Goal: Task Accomplishment & Management: Use online tool/utility

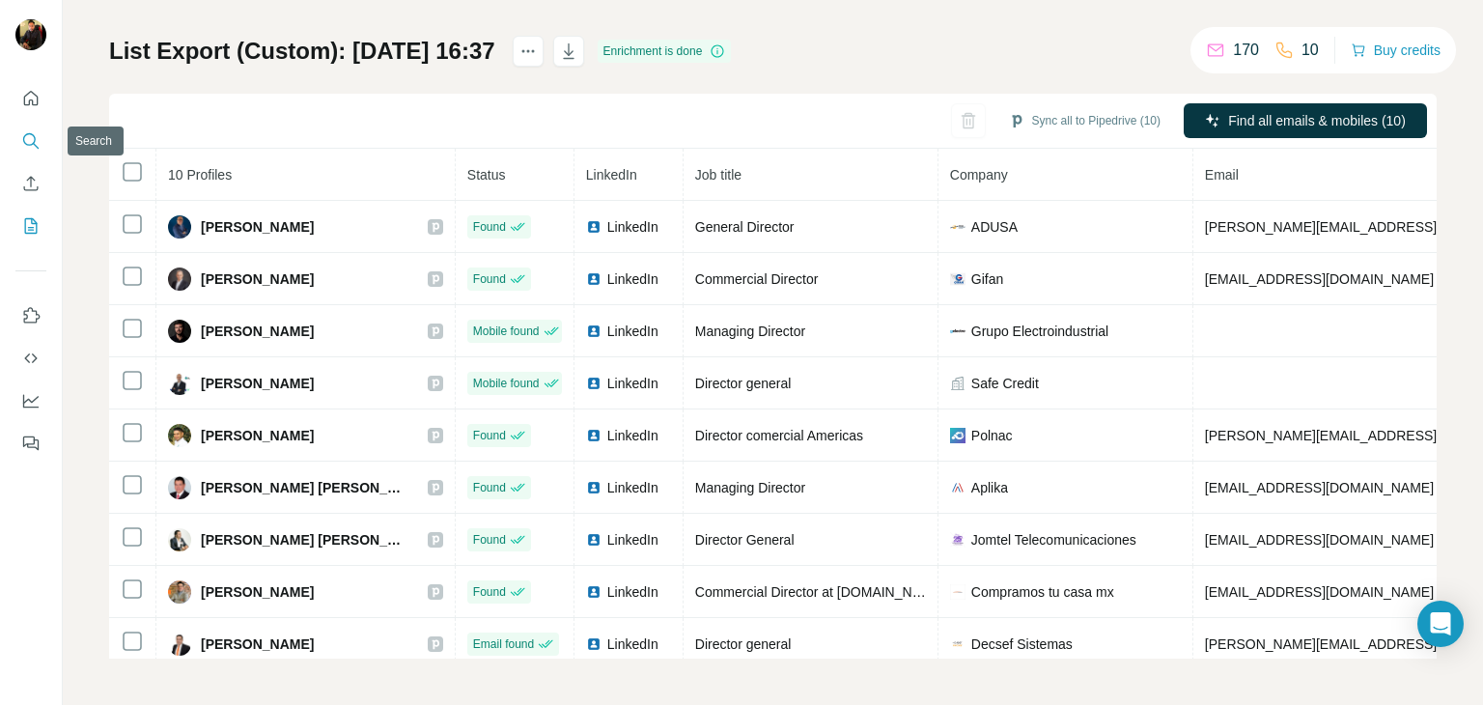
click at [31, 147] on icon "Search" at bounding box center [30, 140] width 19 height 19
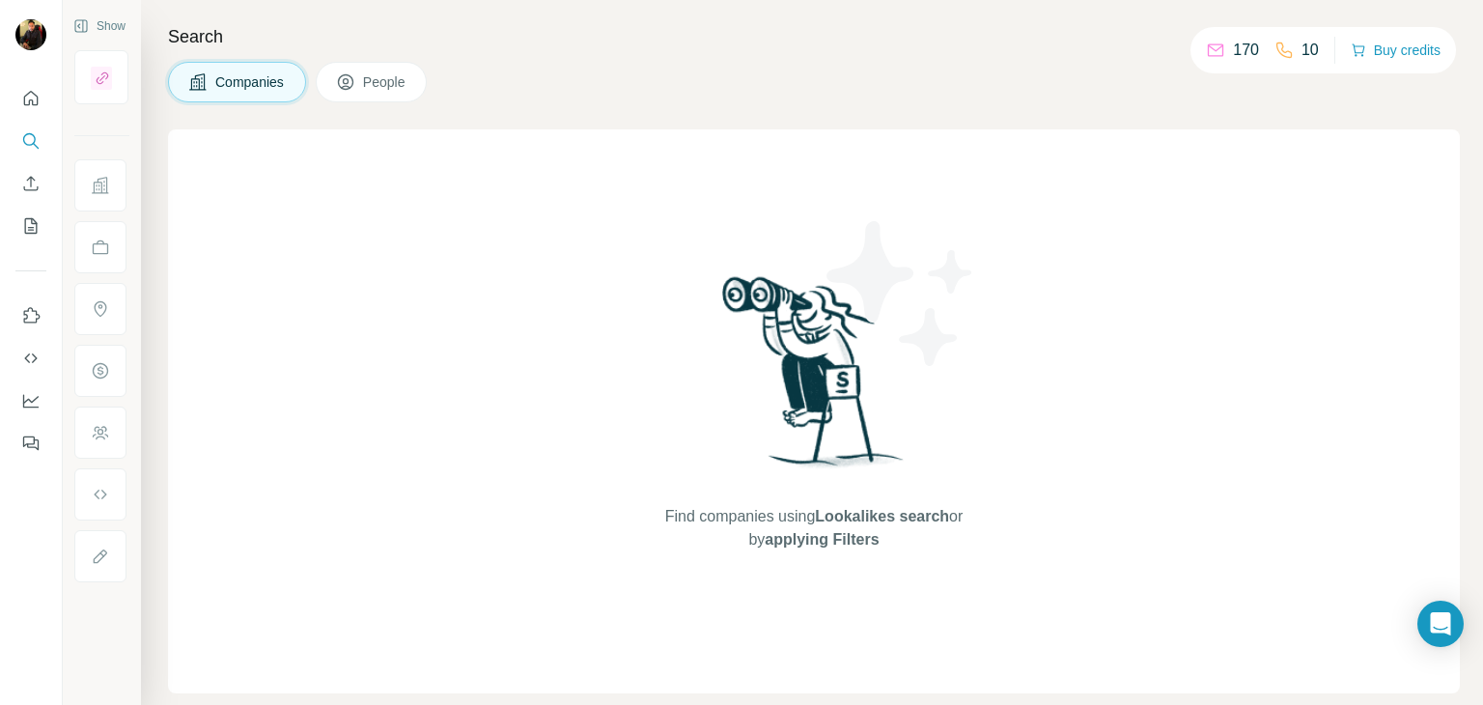
click at [386, 72] on span "People" at bounding box center [385, 81] width 44 height 19
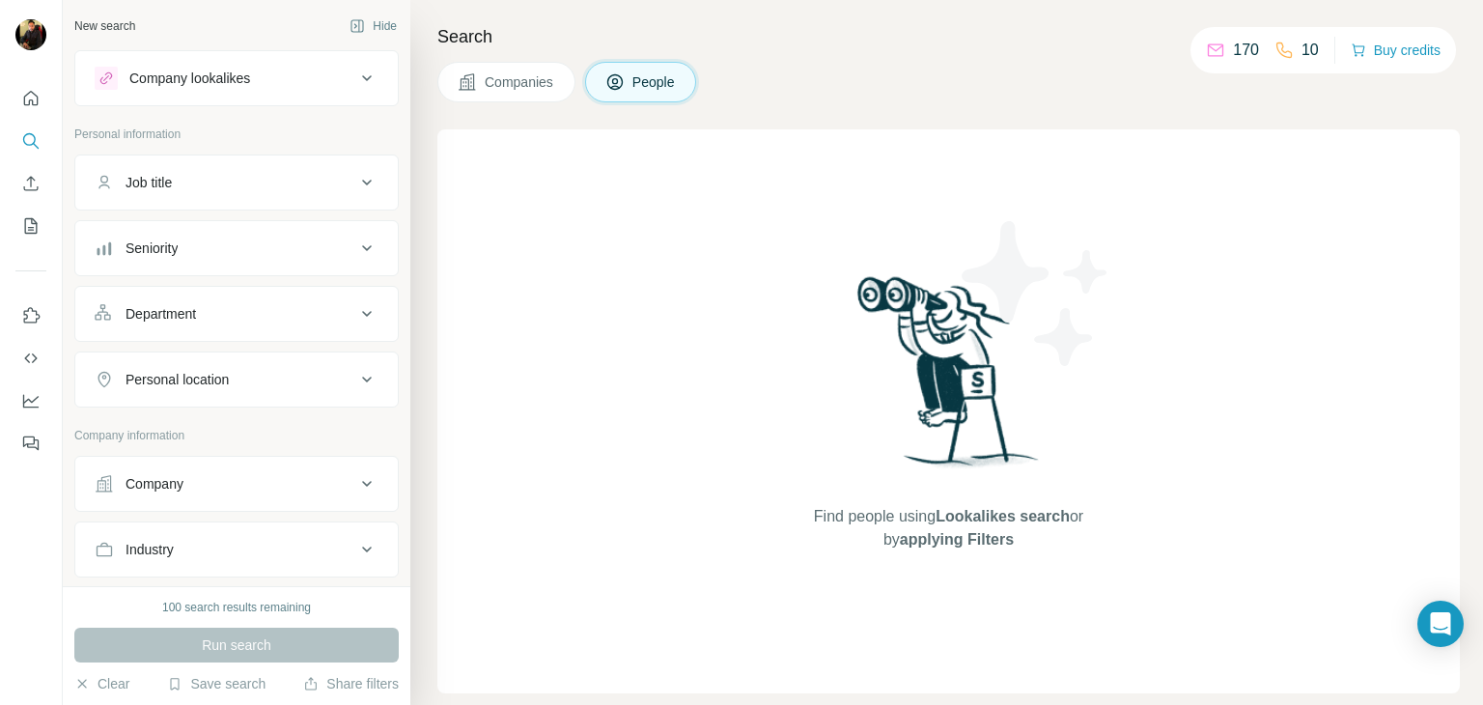
click at [168, 317] on div "Department" at bounding box center [160, 313] width 70 height 19
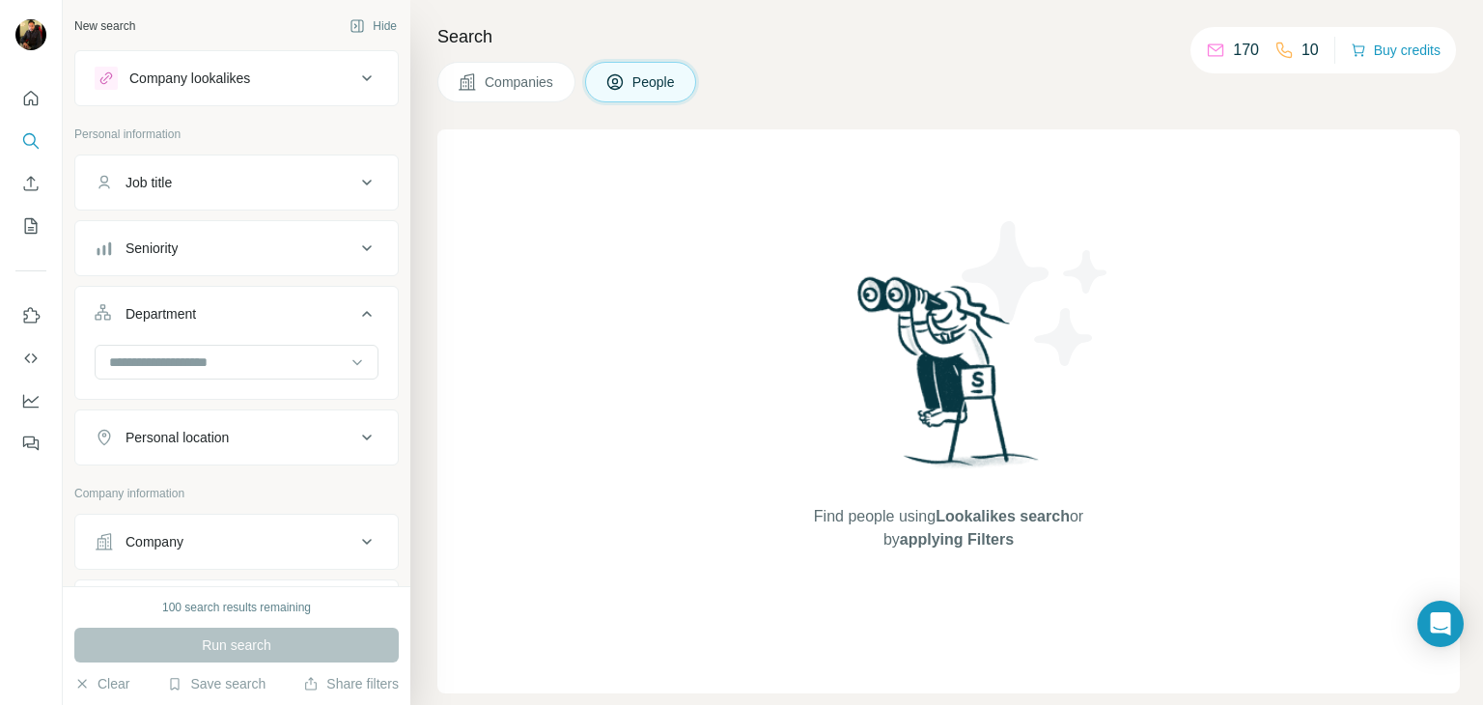
click at [168, 317] on div "Department" at bounding box center [160, 313] width 70 height 19
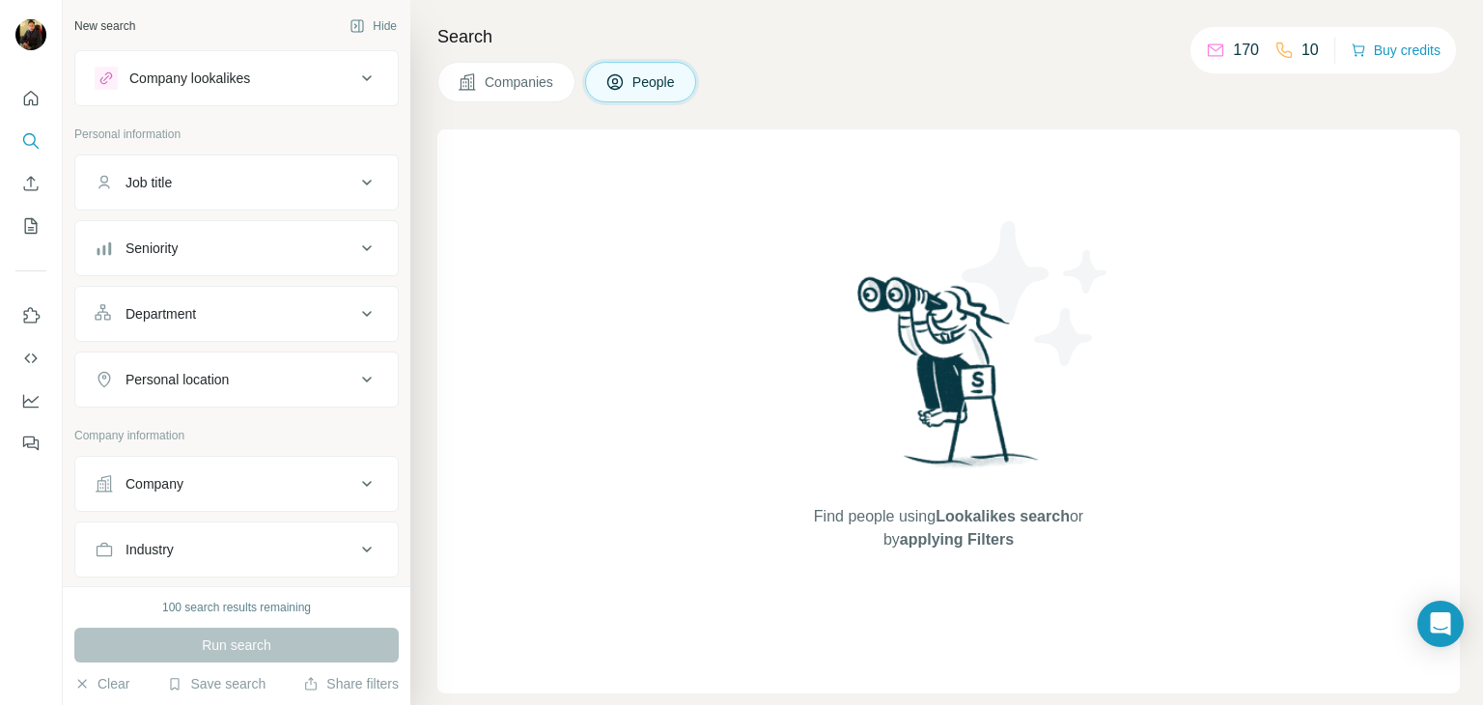
click at [200, 398] on button "Personal location" at bounding box center [236, 379] width 322 height 46
click at [200, 422] on input "text" at bounding box center [237, 427] width 284 height 35
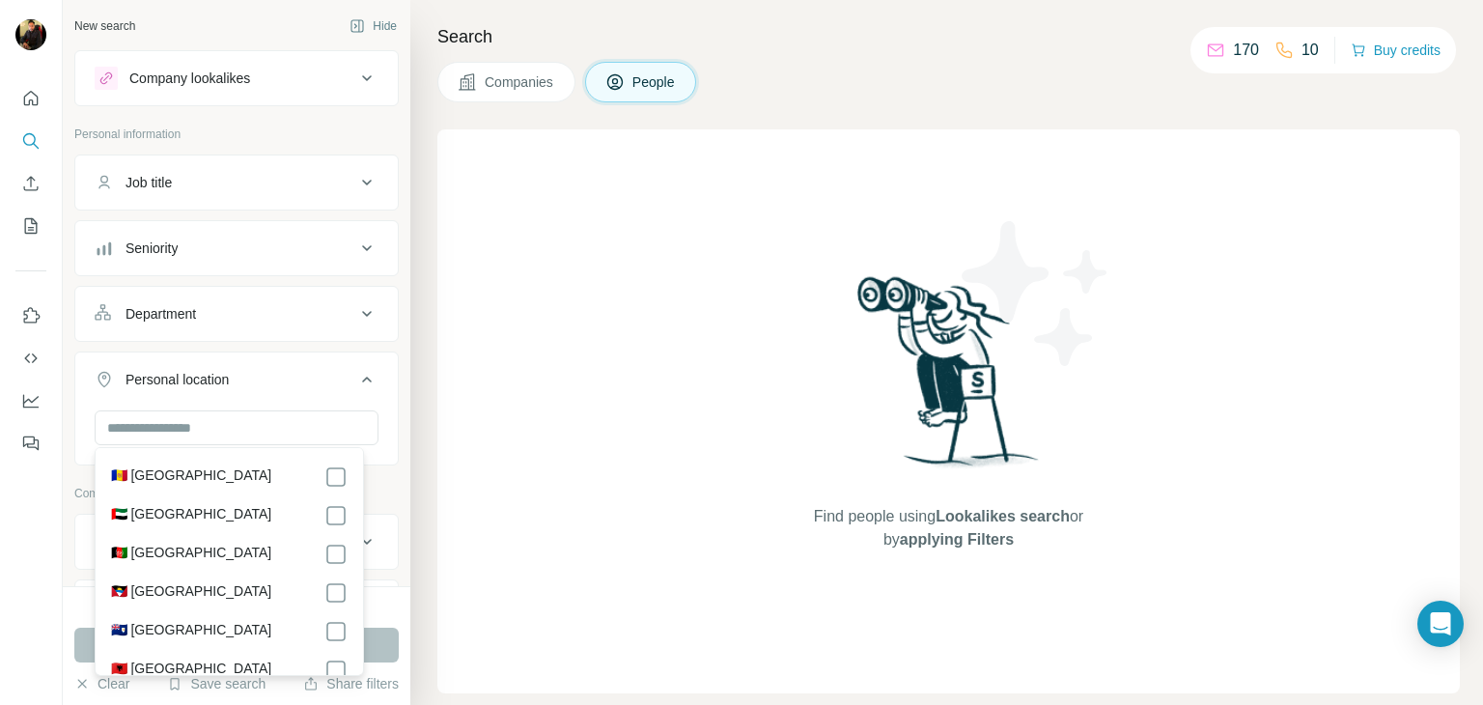
click at [227, 385] on div "Personal location" at bounding box center [176, 379] width 103 height 19
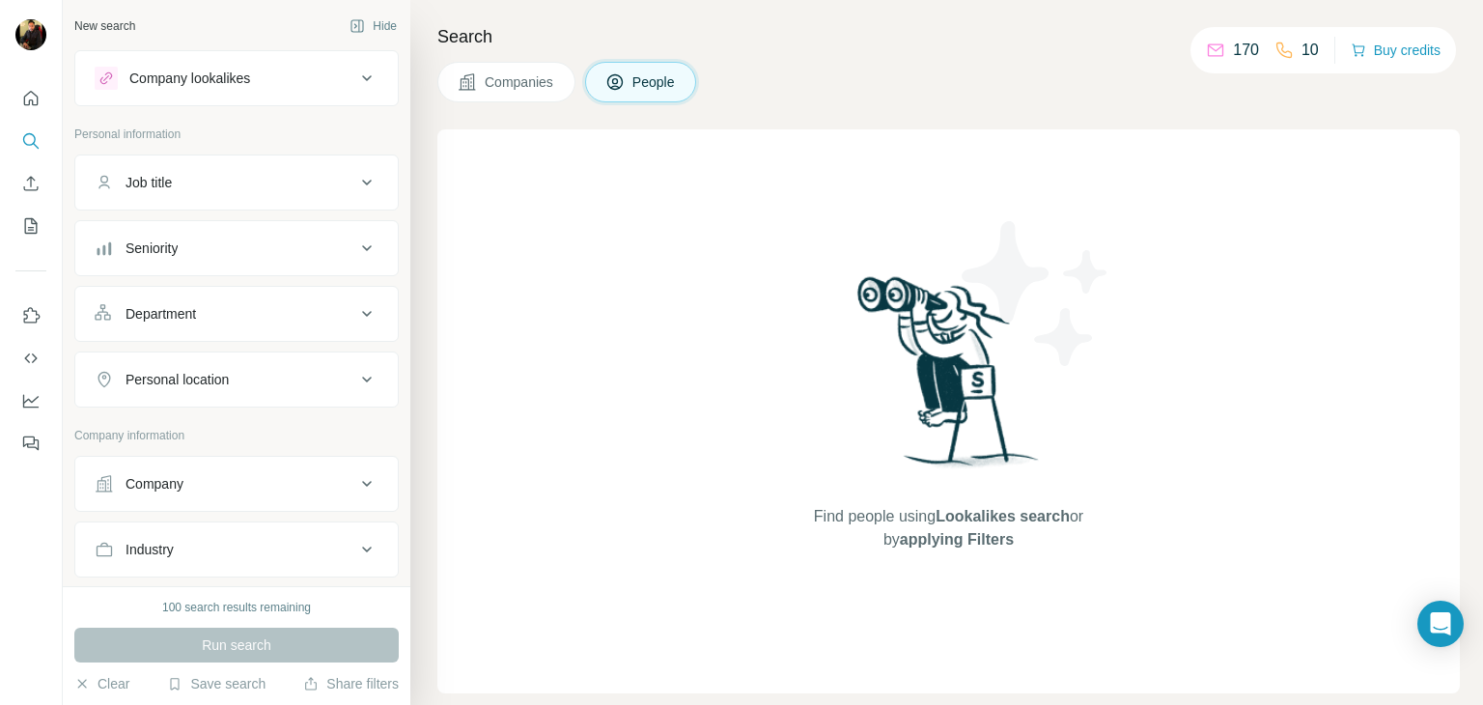
click at [227, 385] on div "Personal location" at bounding box center [176, 379] width 103 height 19
click at [210, 416] on input "text" at bounding box center [237, 427] width 284 height 35
type input "****"
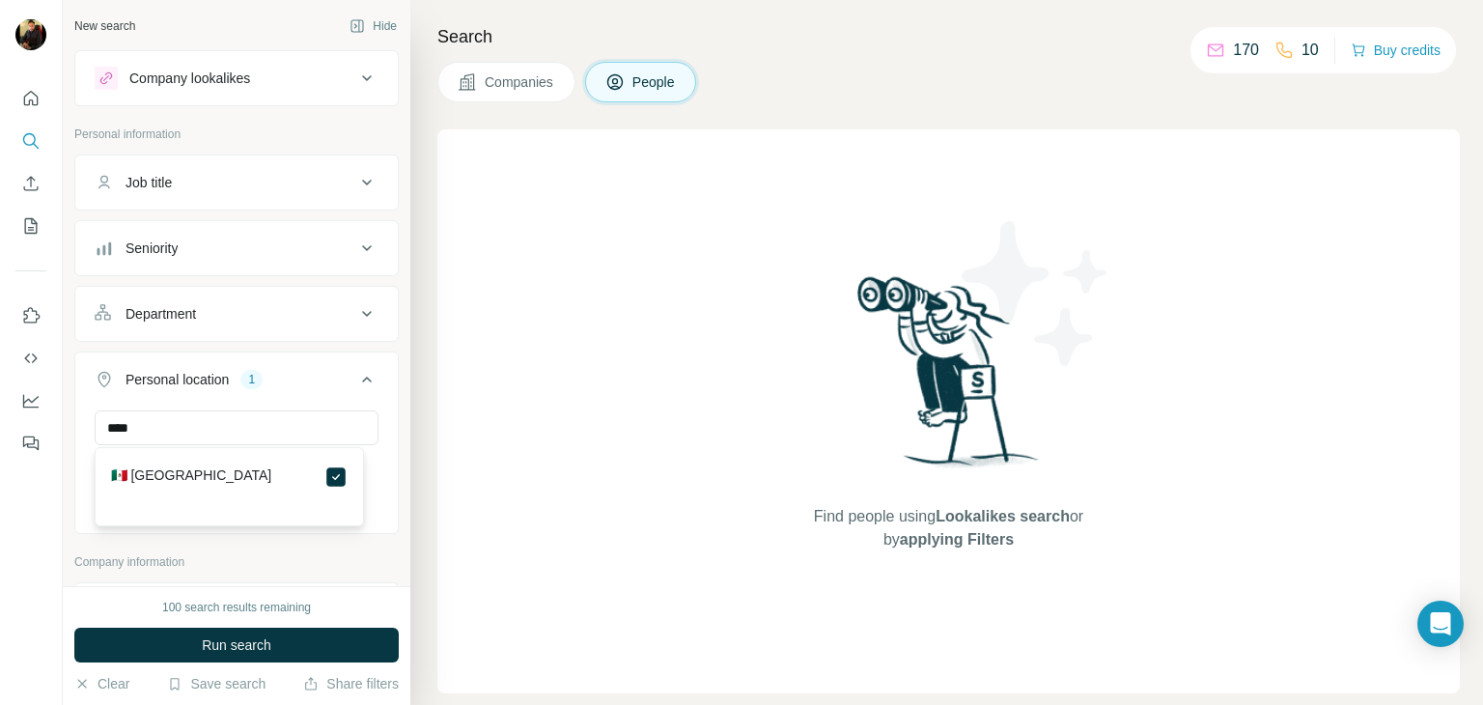
click at [360, 379] on icon at bounding box center [366, 379] width 23 height 23
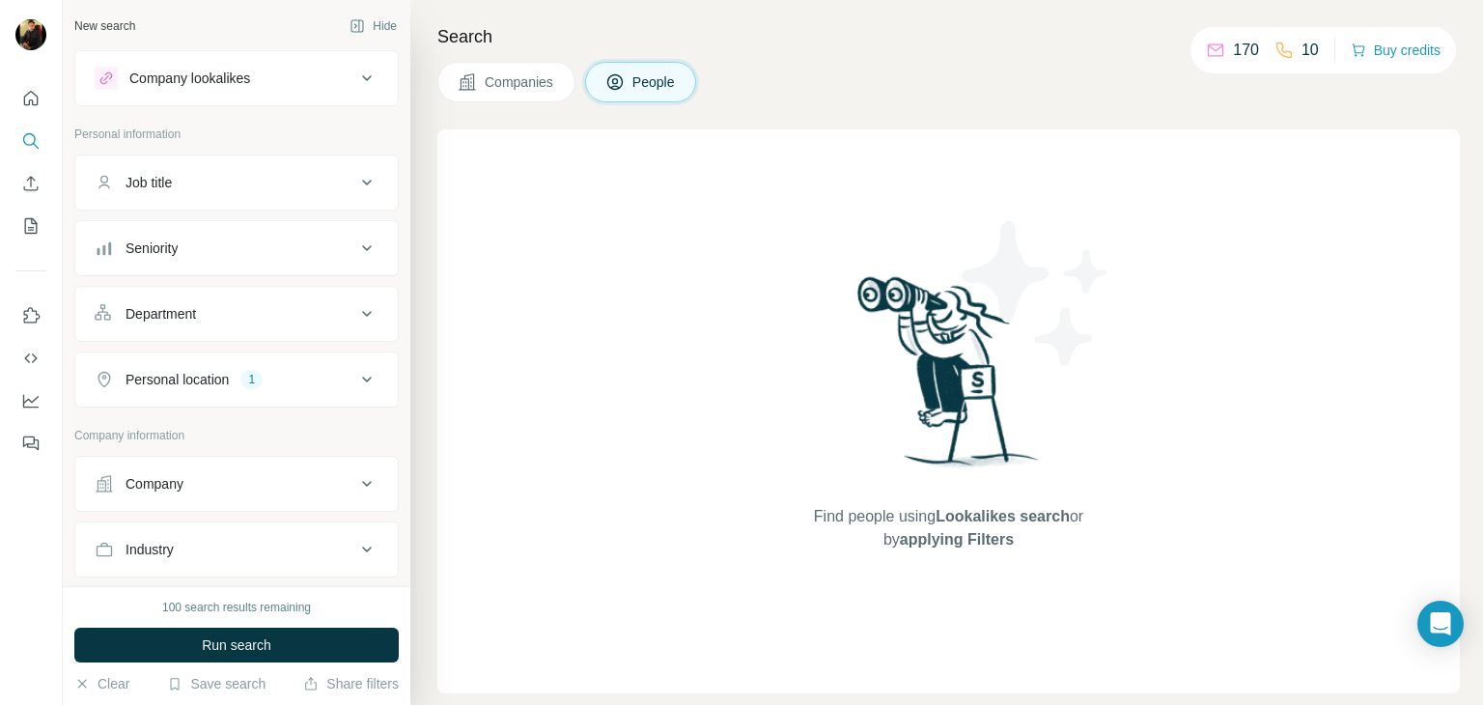
click at [360, 379] on icon at bounding box center [366, 379] width 23 height 23
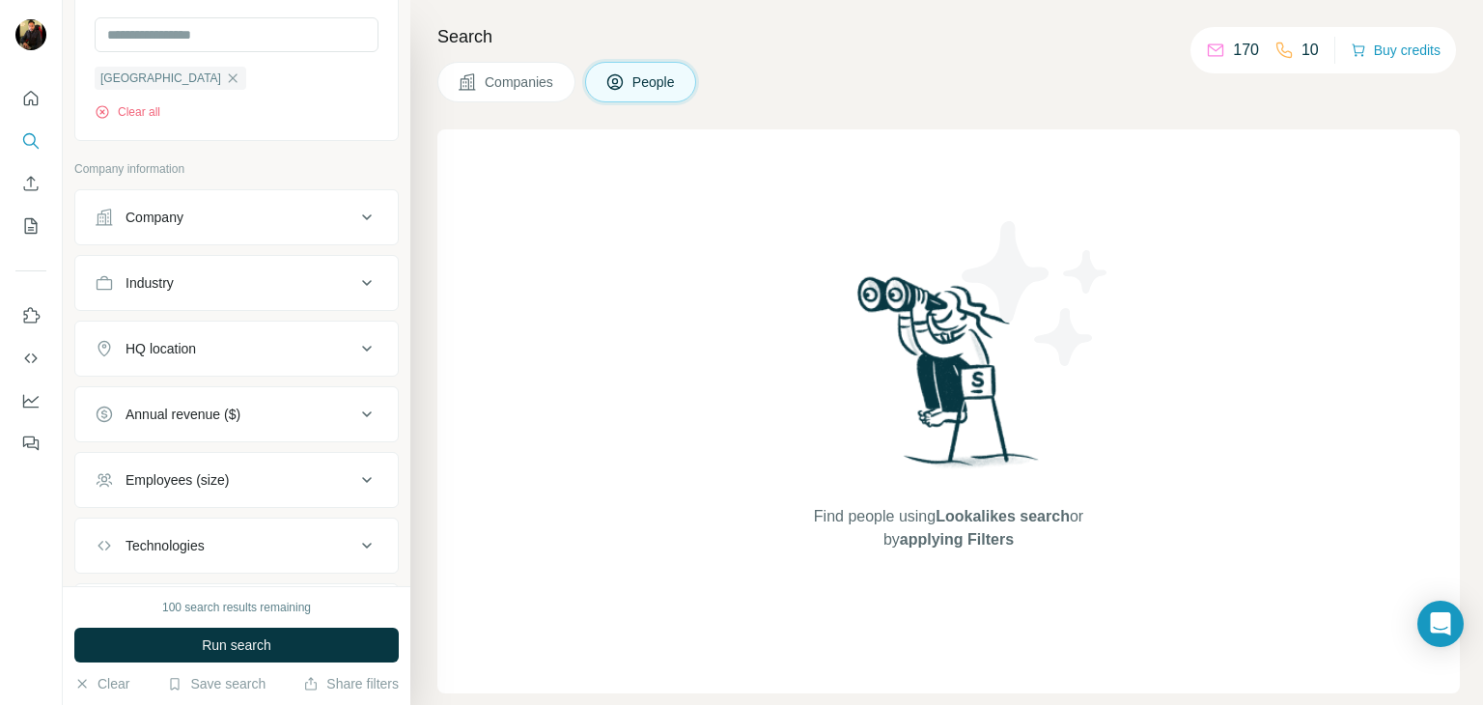
scroll to position [415, 0]
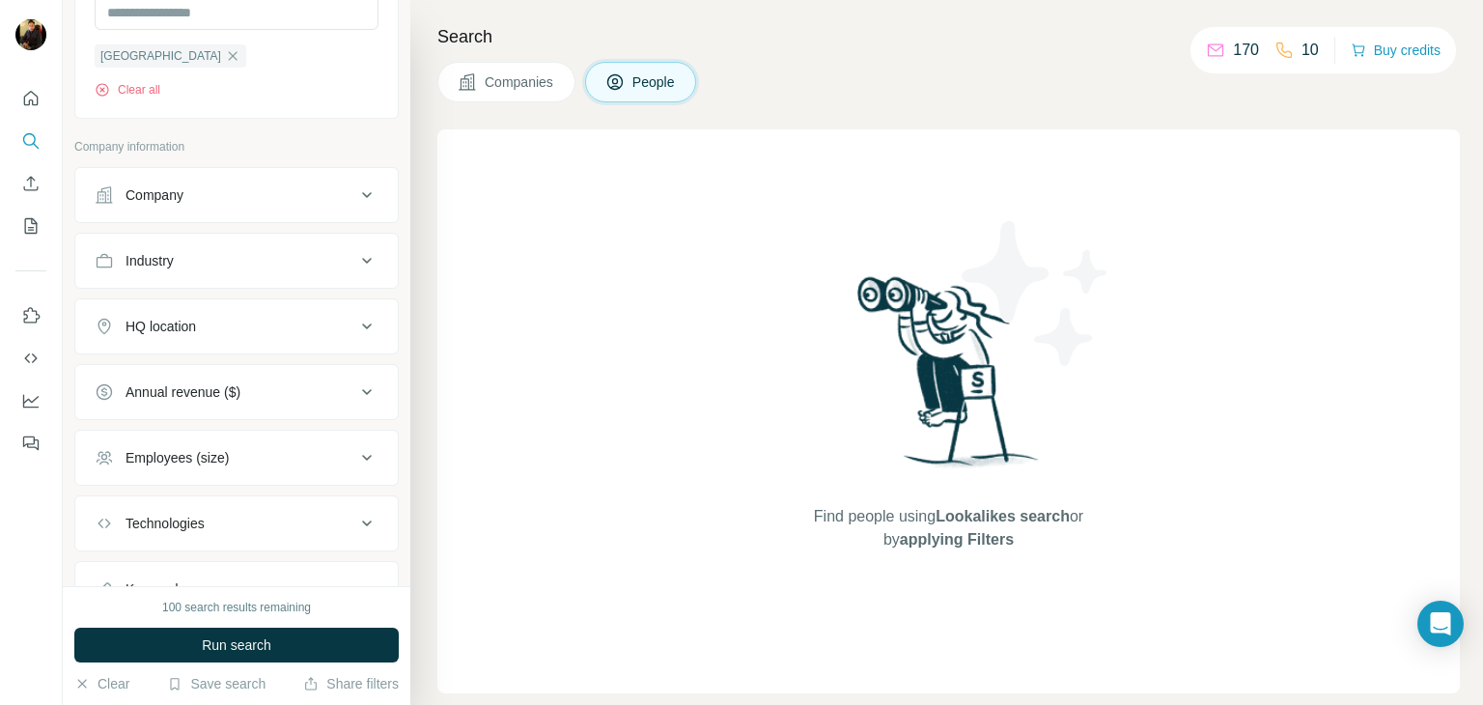
click at [355, 460] on icon at bounding box center [366, 457] width 23 height 23
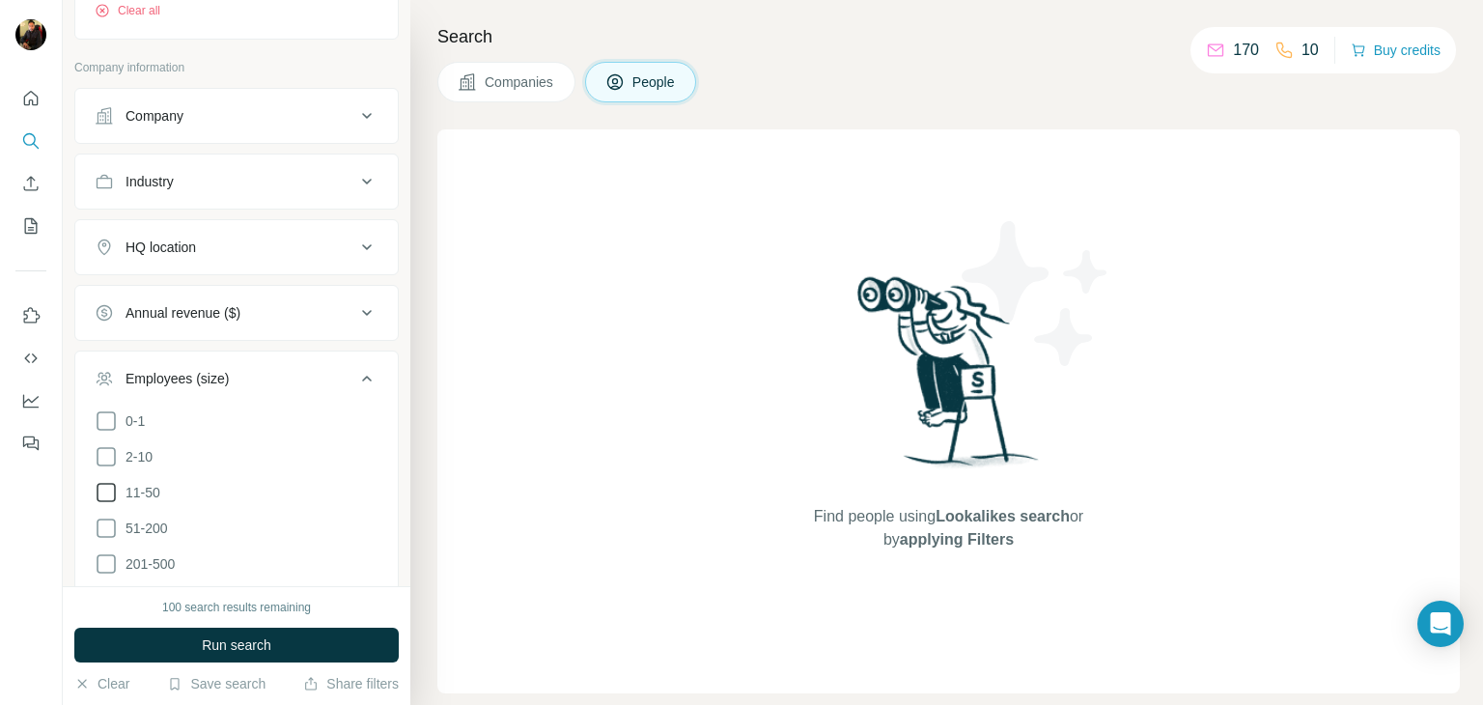
click at [108, 491] on icon at bounding box center [106, 492] width 23 height 23
click at [108, 526] on icon at bounding box center [106, 527] width 23 height 23
click at [104, 557] on icon at bounding box center [106, 563] width 23 height 23
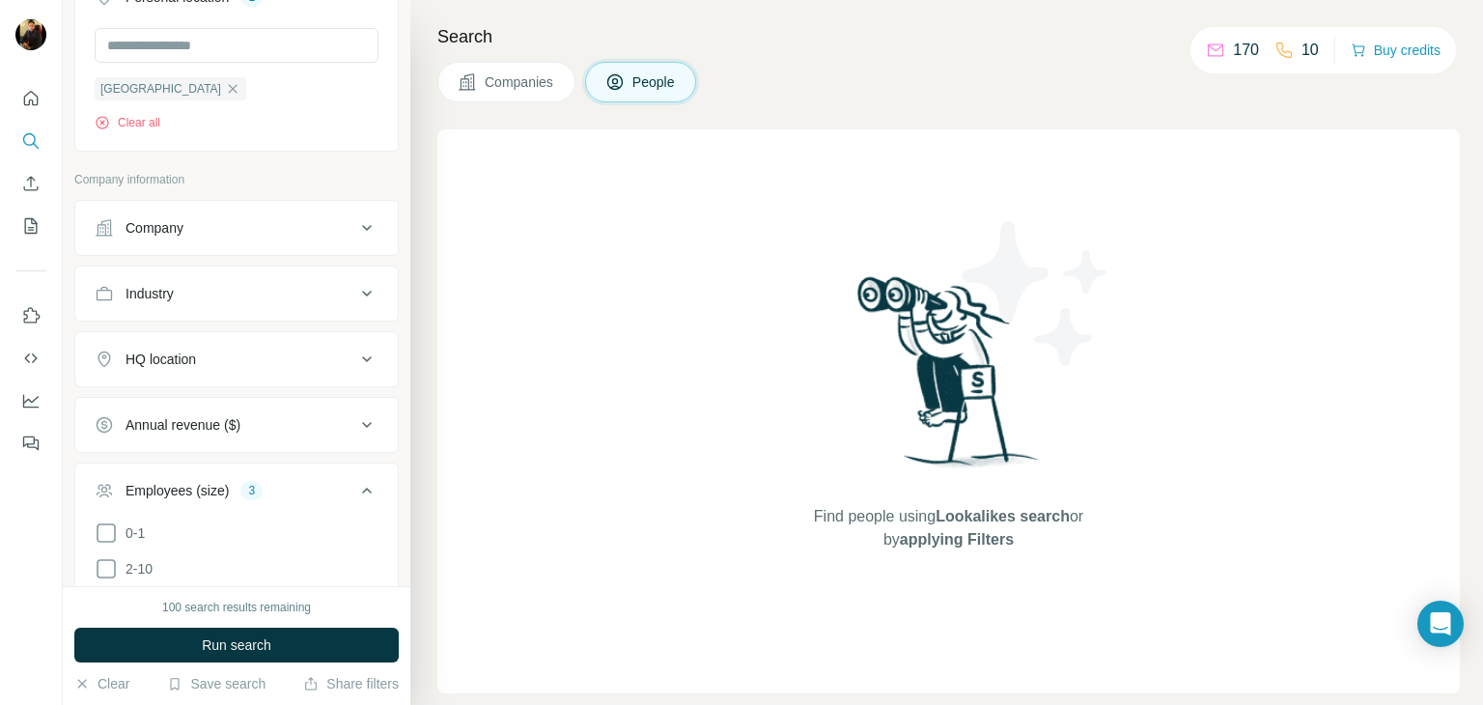
scroll to position [380, 0]
click at [203, 225] on div "Company" at bounding box center [225, 229] width 261 height 19
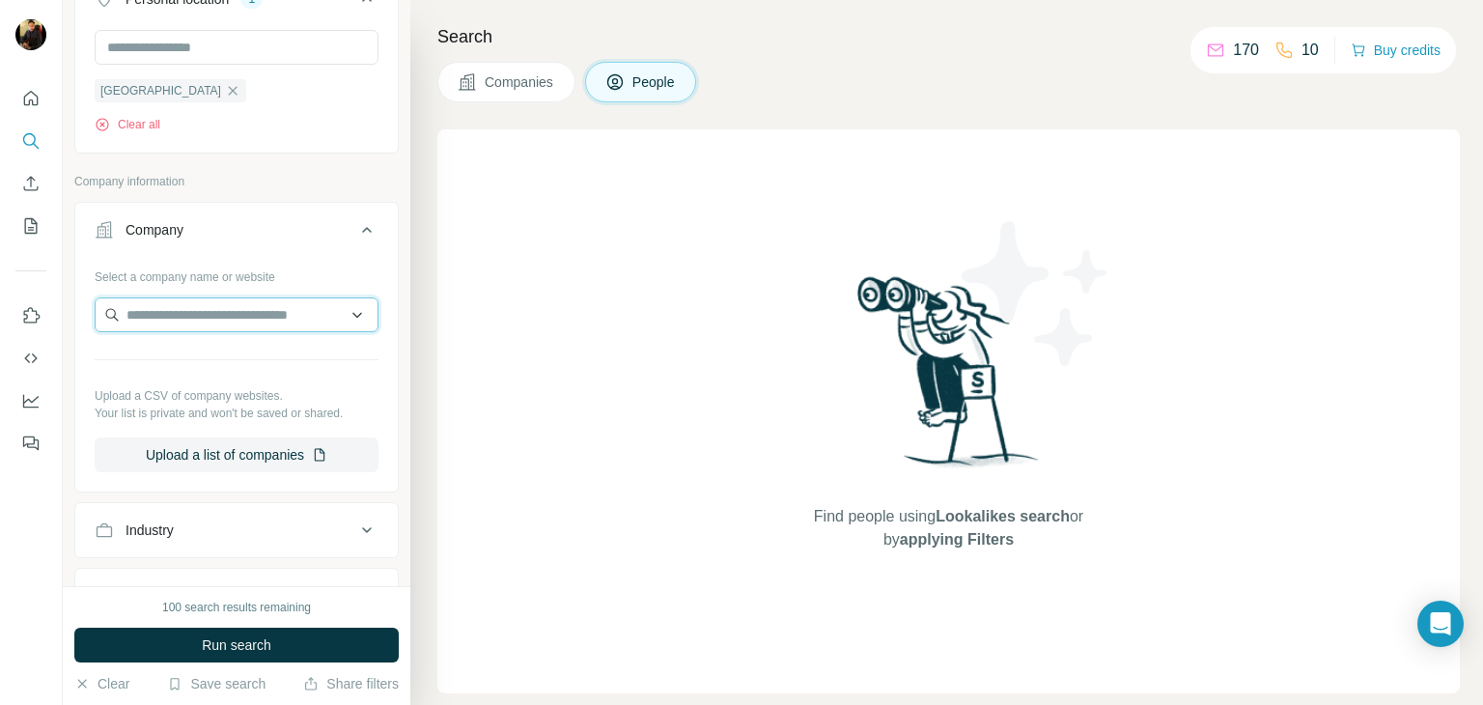
click at [185, 307] on input "text" at bounding box center [237, 314] width 284 height 35
paste input "******"
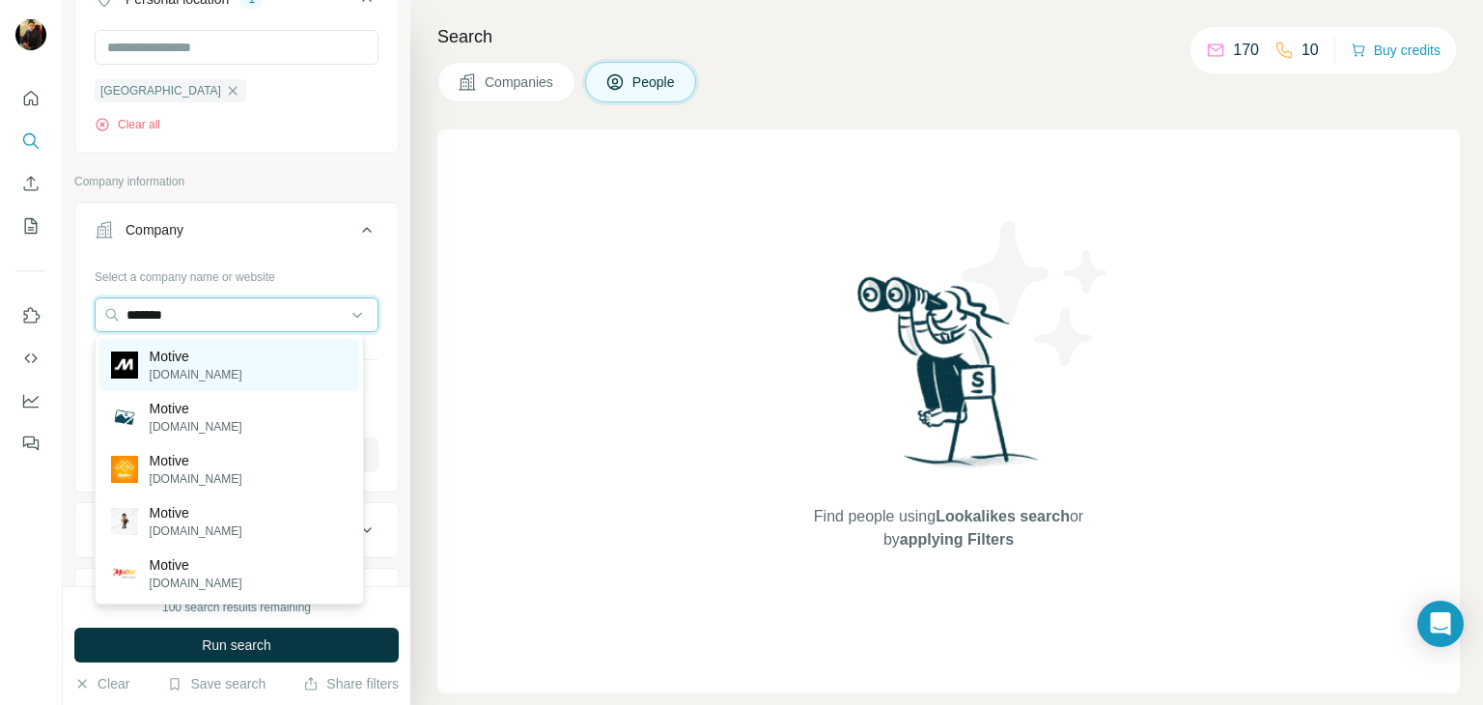
type input "******"
click at [184, 359] on p "Motive" at bounding box center [196, 356] width 93 height 19
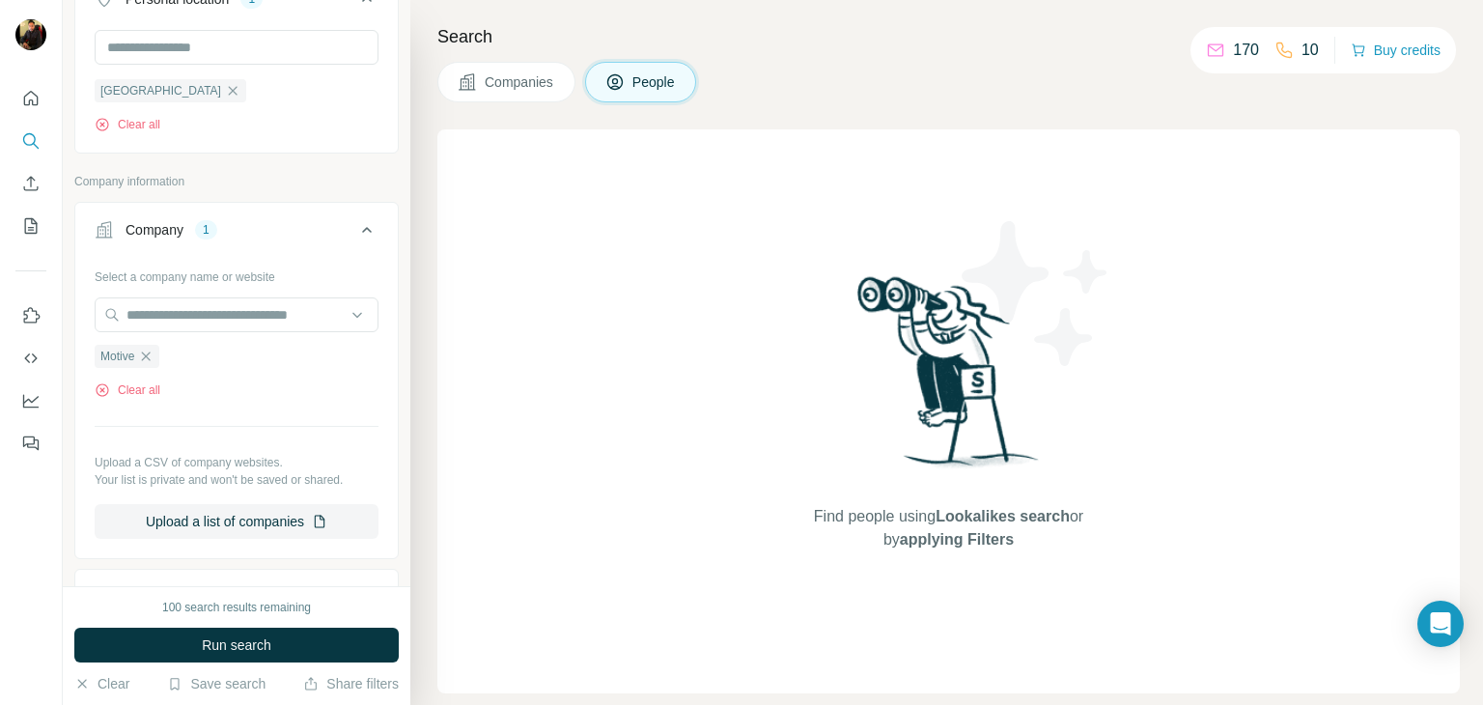
click at [355, 220] on icon at bounding box center [366, 229] width 23 height 23
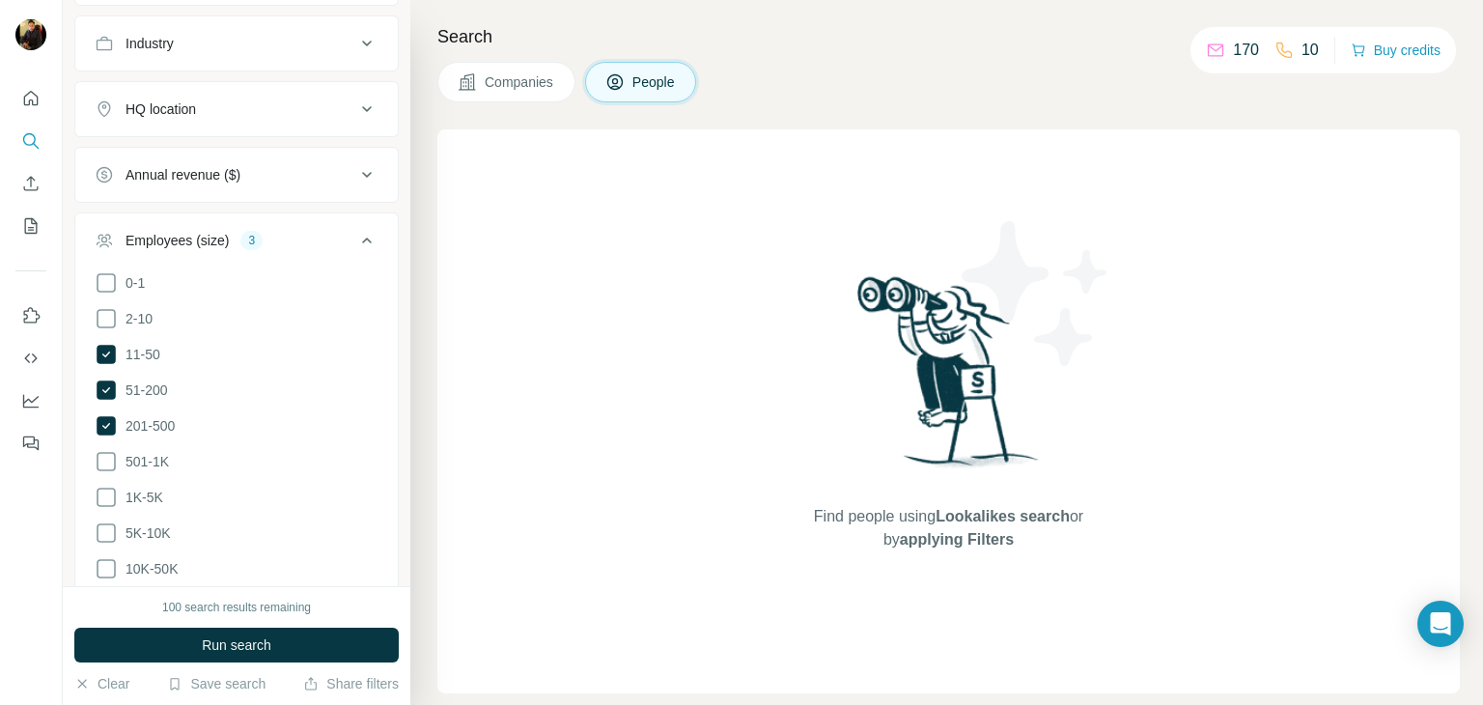
scroll to position [649, 0]
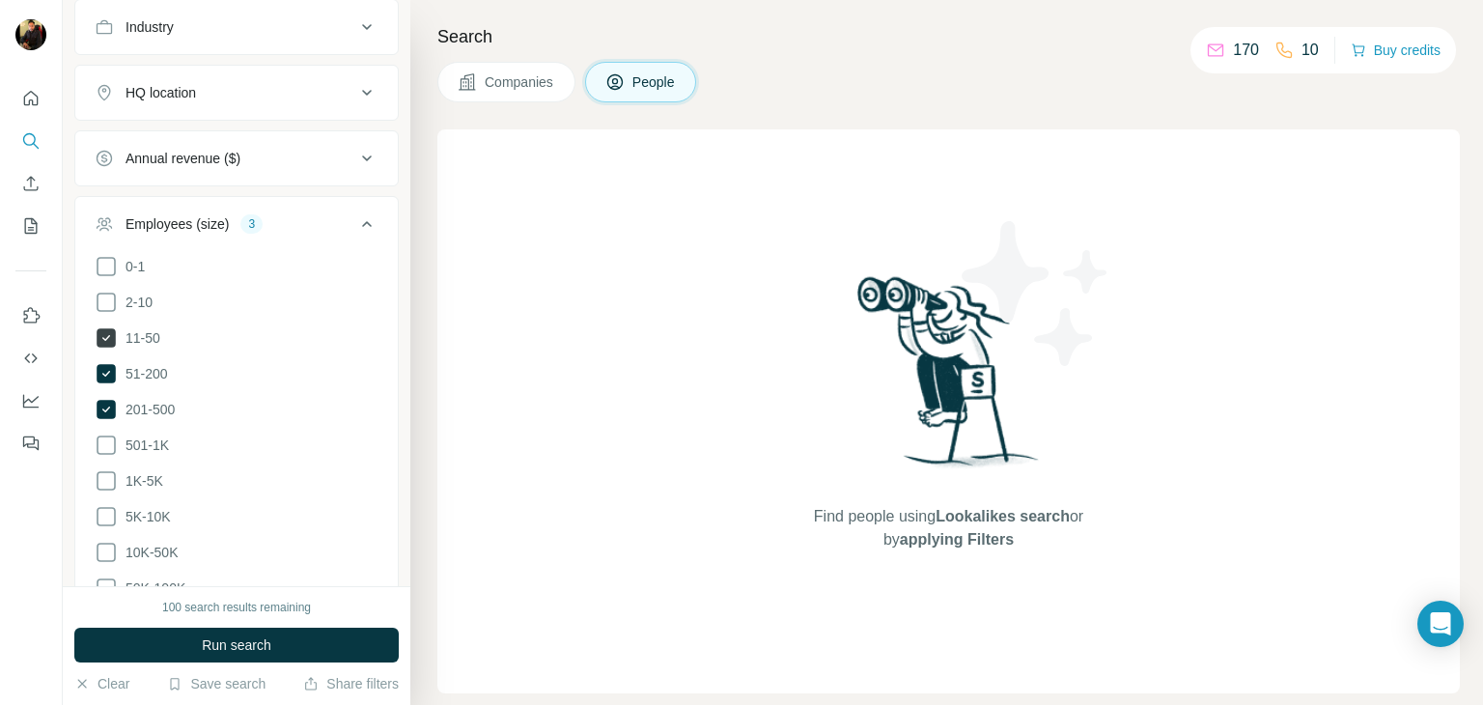
click at [149, 333] on span "11-50" at bounding box center [139, 337] width 42 height 19
click at [120, 406] on span "201-500" at bounding box center [146, 409] width 57 height 19
click at [362, 222] on icon at bounding box center [367, 224] width 10 height 6
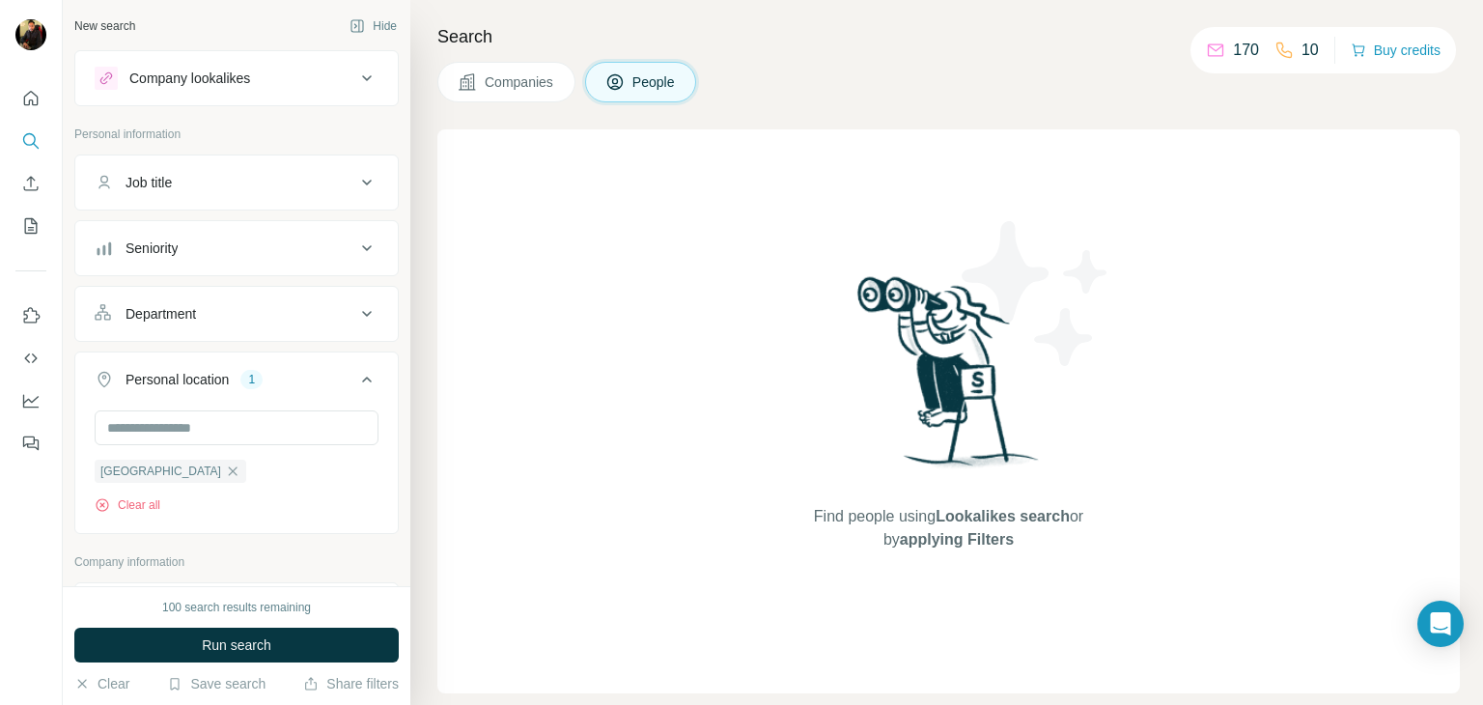
scroll to position [495, 0]
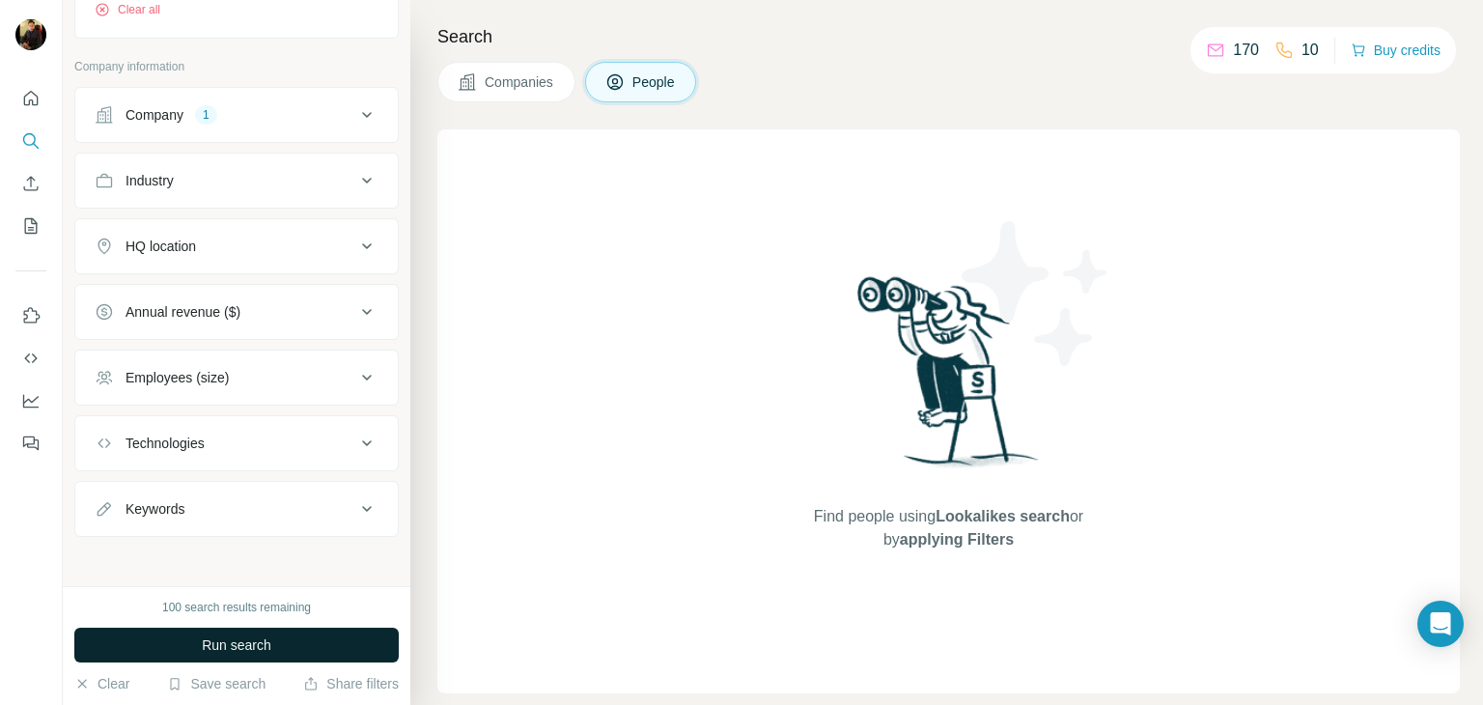
click at [236, 643] on span "Run search" at bounding box center [237, 644] width 70 height 19
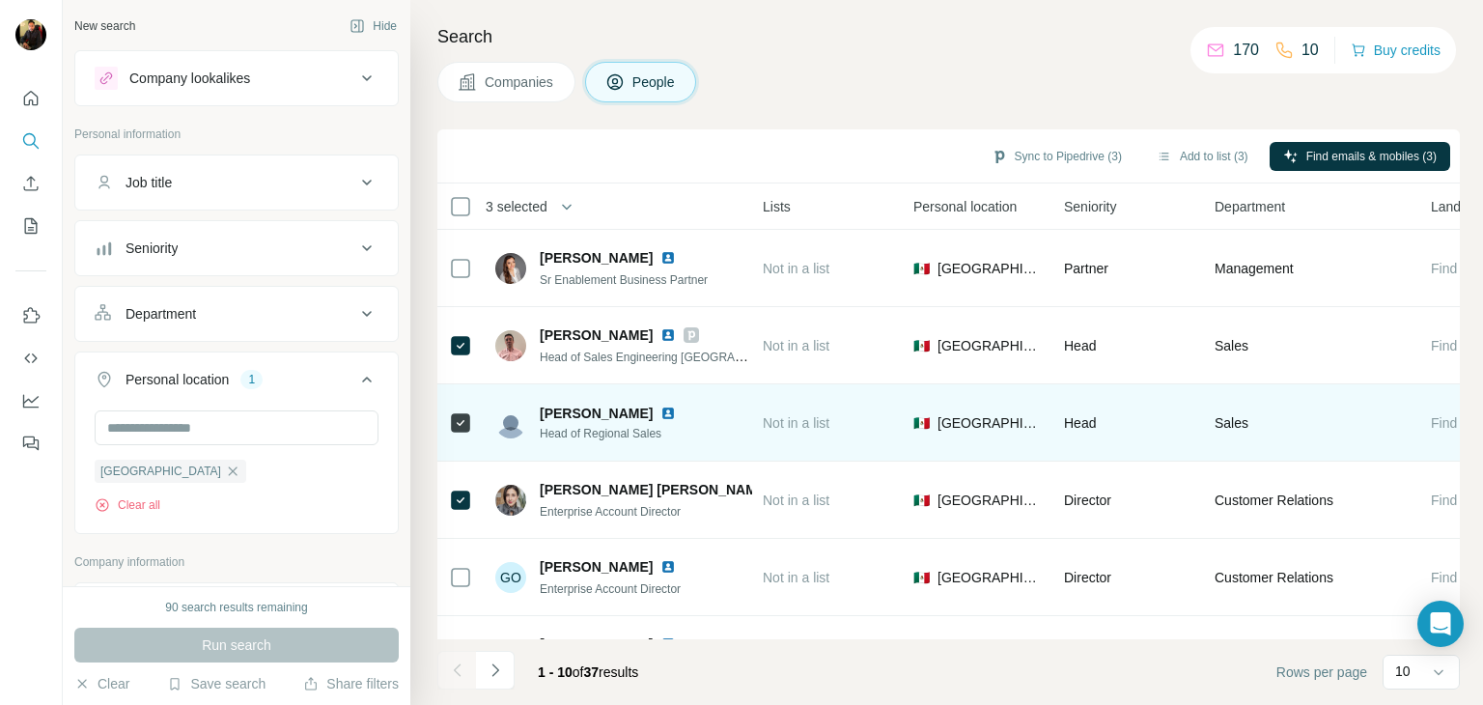
scroll to position [0, 529]
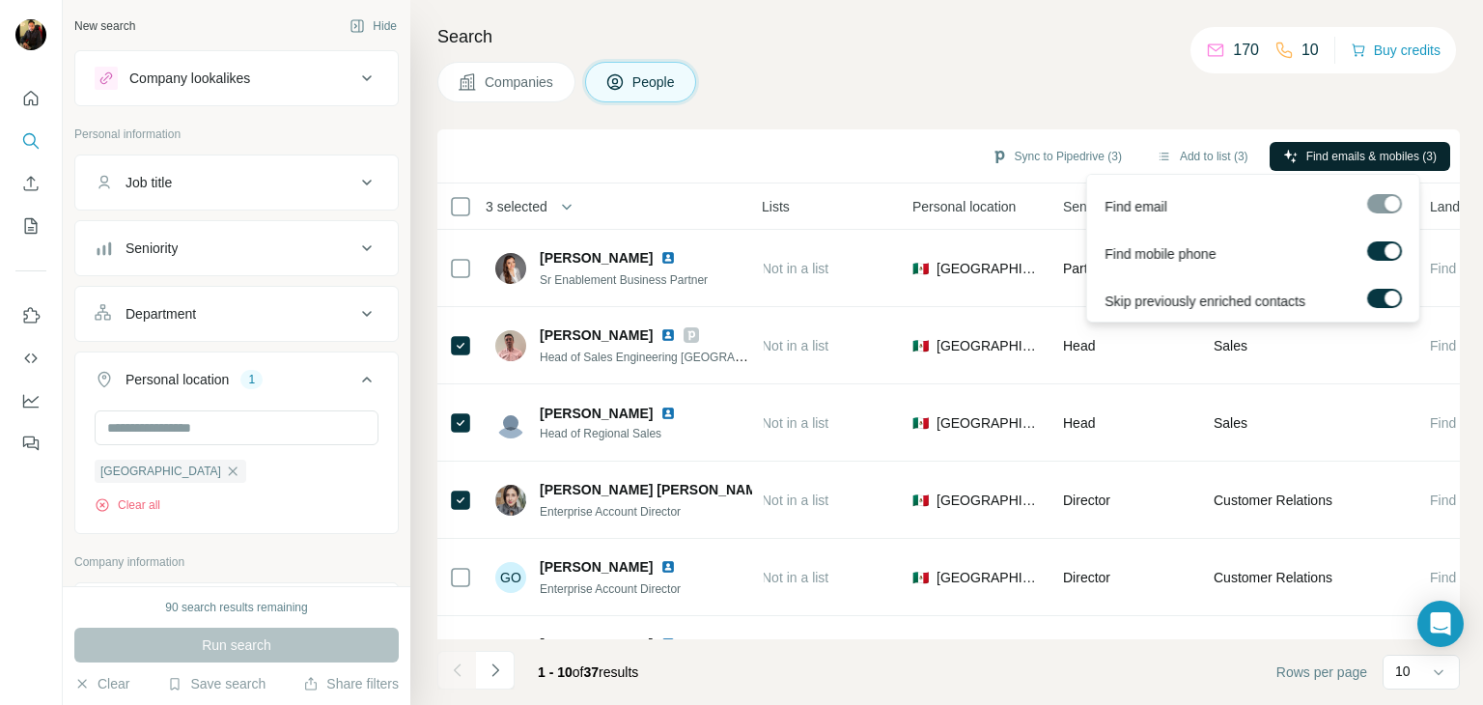
click at [1340, 149] on span "Find emails & mobiles (3)" at bounding box center [1371, 156] width 130 height 17
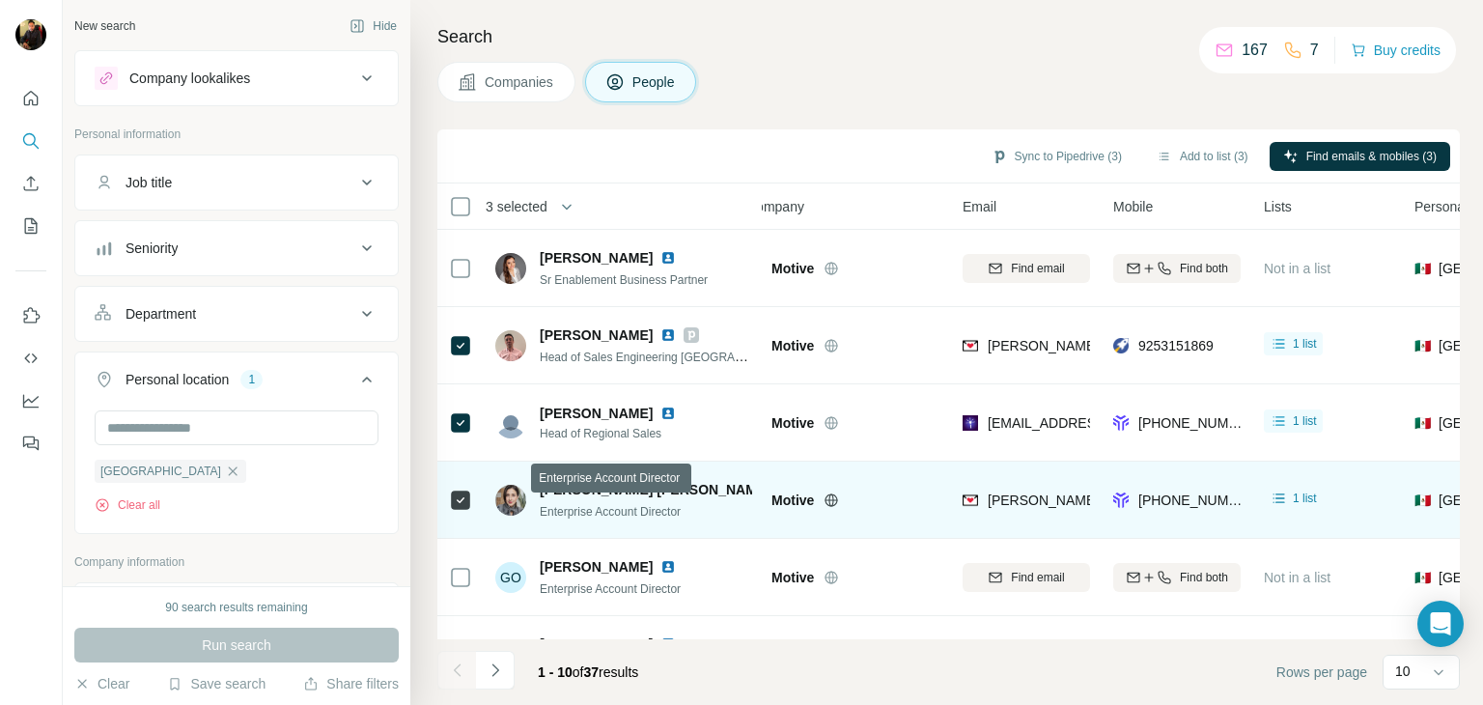
scroll to position [0, 0]
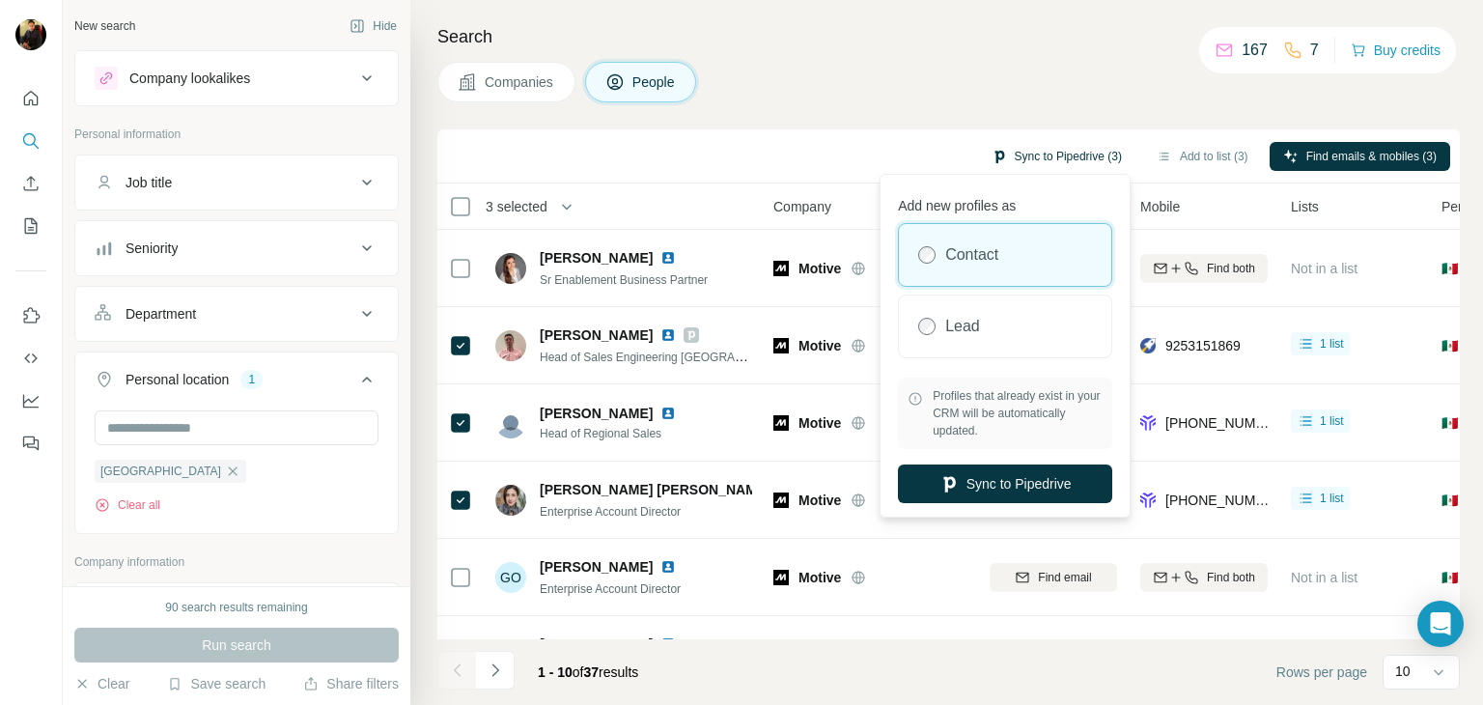
click at [1027, 148] on button "Sync to Pipedrive (3)" at bounding box center [1056, 156] width 157 height 29
click at [998, 490] on button "Sync to Pipedrive" at bounding box center [1005, 483] width 214 height 39
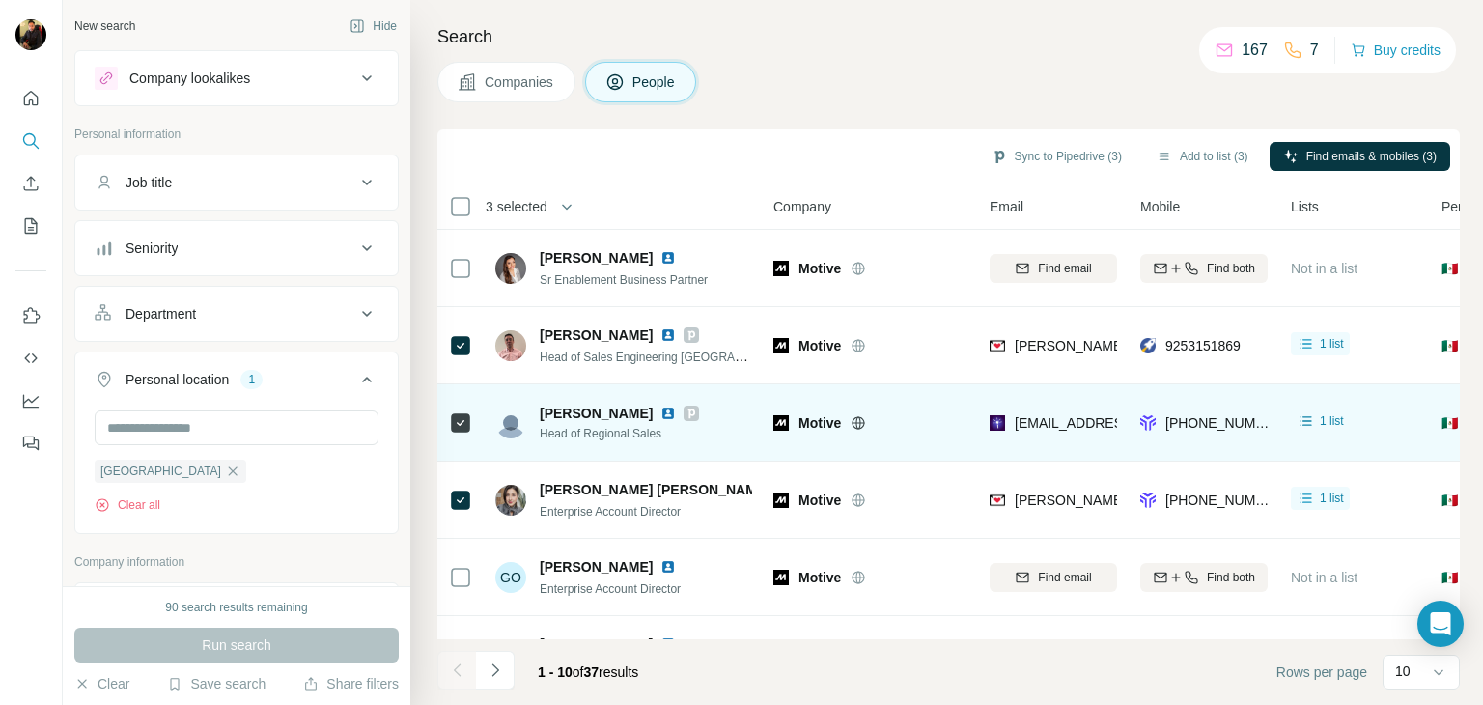
click at [598, 425] on span "Head of Regional Sales" at bounding box center [619, 433] width 159 height 17
click at [671, 414] on img at bounding box center [667, 412] width 15 height 15
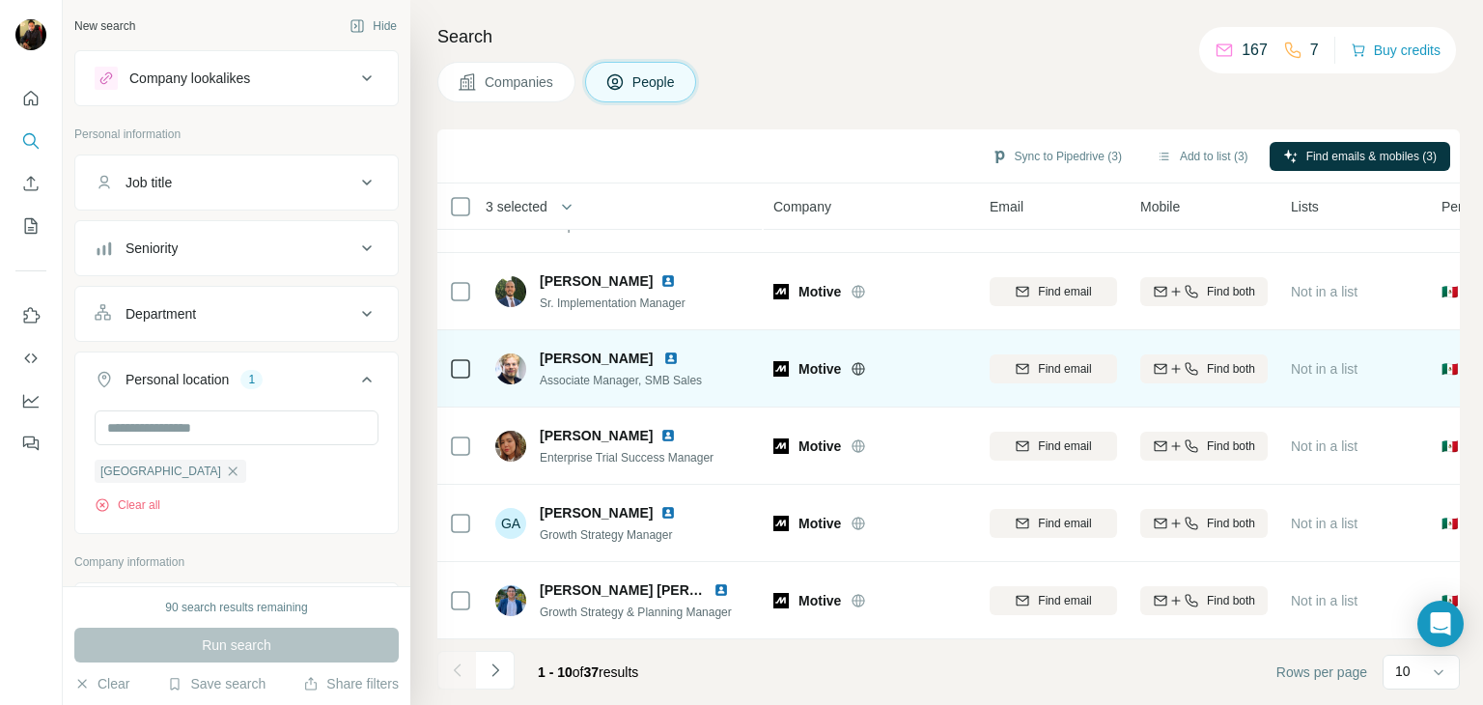
scroll to position [373, 0]
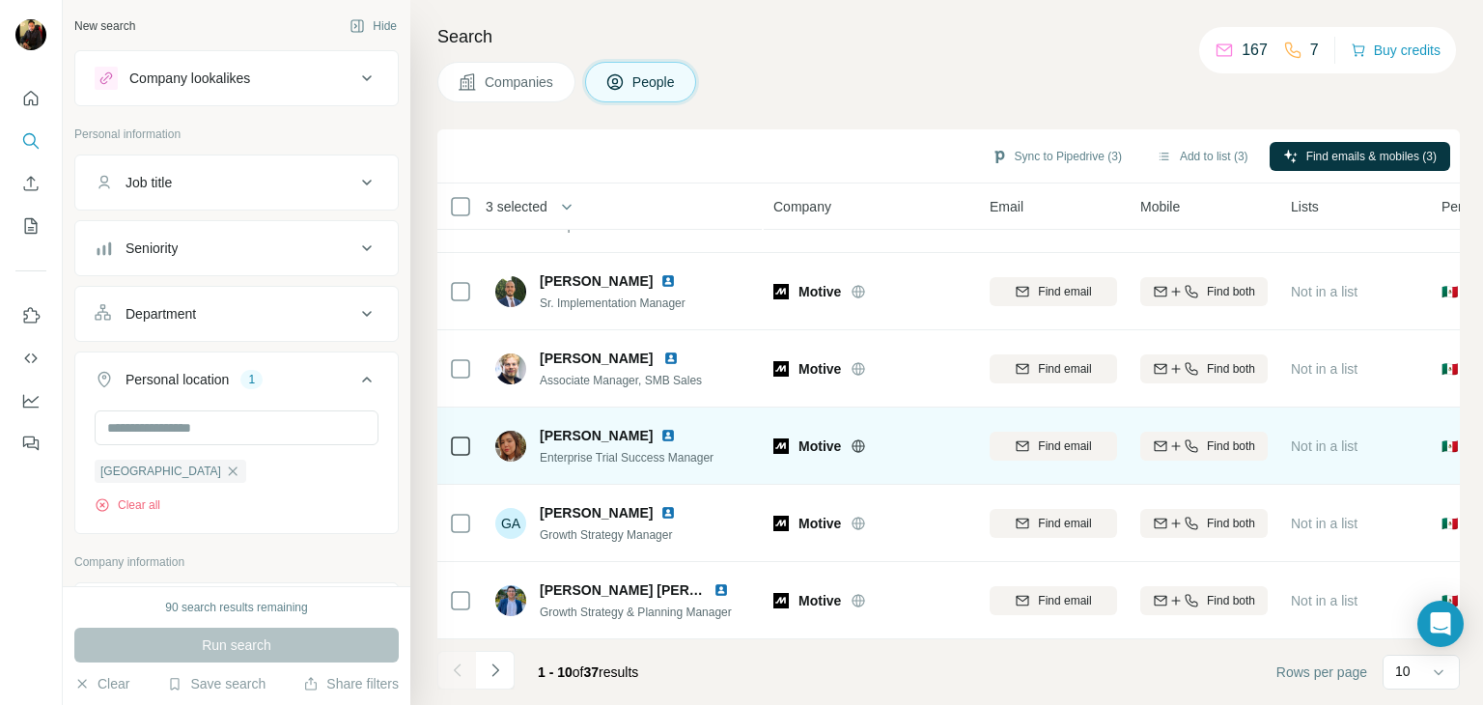
click at [660, 428] on img at bounding box center [667, 435] width 15 height 15
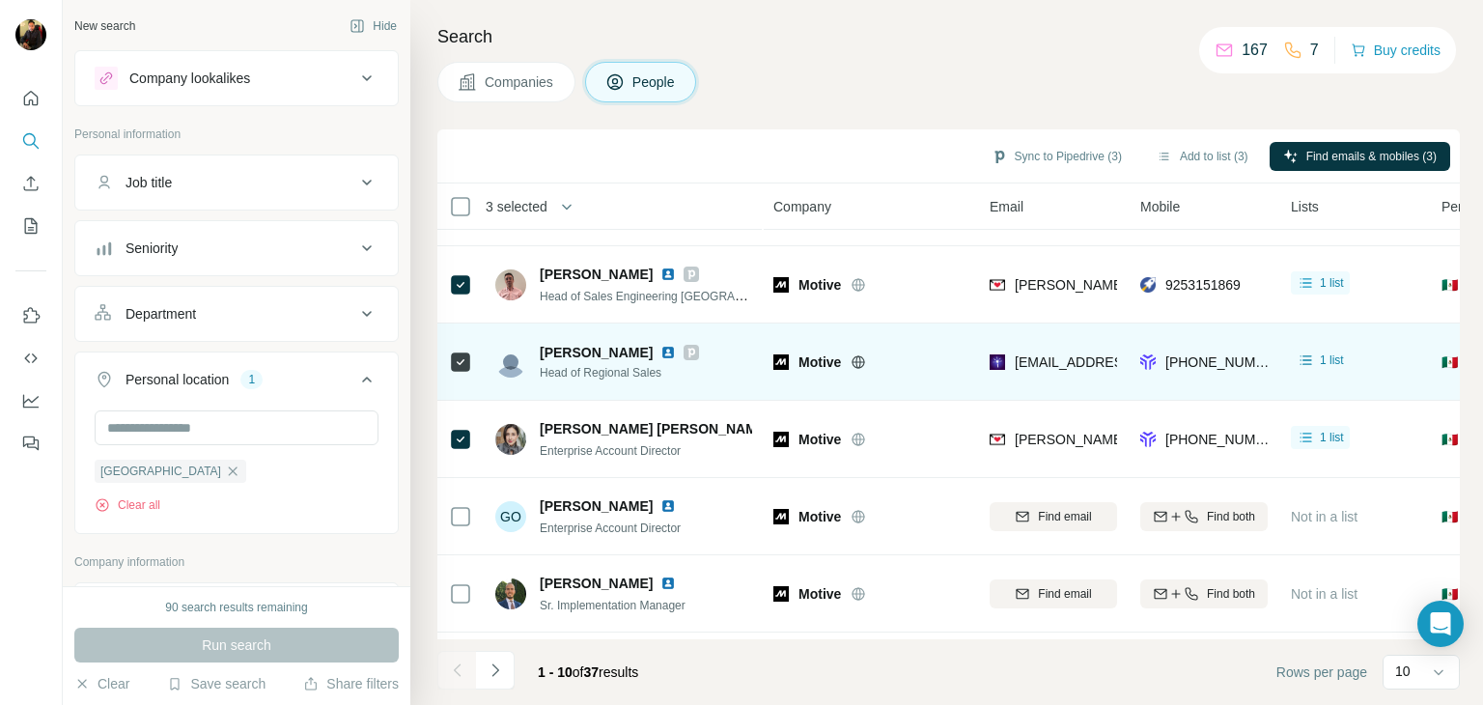
scroll to position [0, 0]
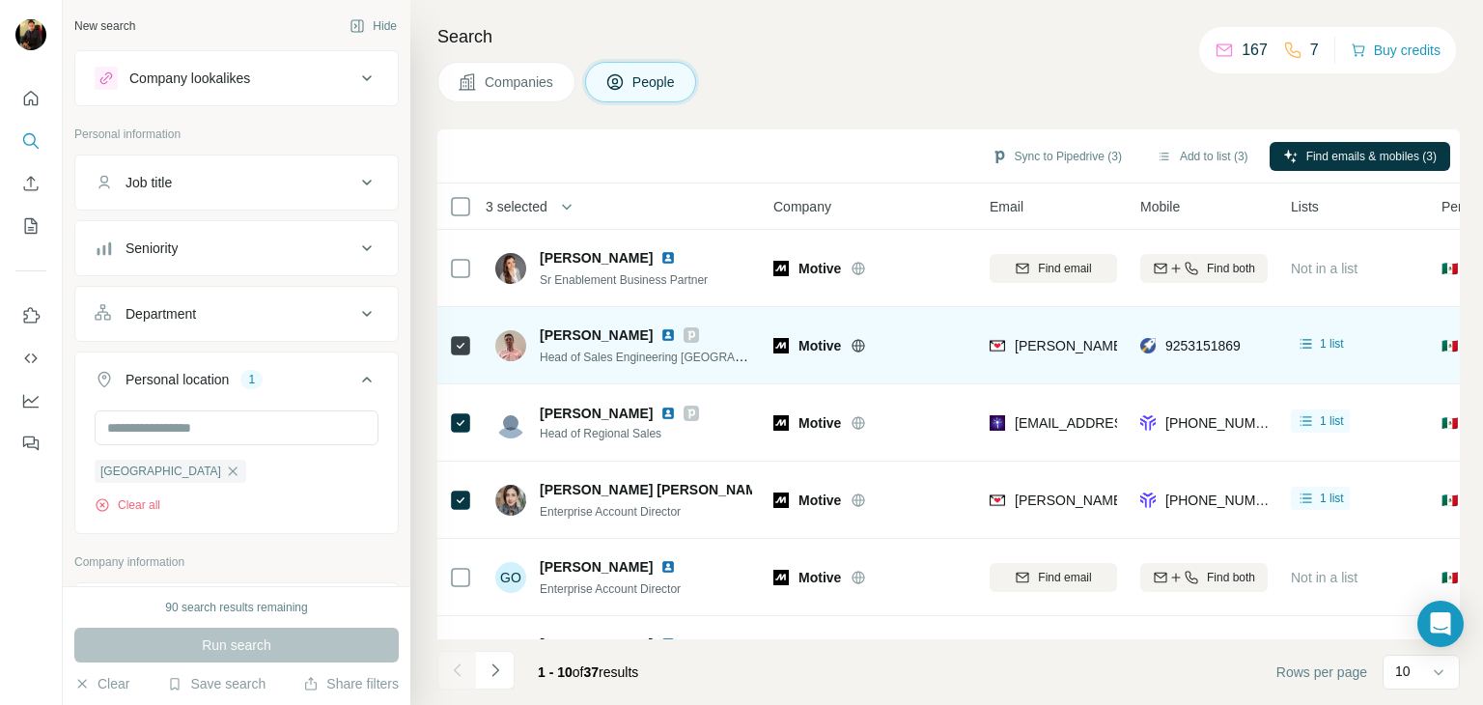
click at [660, 334] on img at bounding box center [667, 334] width 15 height 15
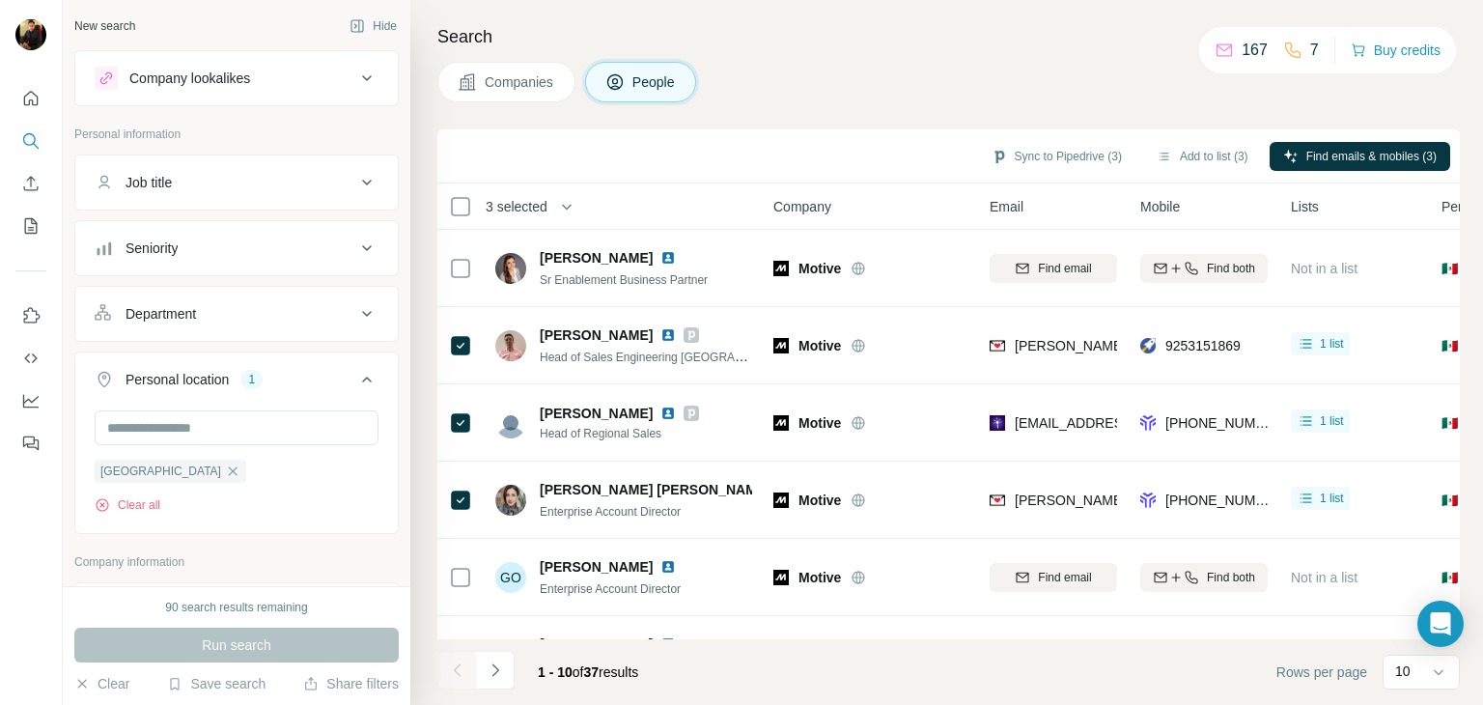
click at [153, 342] on ul "Job title Seniority Department Personal location 1 [GEOGRAPHIC_DATA] Clear all" at bounding box center [236, 343] width 324 height 379
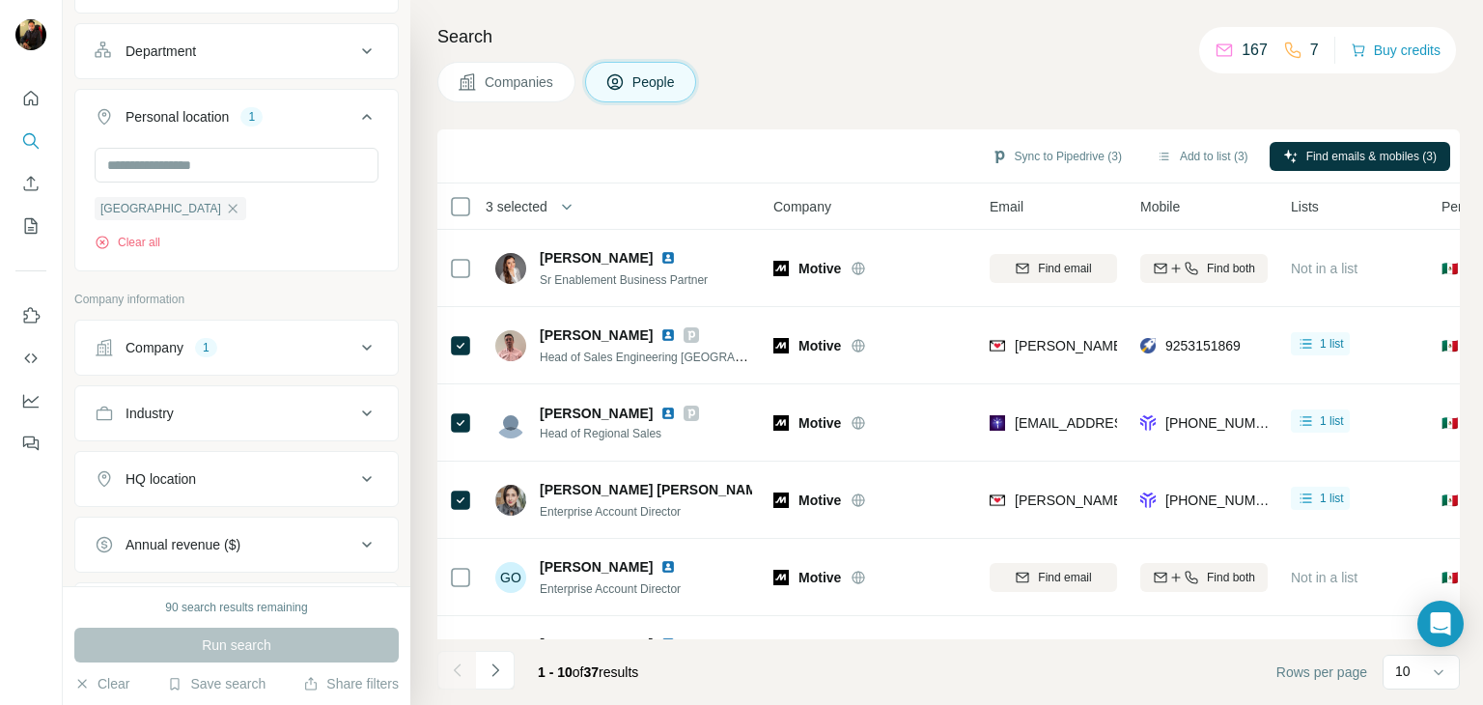
scroll to position [308, 0]
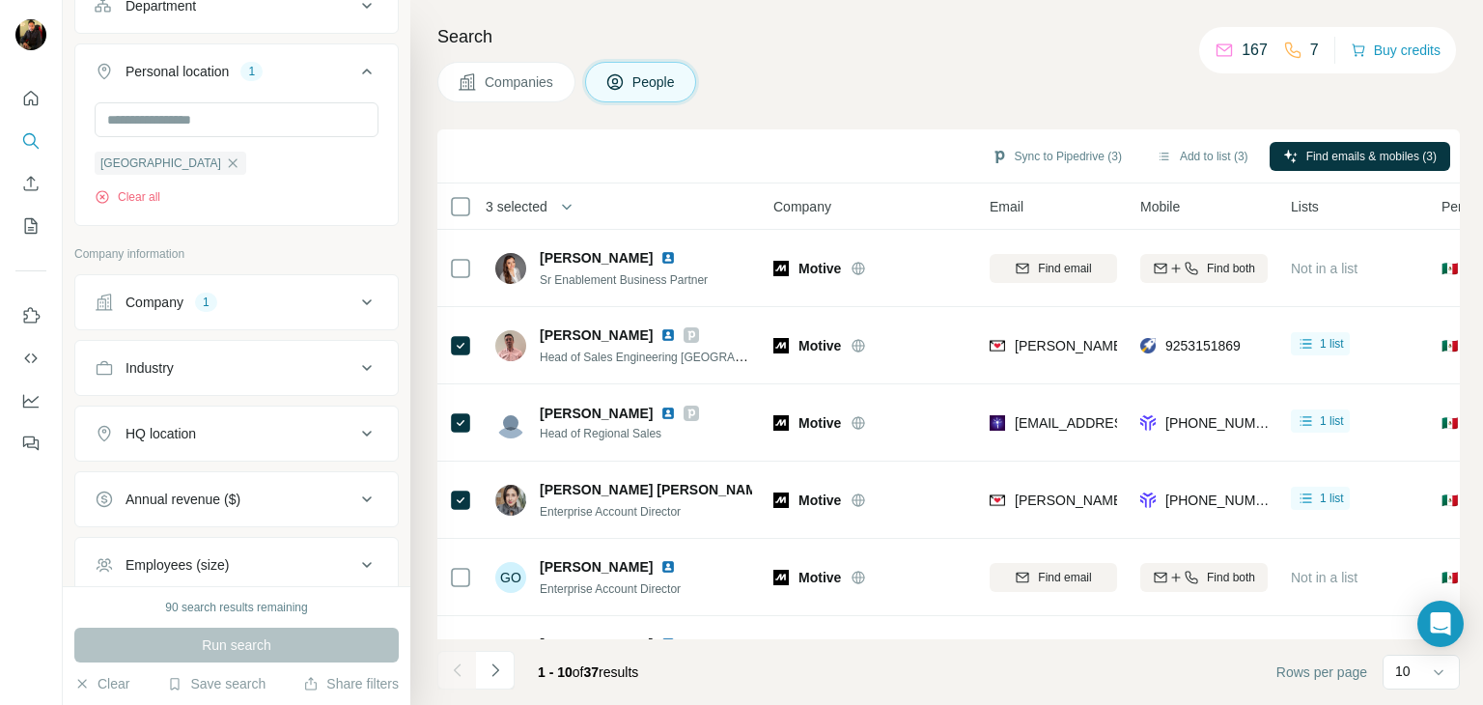
click at [324, 298] on div "Company 1" at bounding box center [225, 301] width 261 height 19
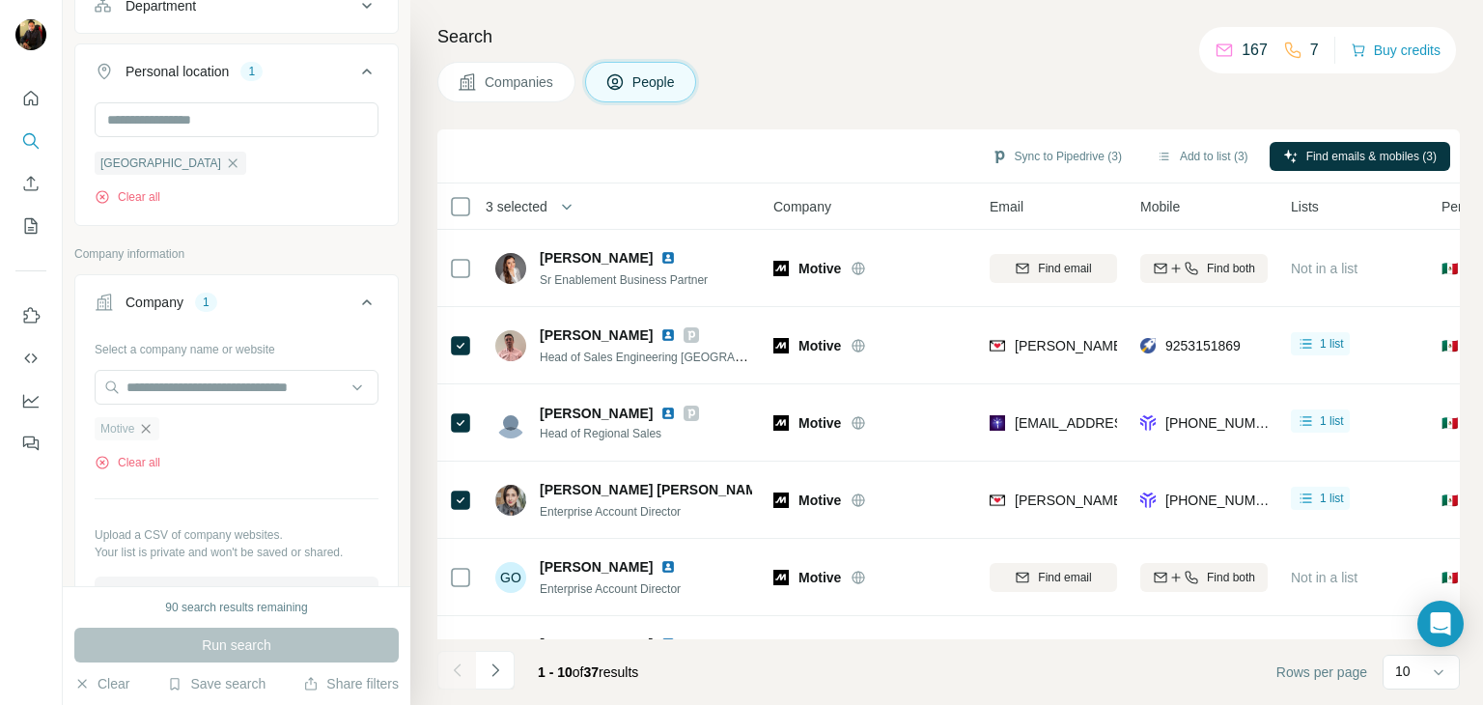
click at [150, 430] on icon "button" at bounding box center [145, 428] width 15 height 15
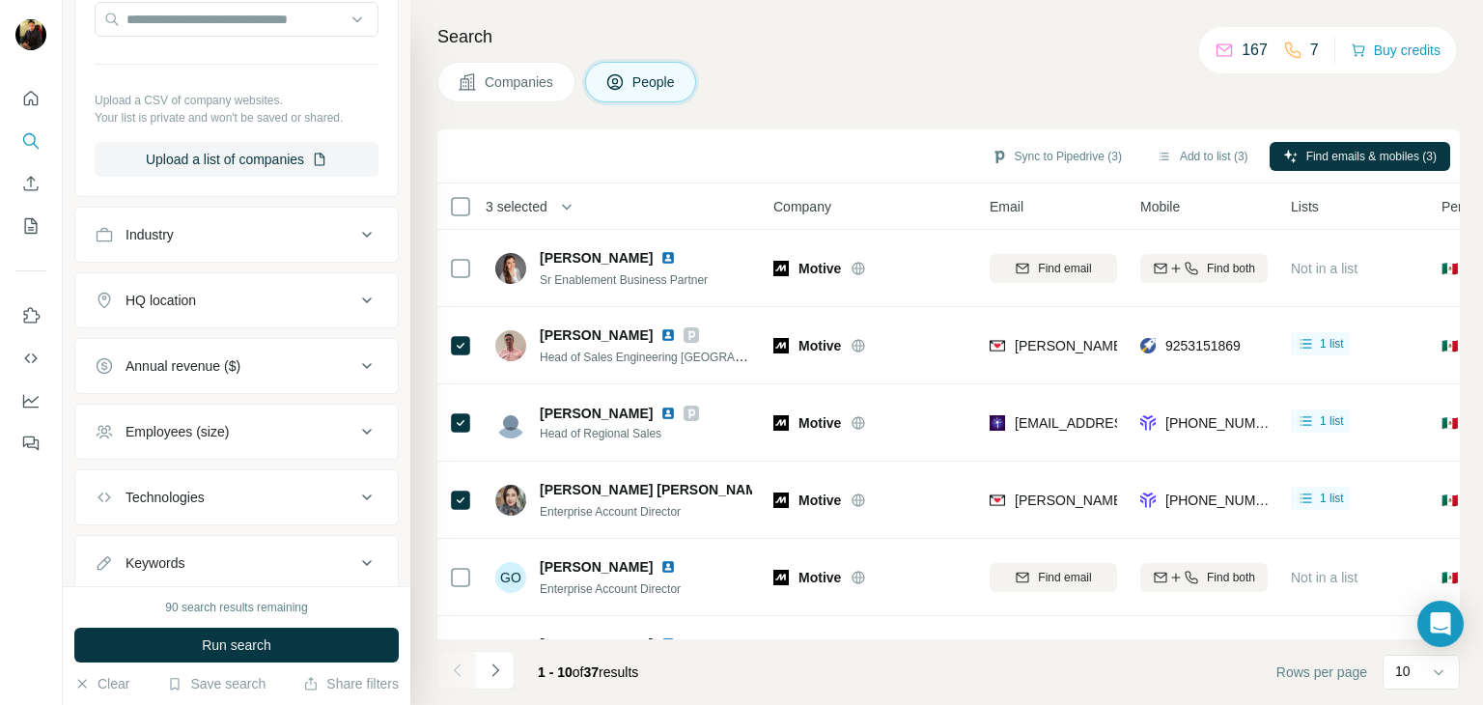
scroll to position [680, 0]
click at [229, 430] on div "Employees (size)" at bounding box center [176, 427] width 103 height 19
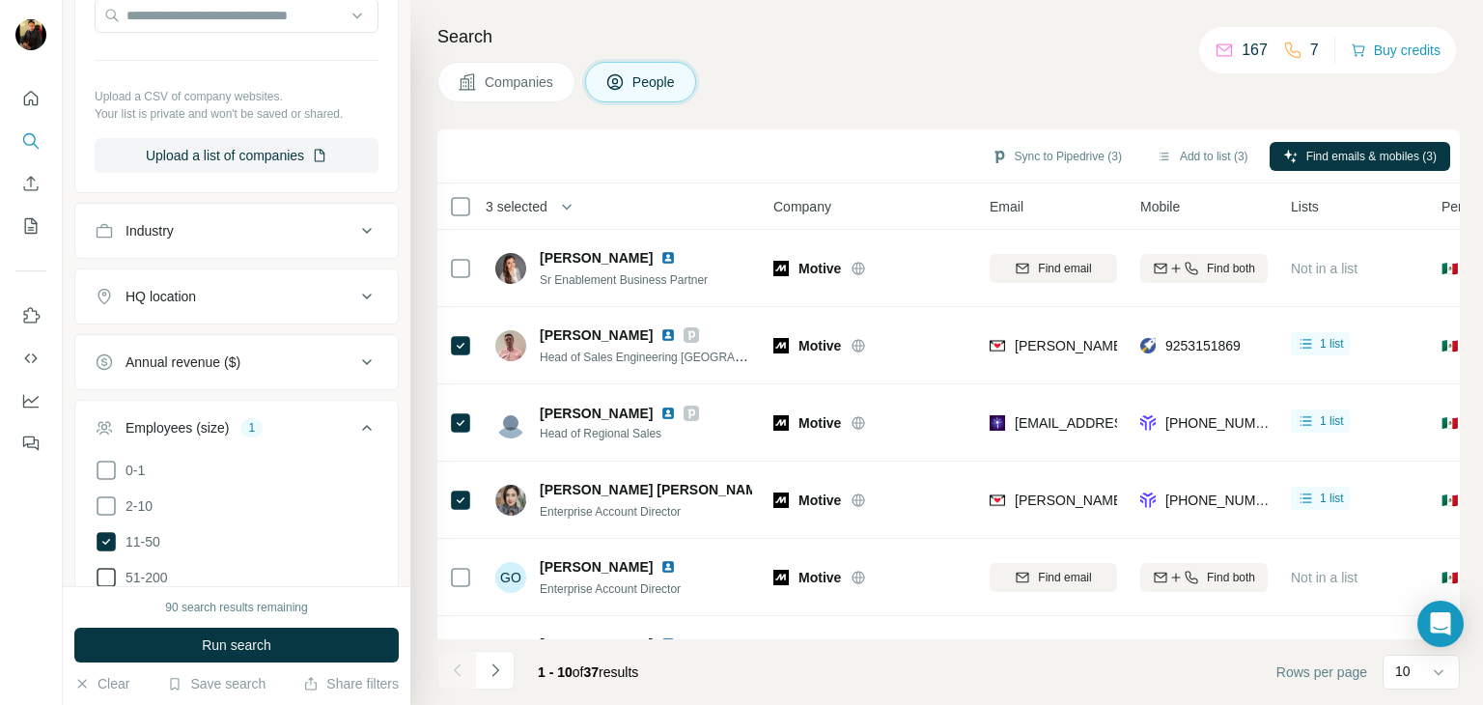
click at [130, 566] on label "51-200" at bounding box center [131, 577] width 73 height 23
click at [355, 419] on icon at bounding box center [366, 427] width 23 height 23
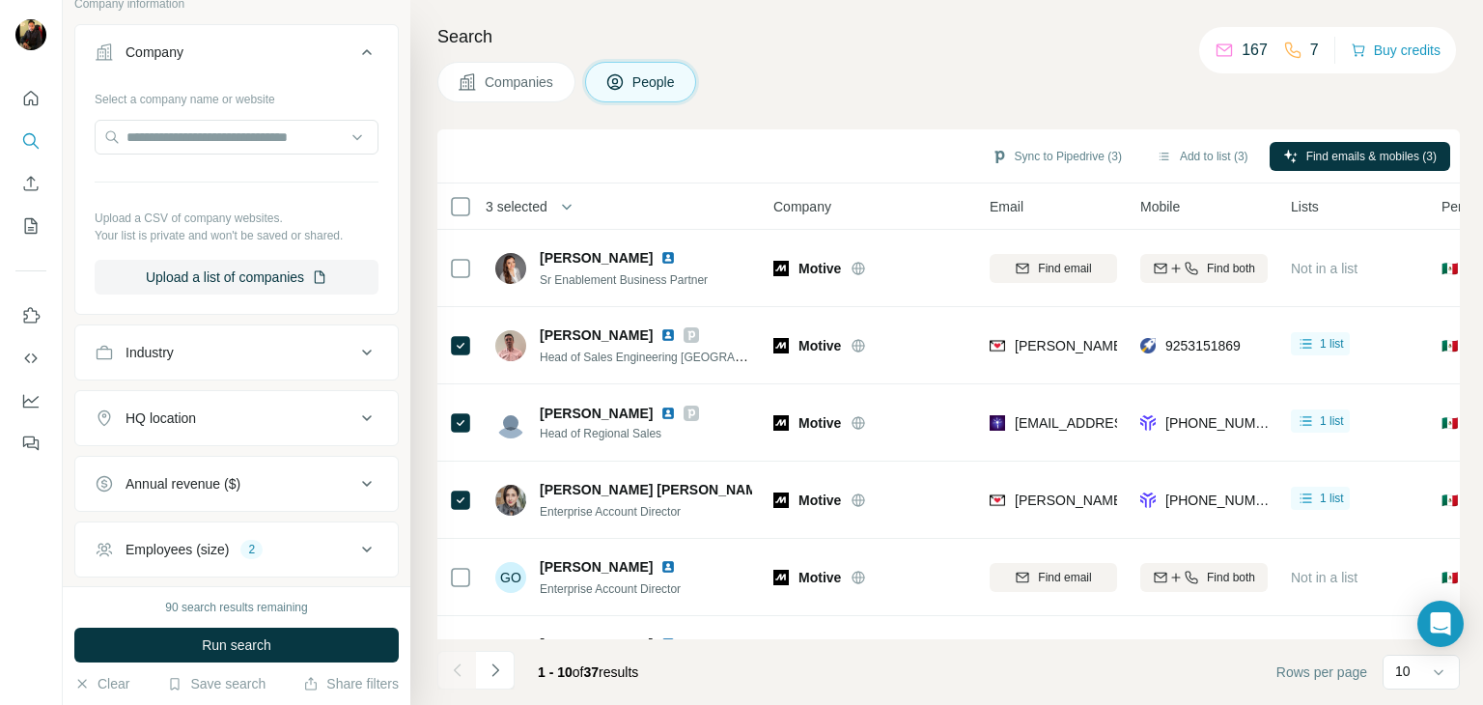
scroll to position [537, 0]
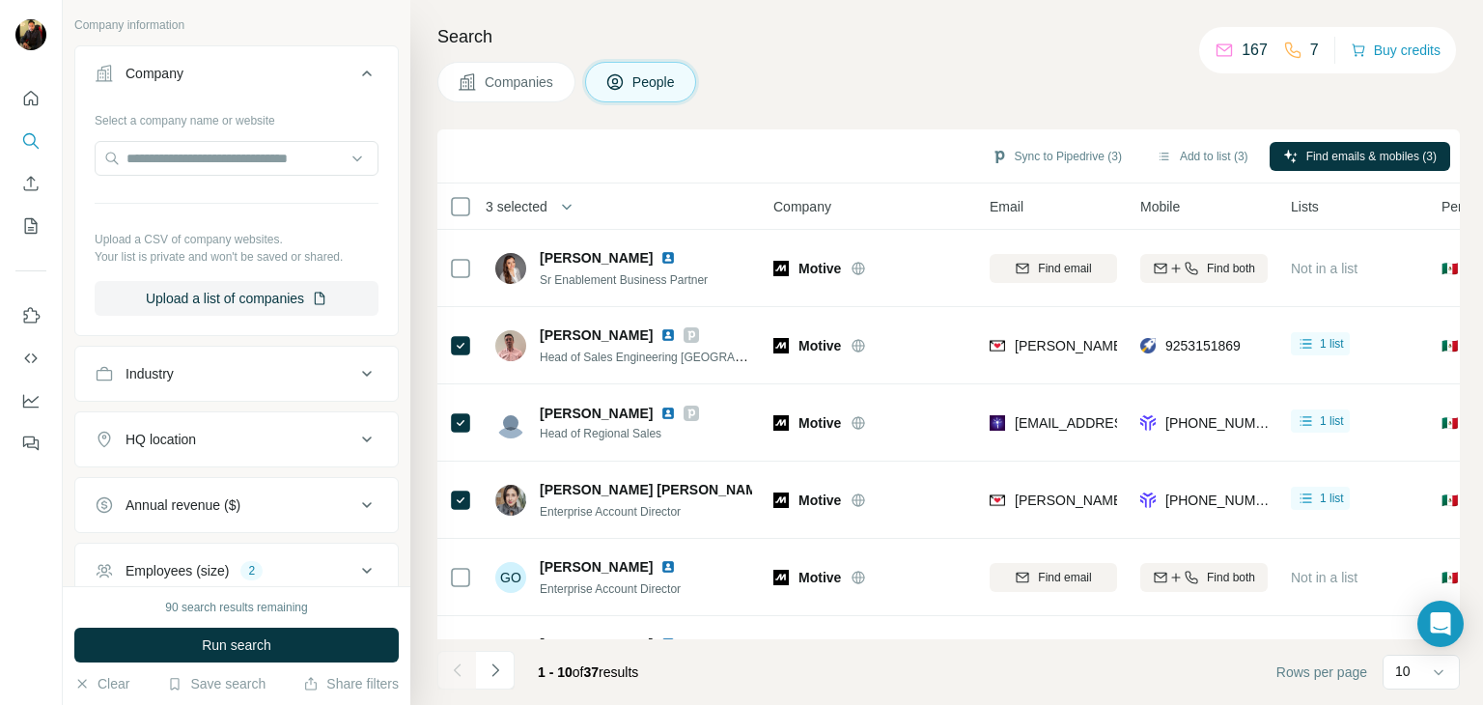
click at [239, 431] on div "HQ location" at bounding box center [225, 439] width 261 height 19
click at [235, 484] on input "text" at bounding box center [237, 487] width 284 height 35
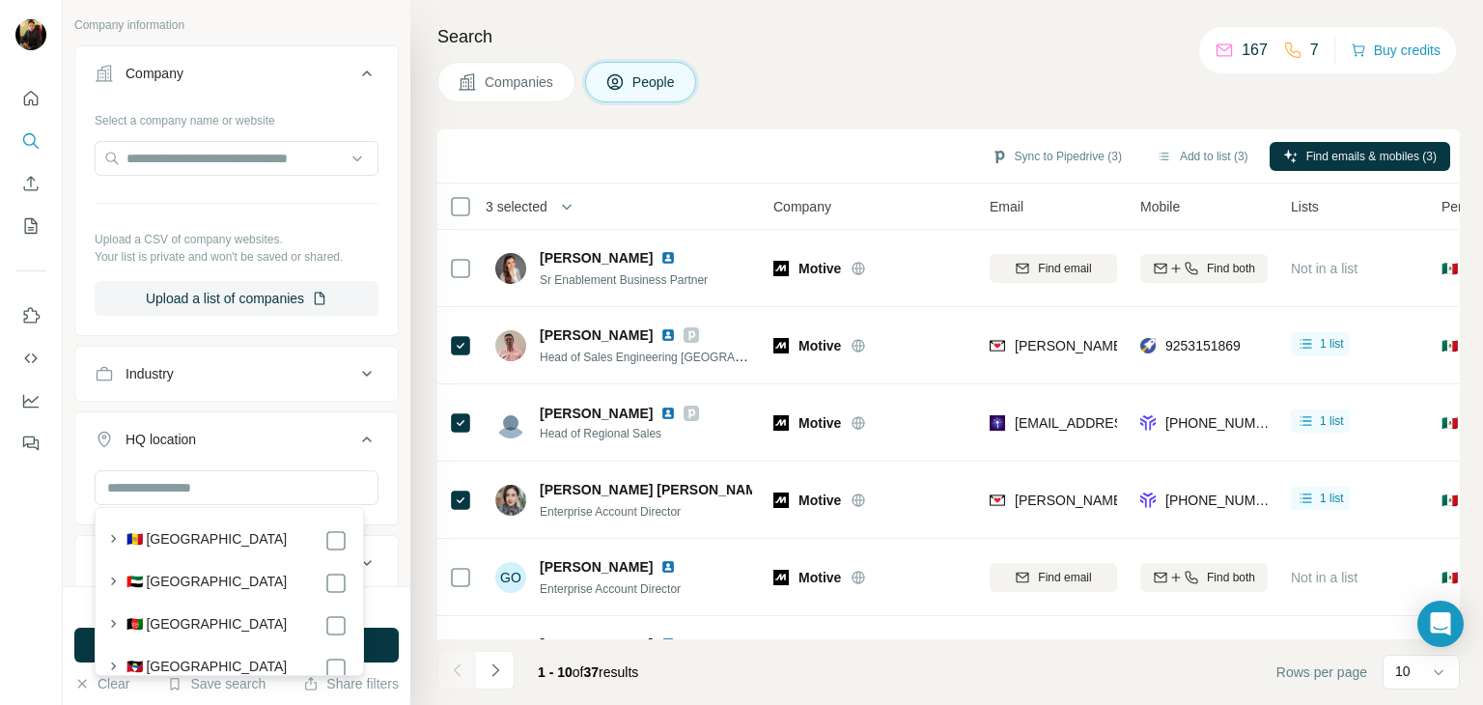
click at [355, 437] on icon at bounding box center [366, 439] width 23 height 23
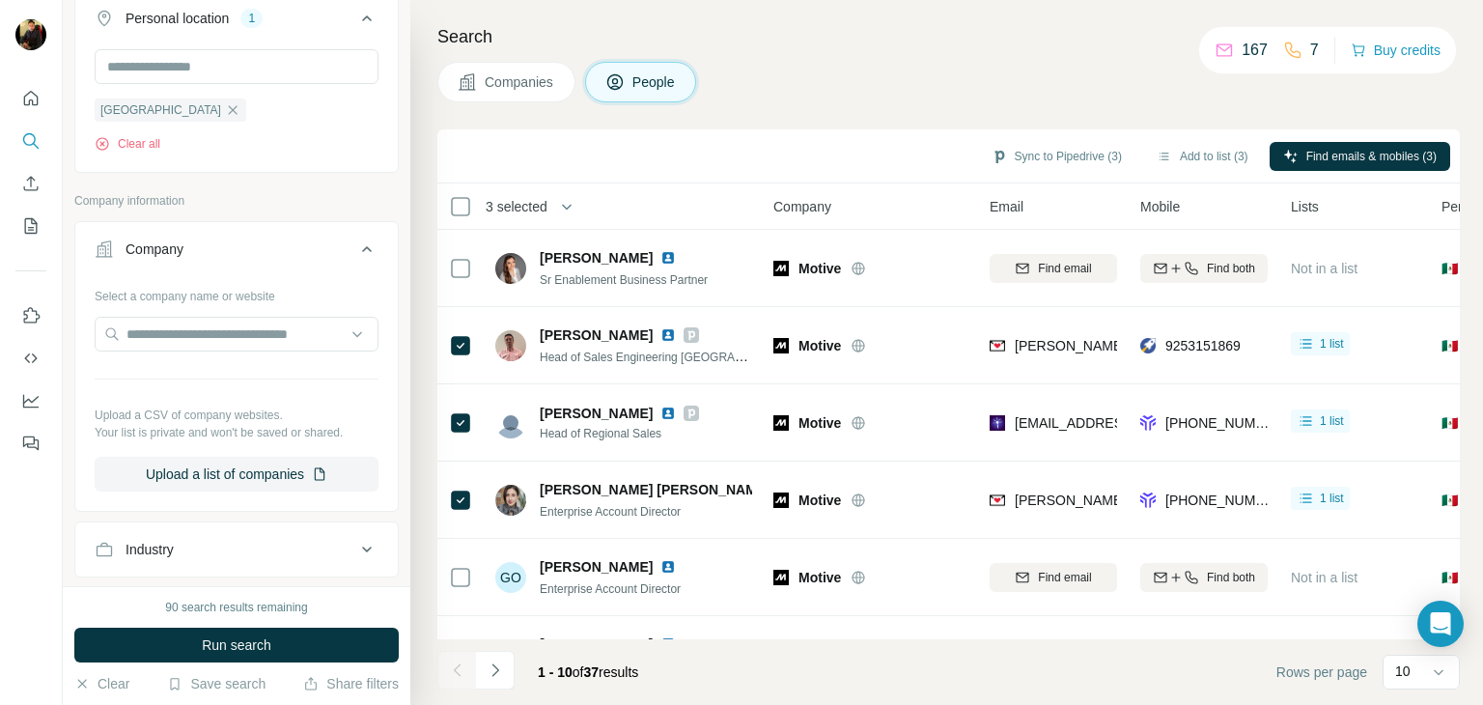
scroll to position [295, 0]
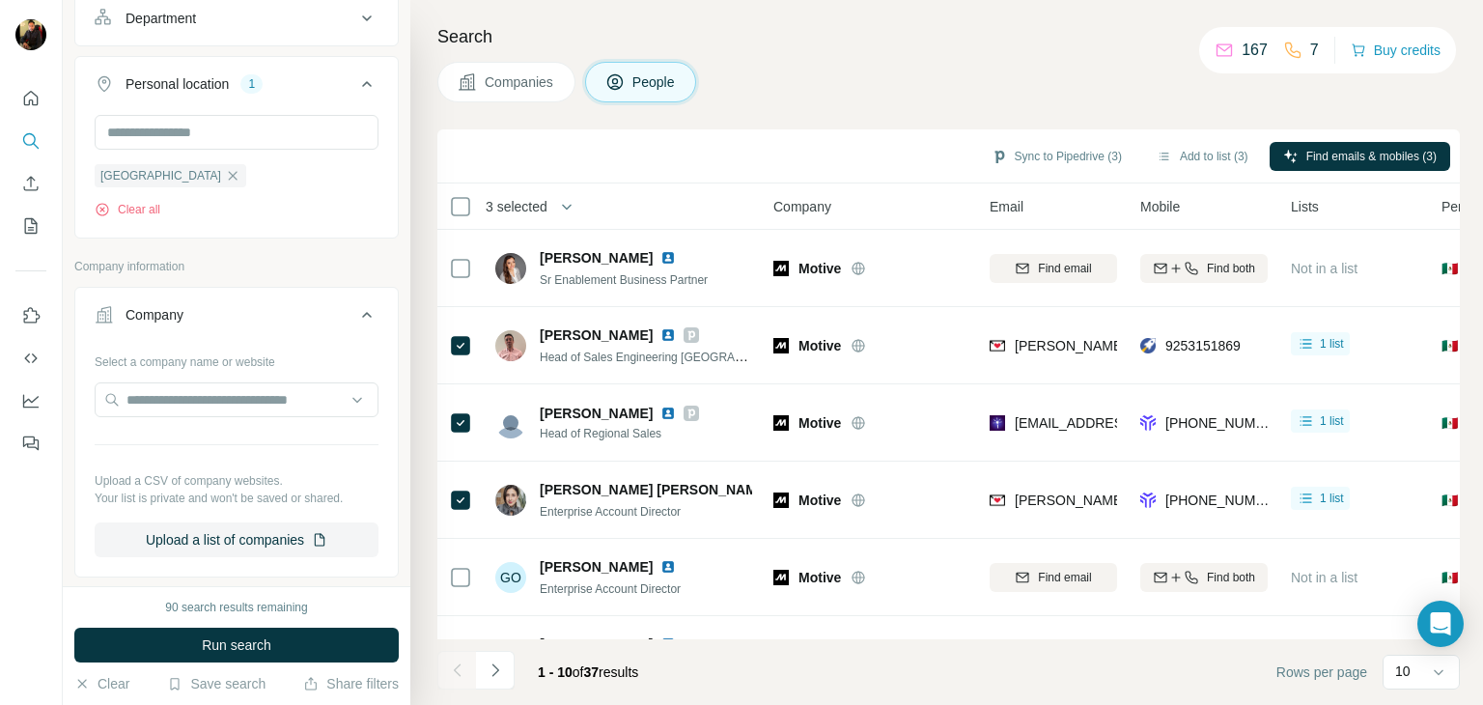
click at [355, 319] on icon at bounding box center [366, 314] width 23 height 23
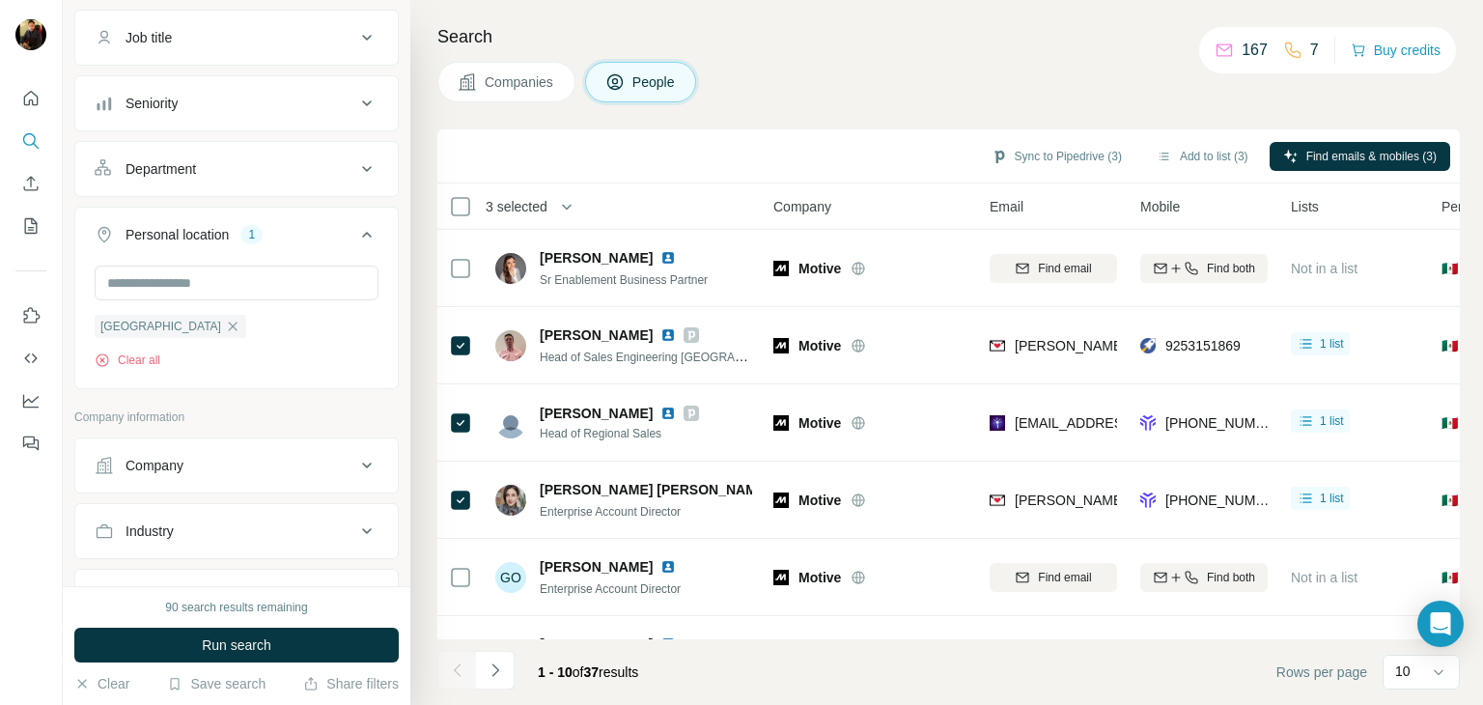
scroll to position [143, 0]
click at [142, 321] on div "[GEOGRAPHIC_DATA]" at bounding box center [171, 328] width 152 height 23
click at [229, 329] on icon "button" at bounding box center [233, 327] width 9 height 9
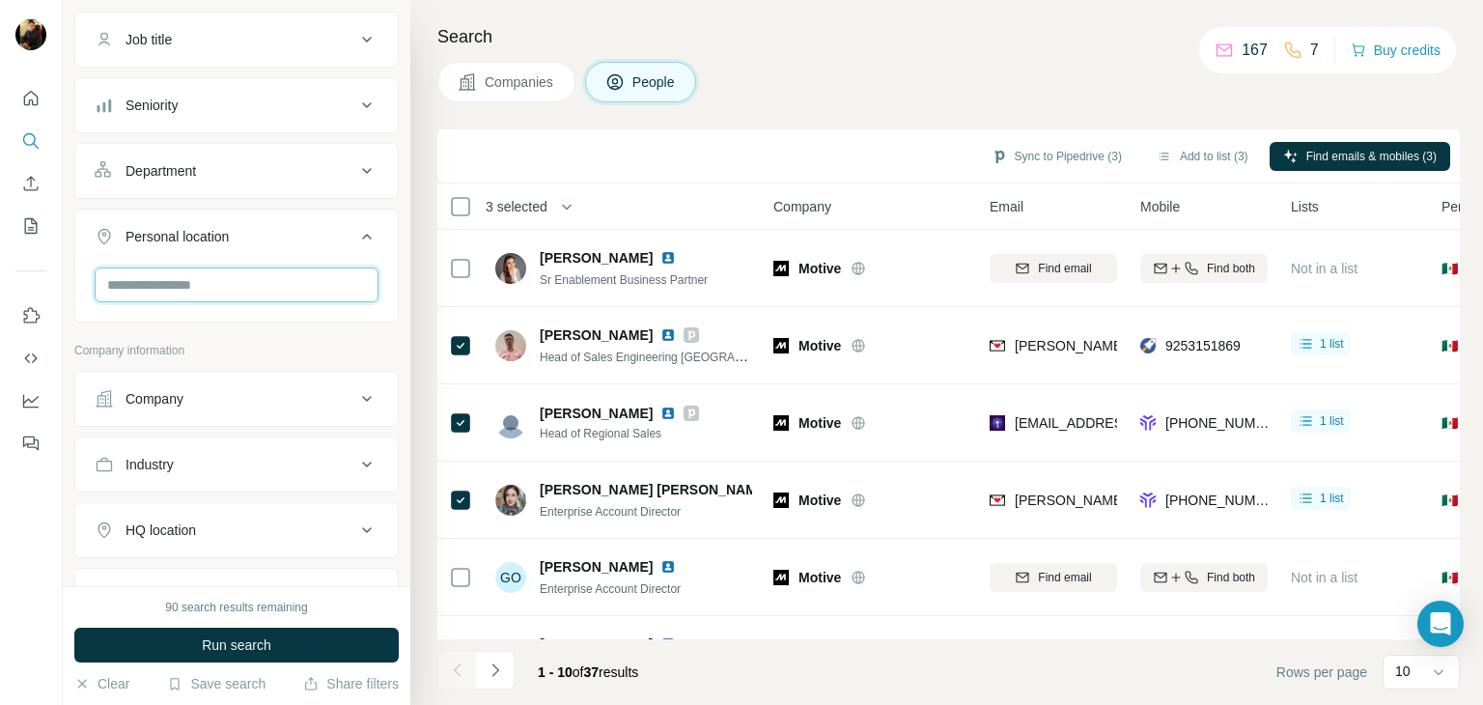
click at [237, 287] on input "text" at bounding box center [237, 284] width 284 height 35
type input "*"
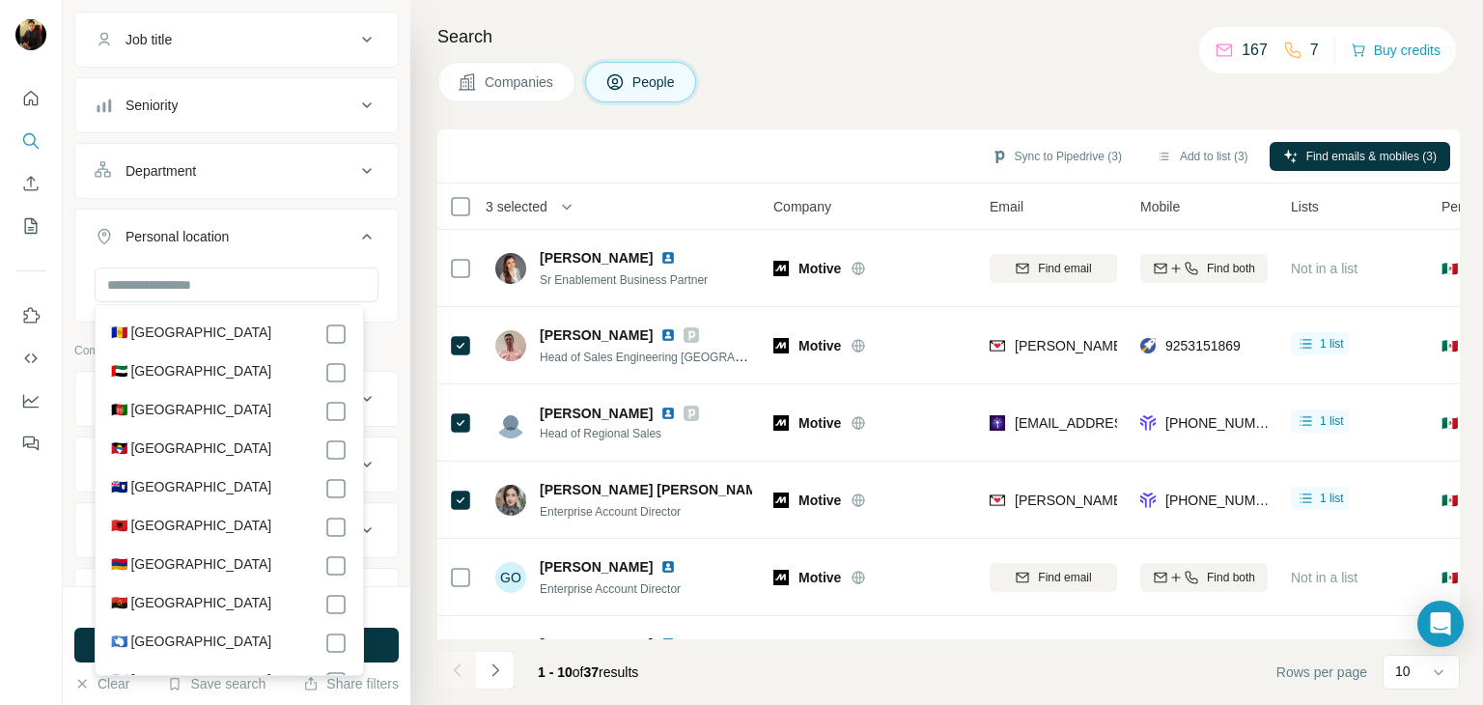
click at [362, 237] on icon at bounding box center [367, 237] width 10 height 6
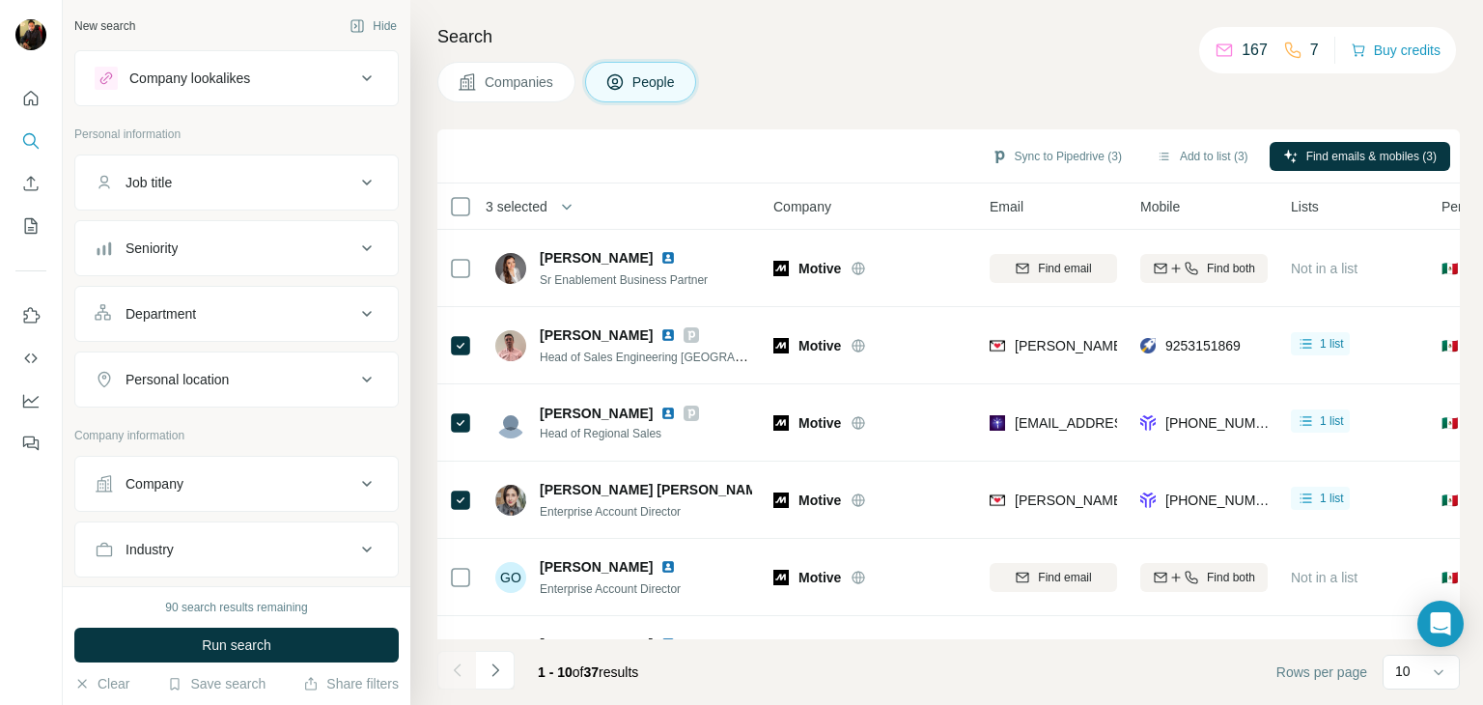
click at [355, 190] on icon at bounding box center [366, 182] width 23 height 23
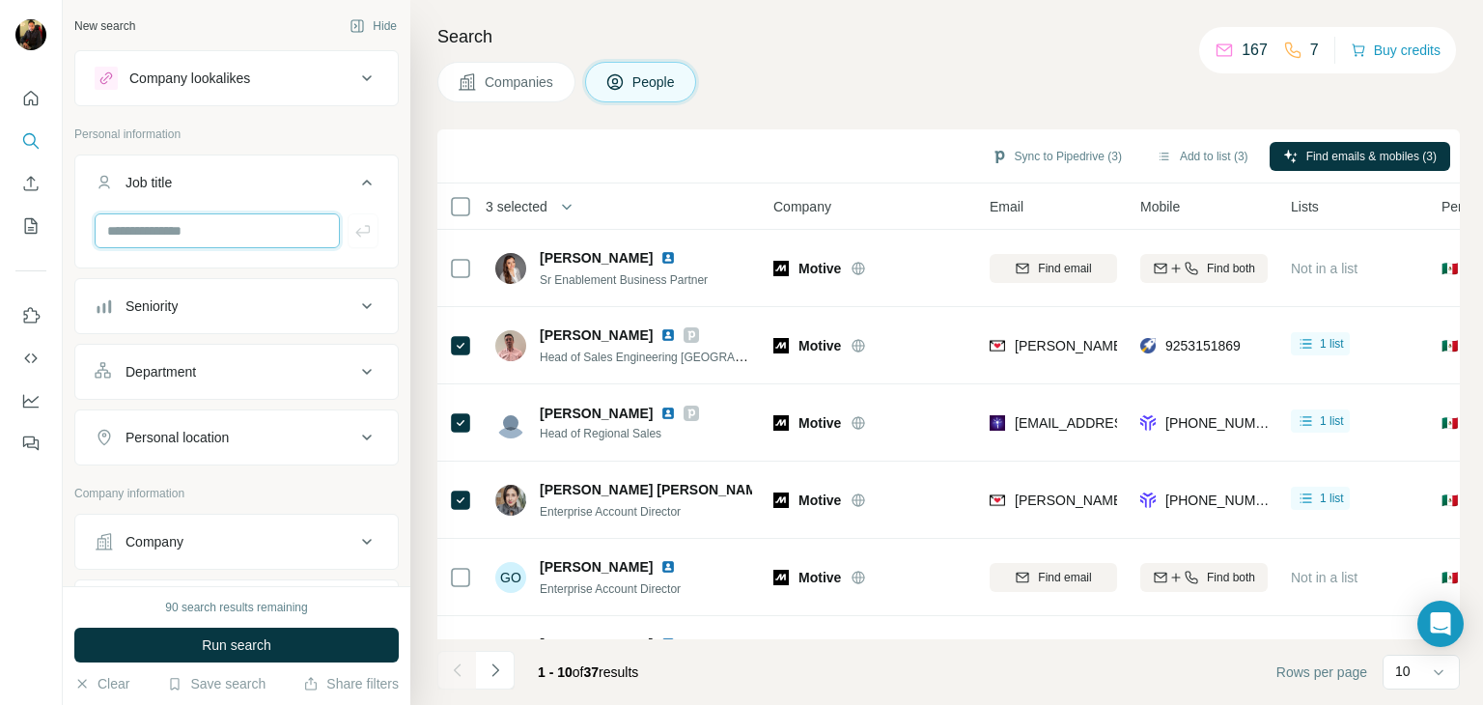
click at [224, 239] on input "text" at bounding box center [217, 230] width 245 height 35
type input "**********"
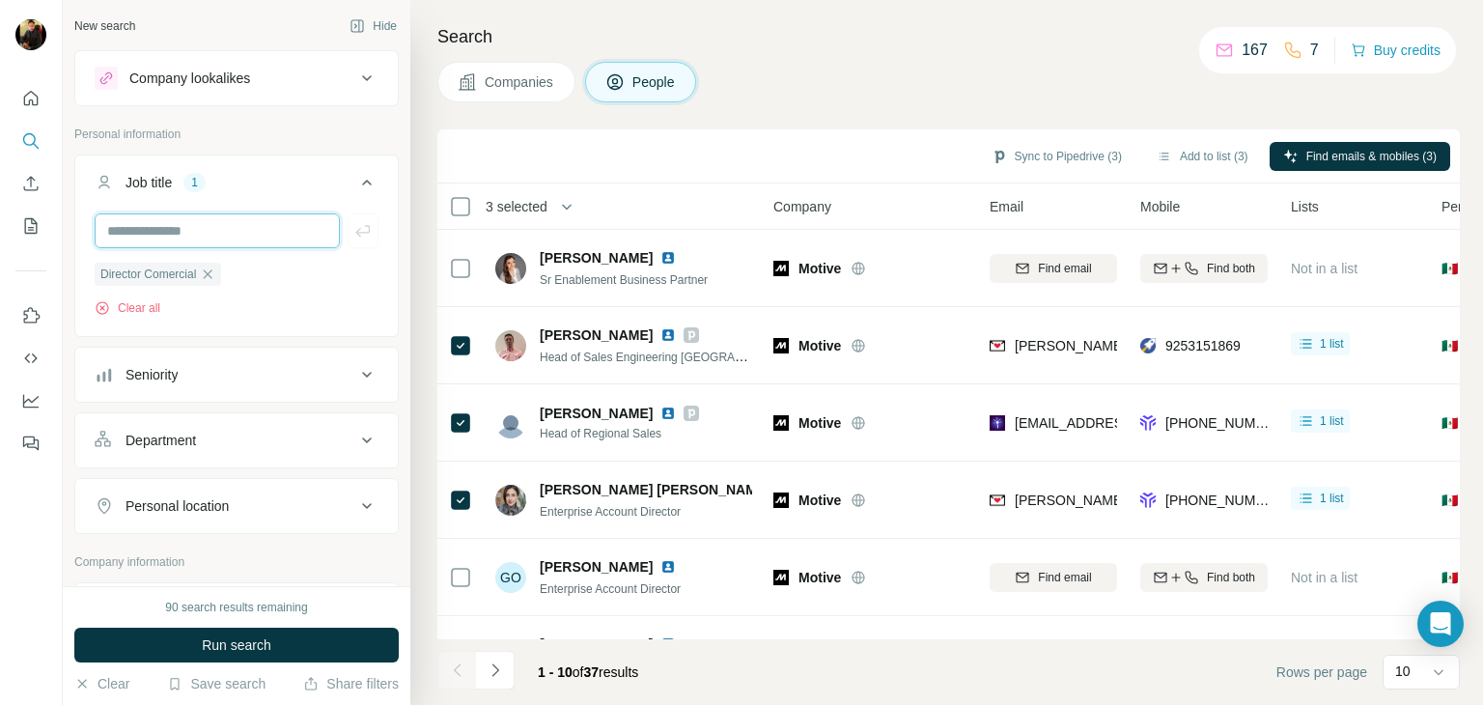
click at [224, 239] on input "text" at bounding box center [217, 230] width 245 height 35
type input "**********"
click at [224, 239] on input "text" at bounding box center [217, 230] width 245 height 35
type input "***"
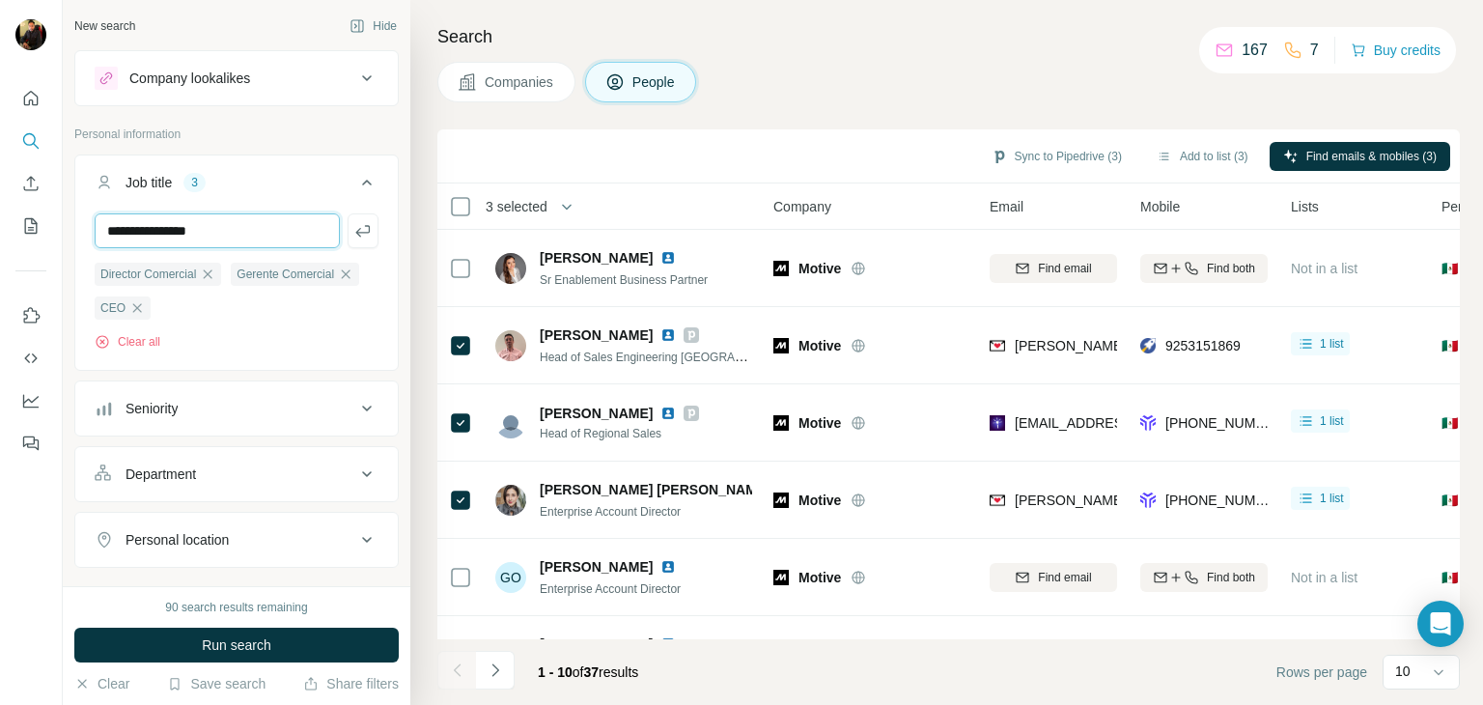
type input "**********"
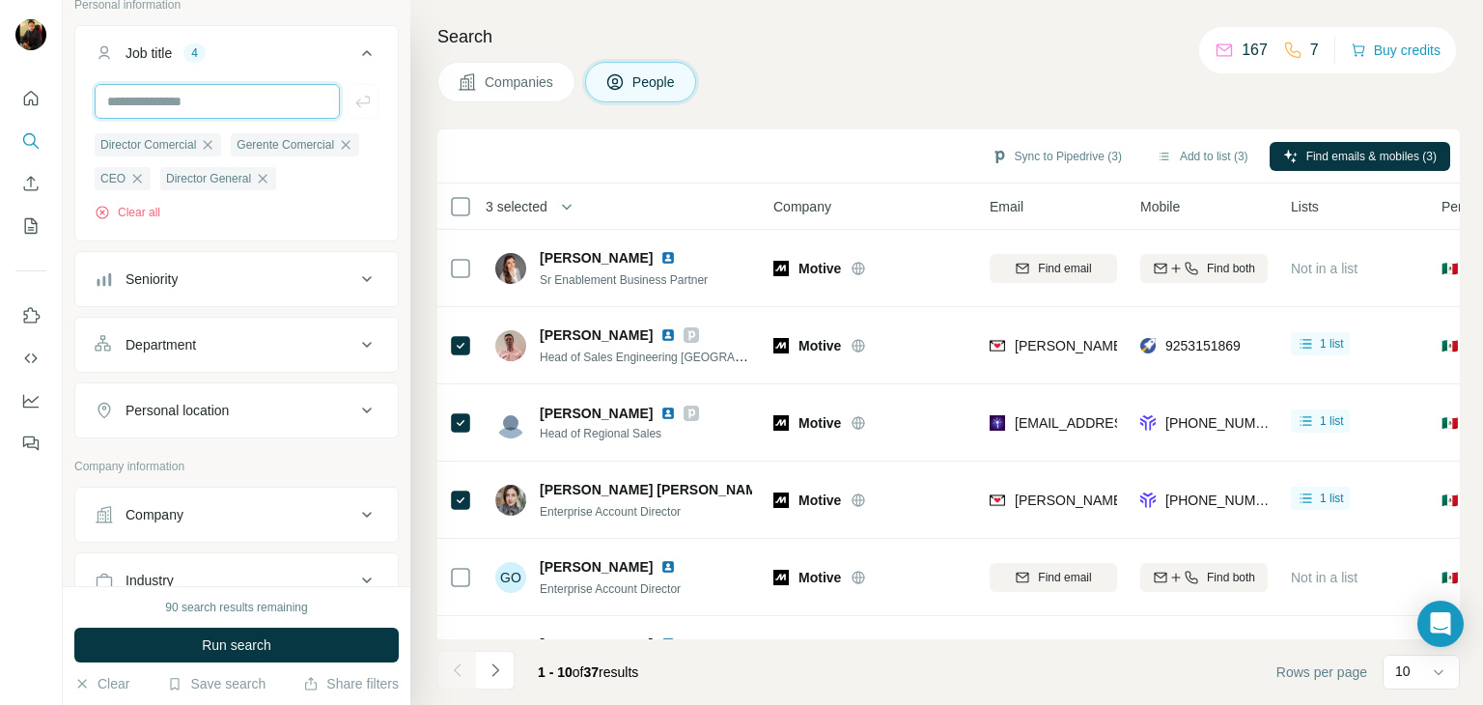
scroll to position [131, 0]
click at [217, 366] on button "Department" at bounding box center [236, 343] width 322 height 46
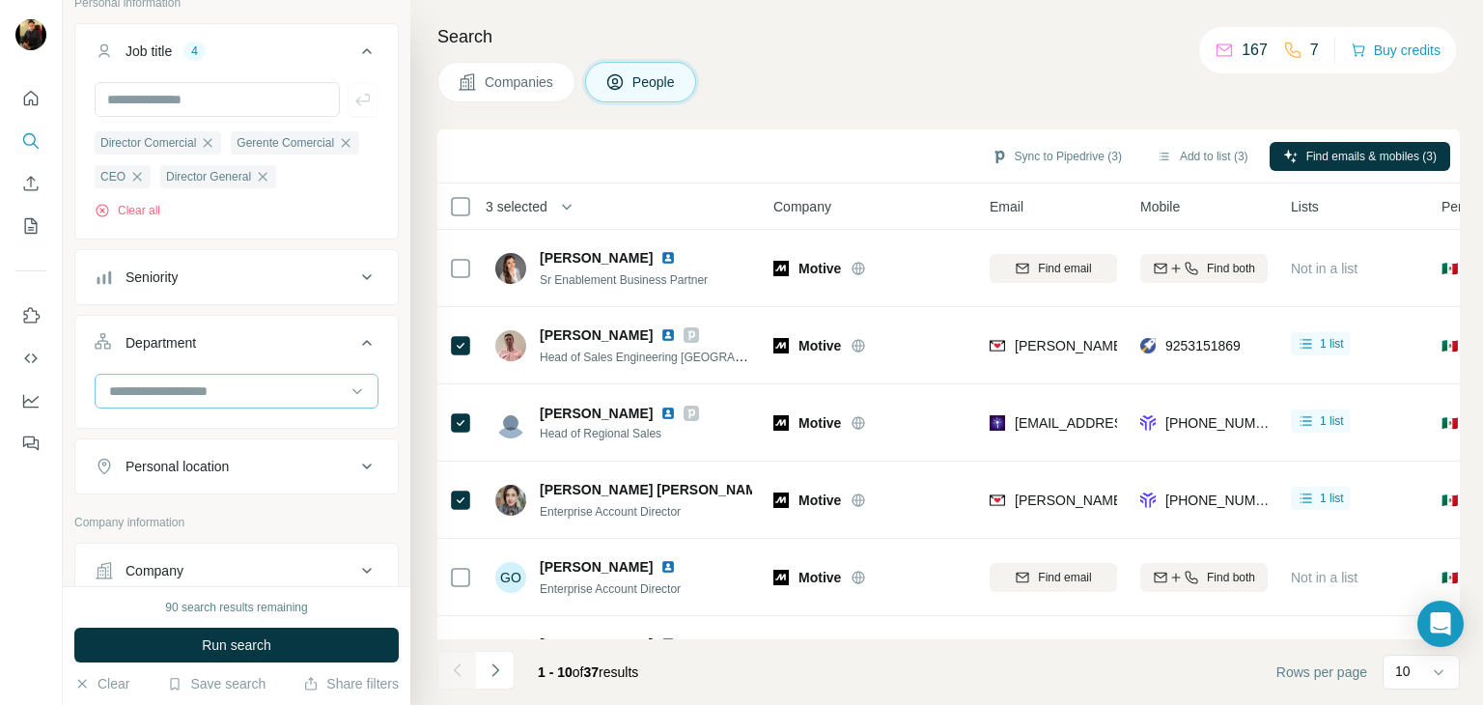
click at [210, 407] on div at bounding box center [226, 391] width 238 height 33
type input "*"
click at [359, 354] on icon at bounding box center [366, 342] width 23 height 23
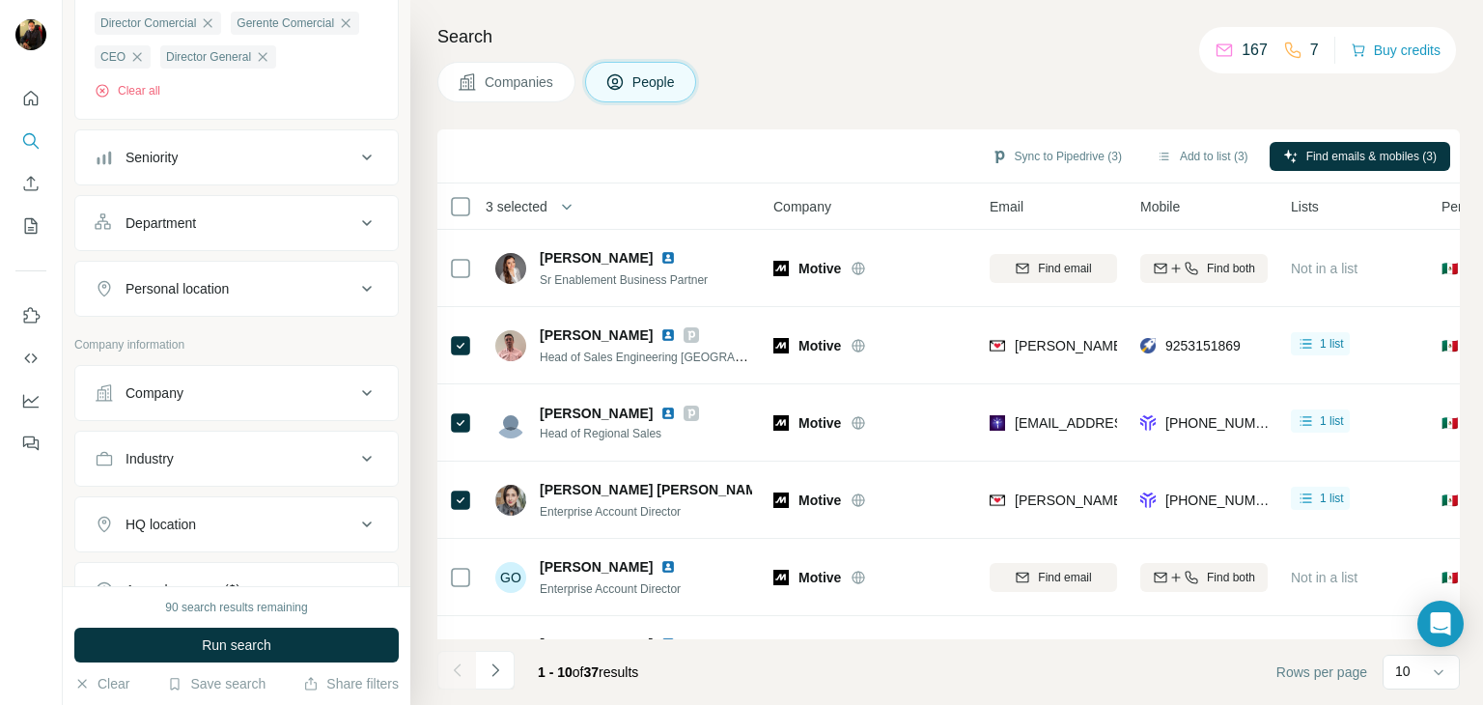
scroll to position [259, 0]
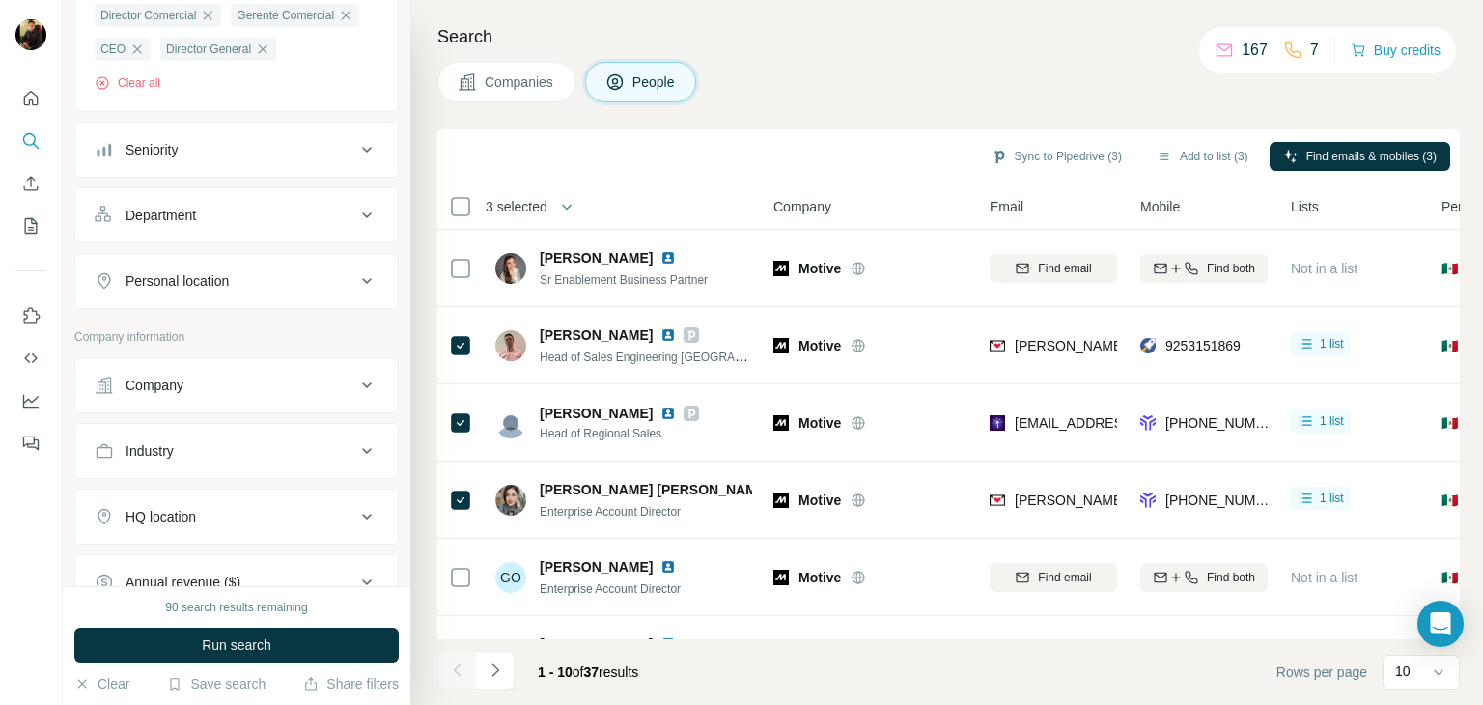
click at [282, 291] on div "Personal location" at bounding box center [225, 280] width 261 height 19
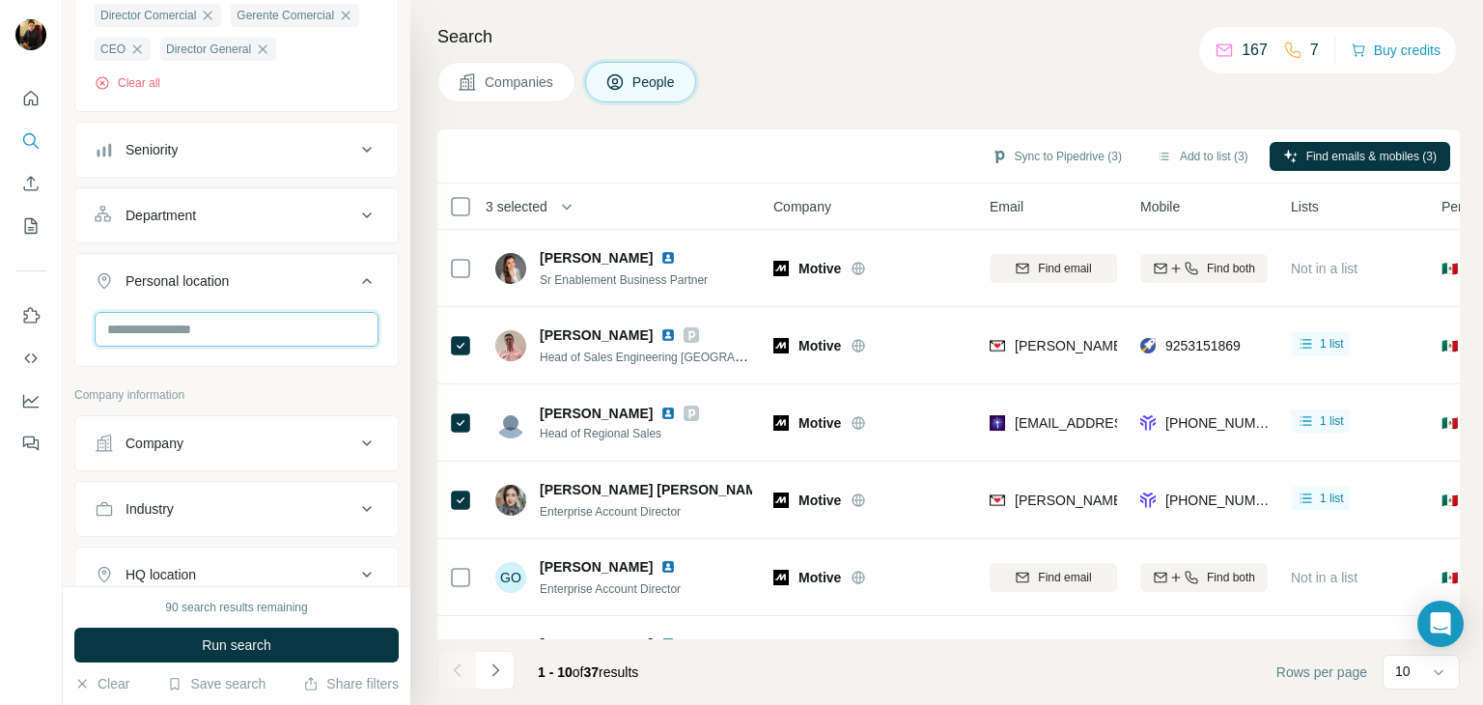
click at [226, 347] on input "text" at bounding box center [237, 329] width 284 height 35
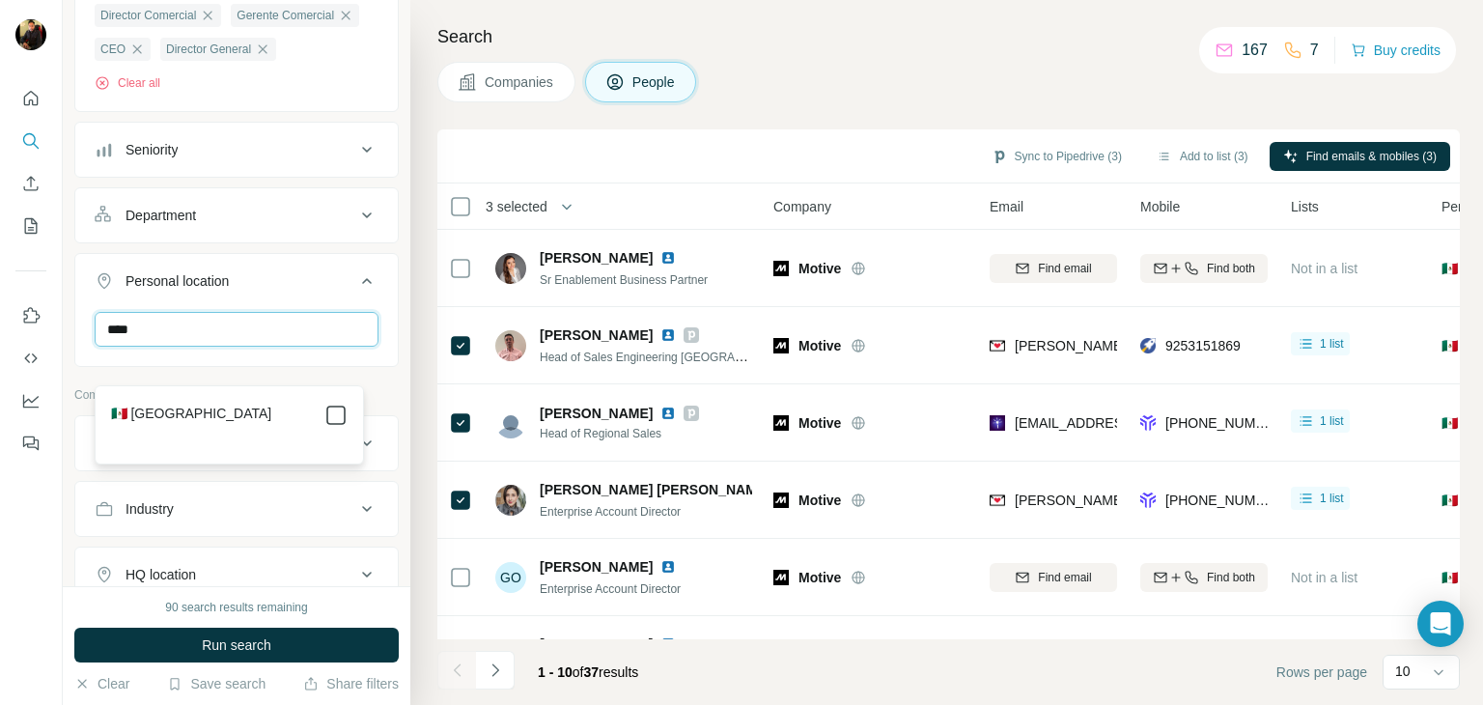
type input "****"
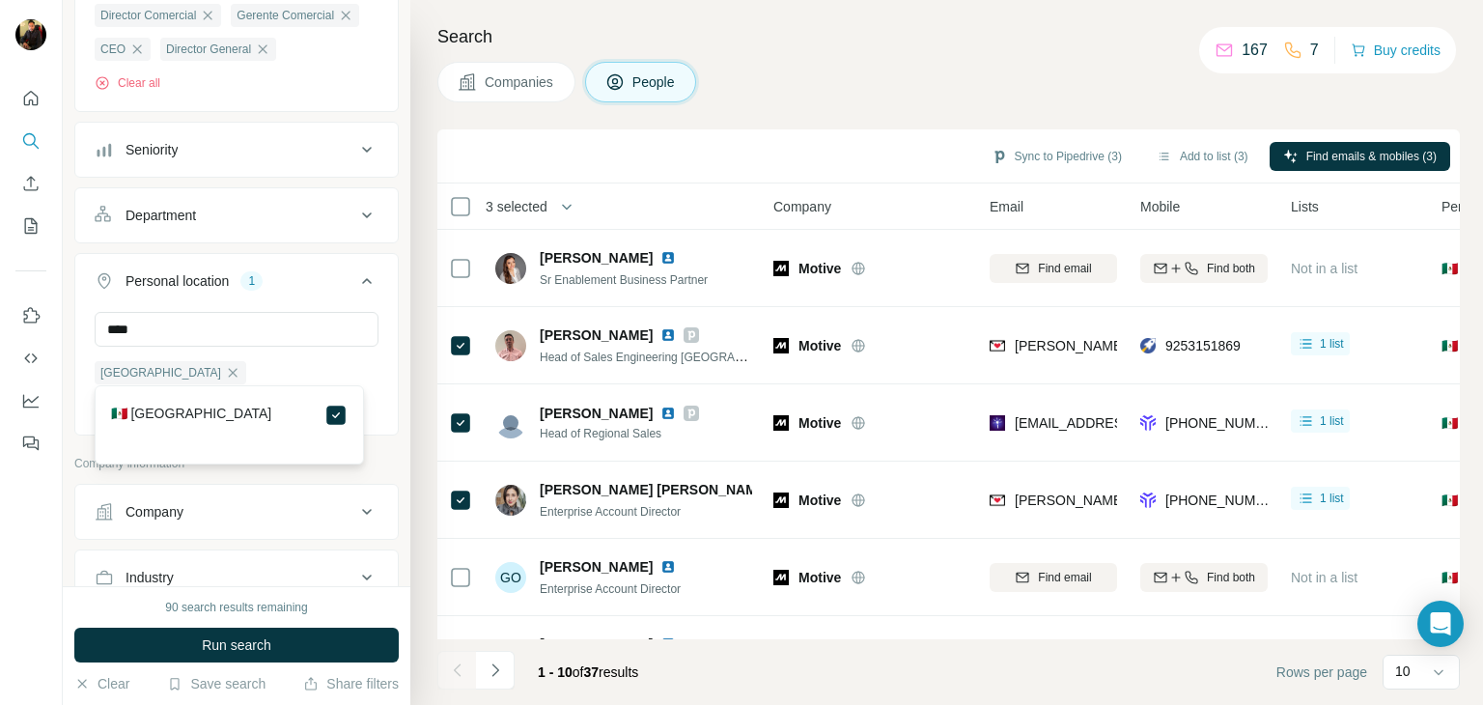
click at [356, 292] on icon at bounding box center [366, 280] width 23 height 23
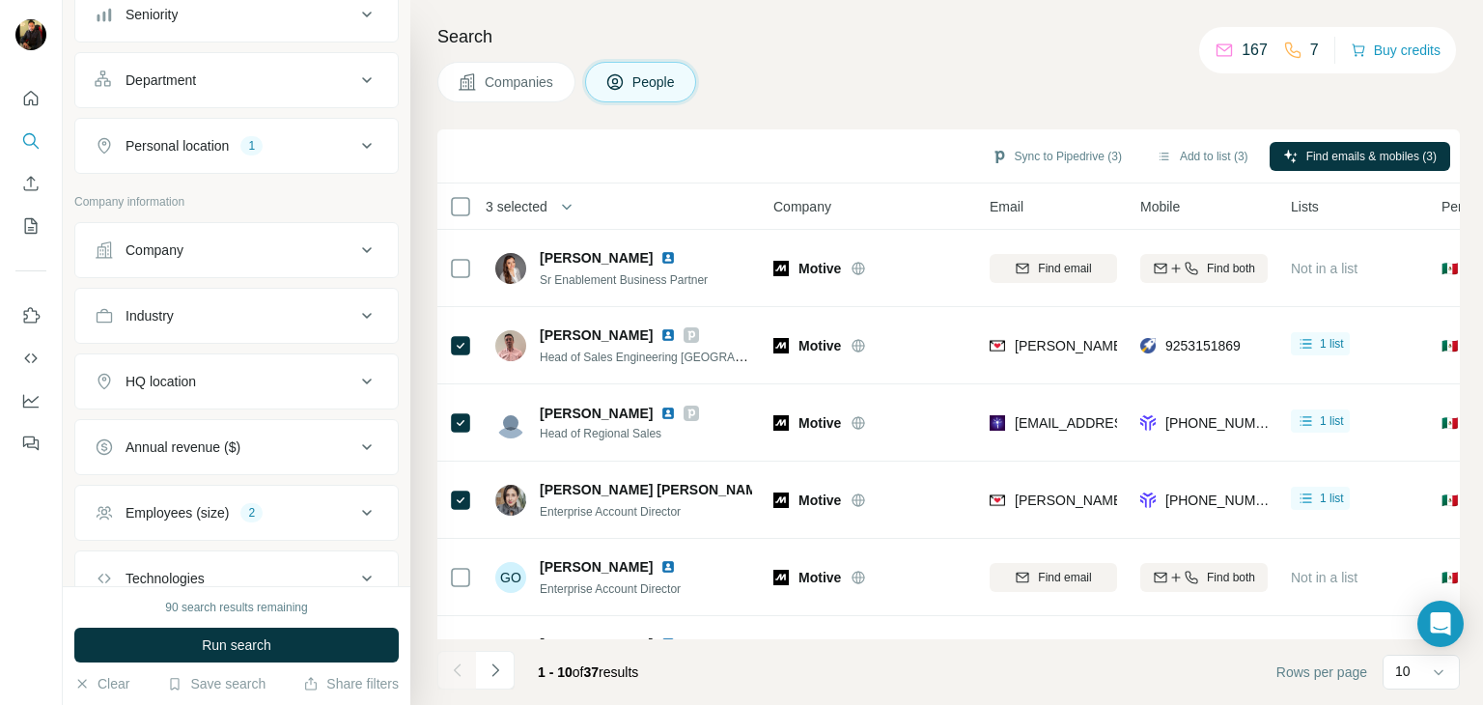
scroll to position [411, 0]
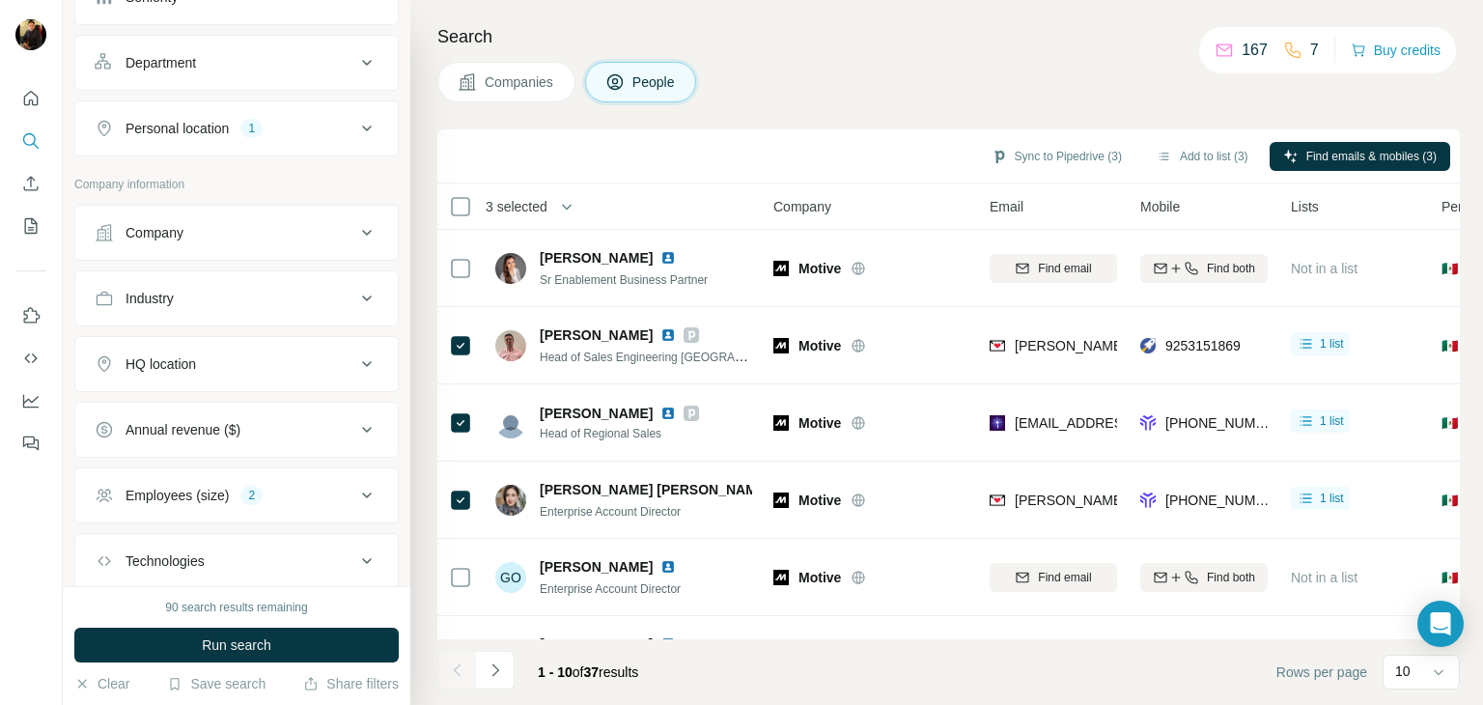
click at [323, 374] on div "HQ location" at bounding box center [225, 363] width 261 height 19
click at [193, 430] on input "text" at bounding box center [237, 412] width 284 height 35
type input "*"
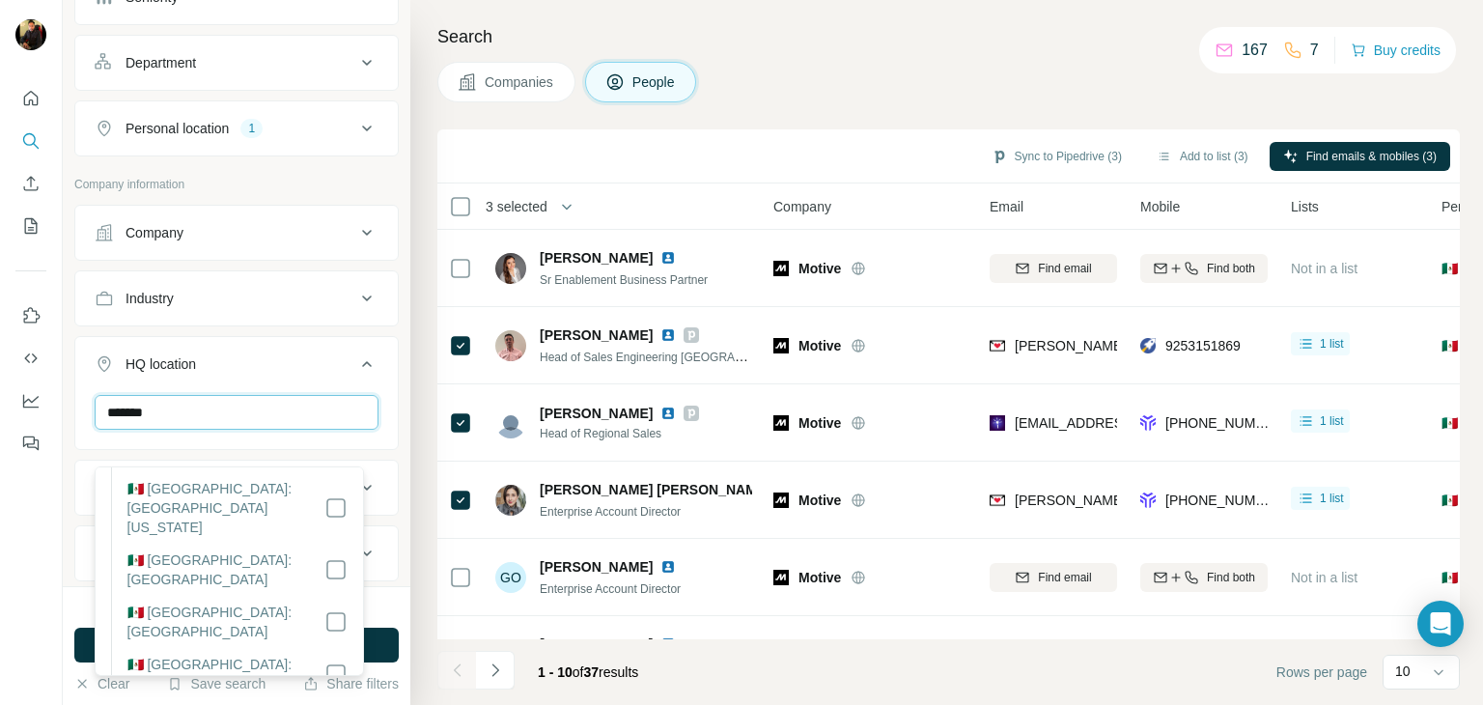
scroll to position [177, 0]
type input "******"
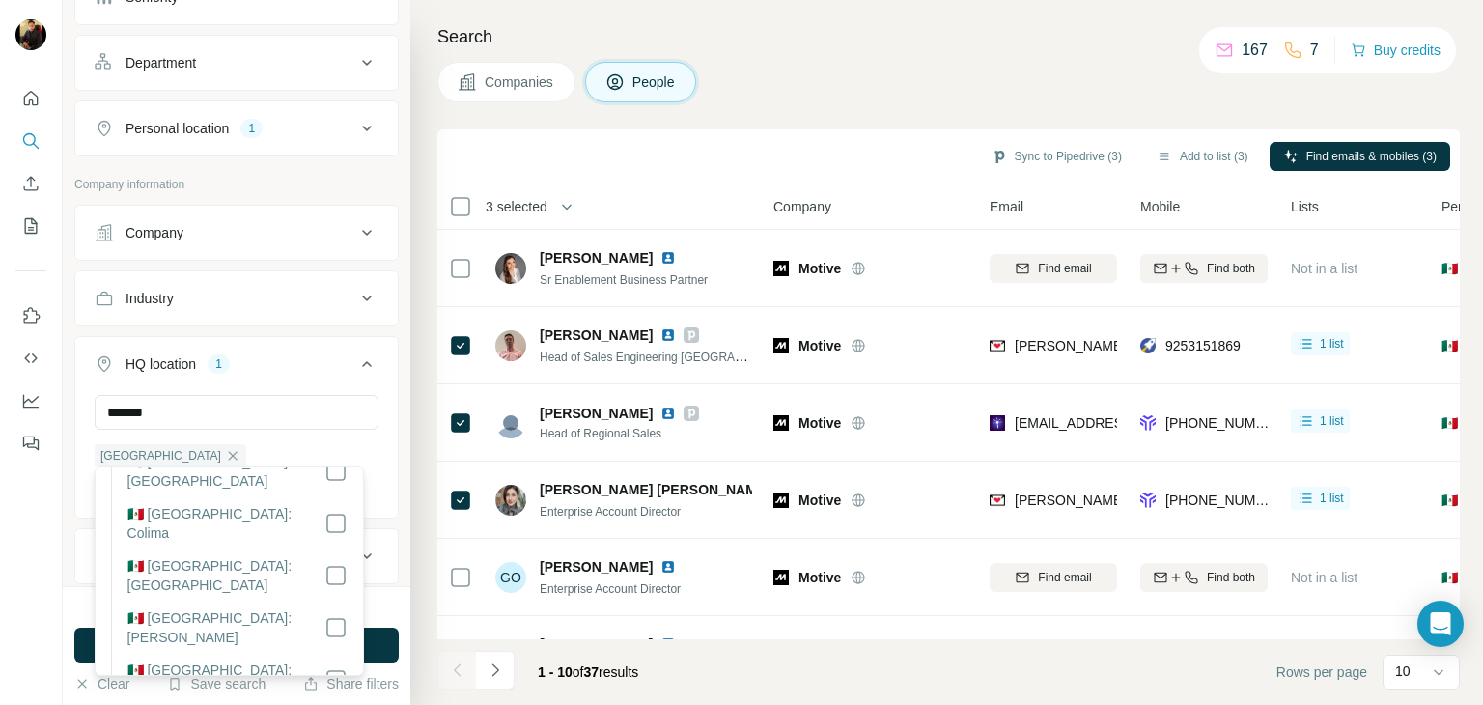
scroll to position [483, 0]
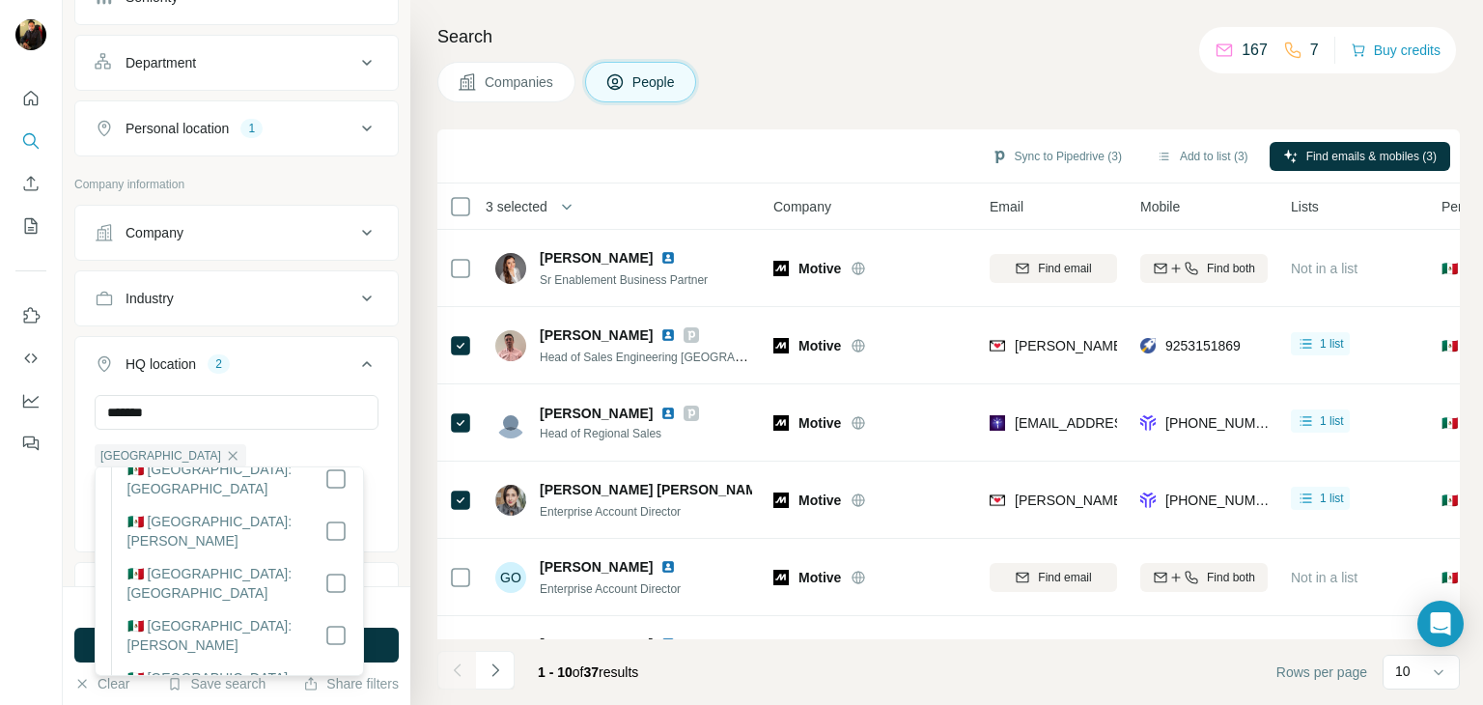
scroll to position [602, 0]
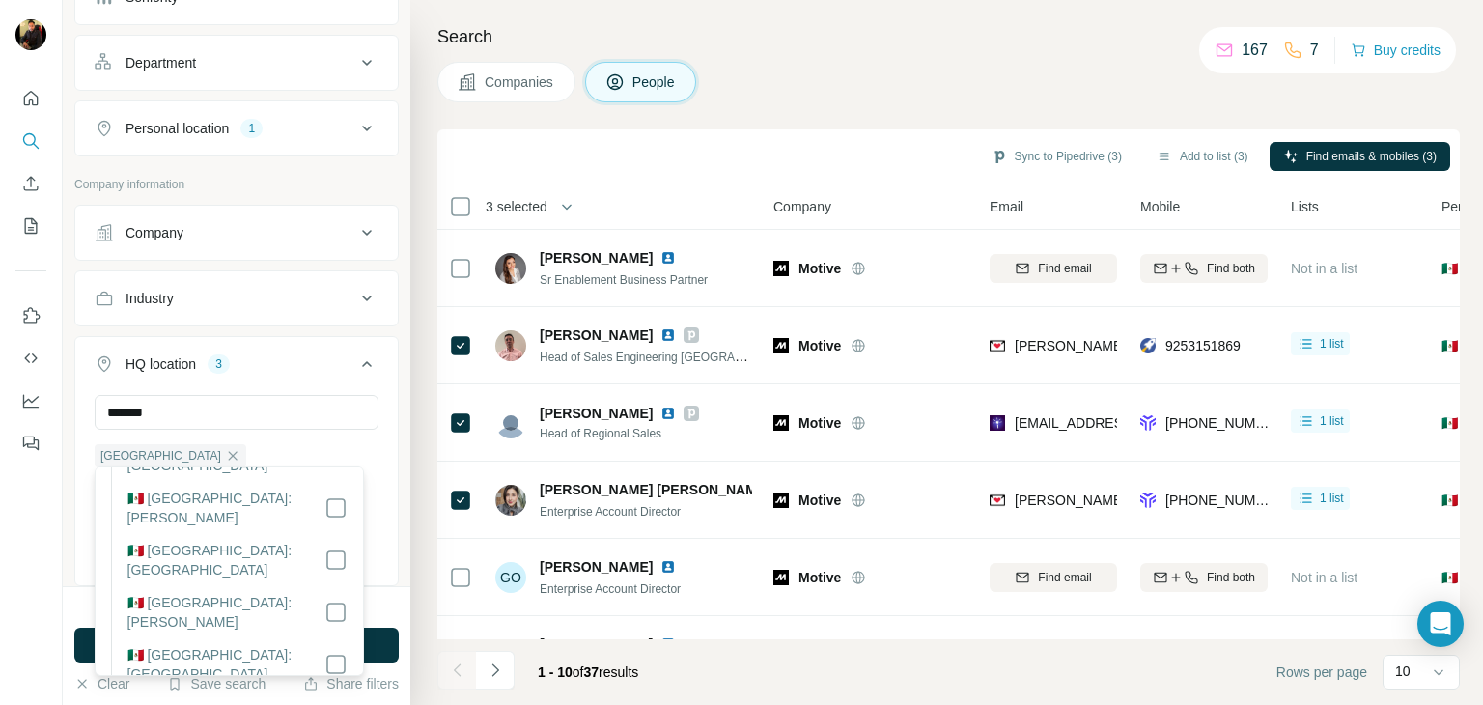
click at [287, 374] on div "HQ location 3" at bounding box center [225, 363] width 261 height 19
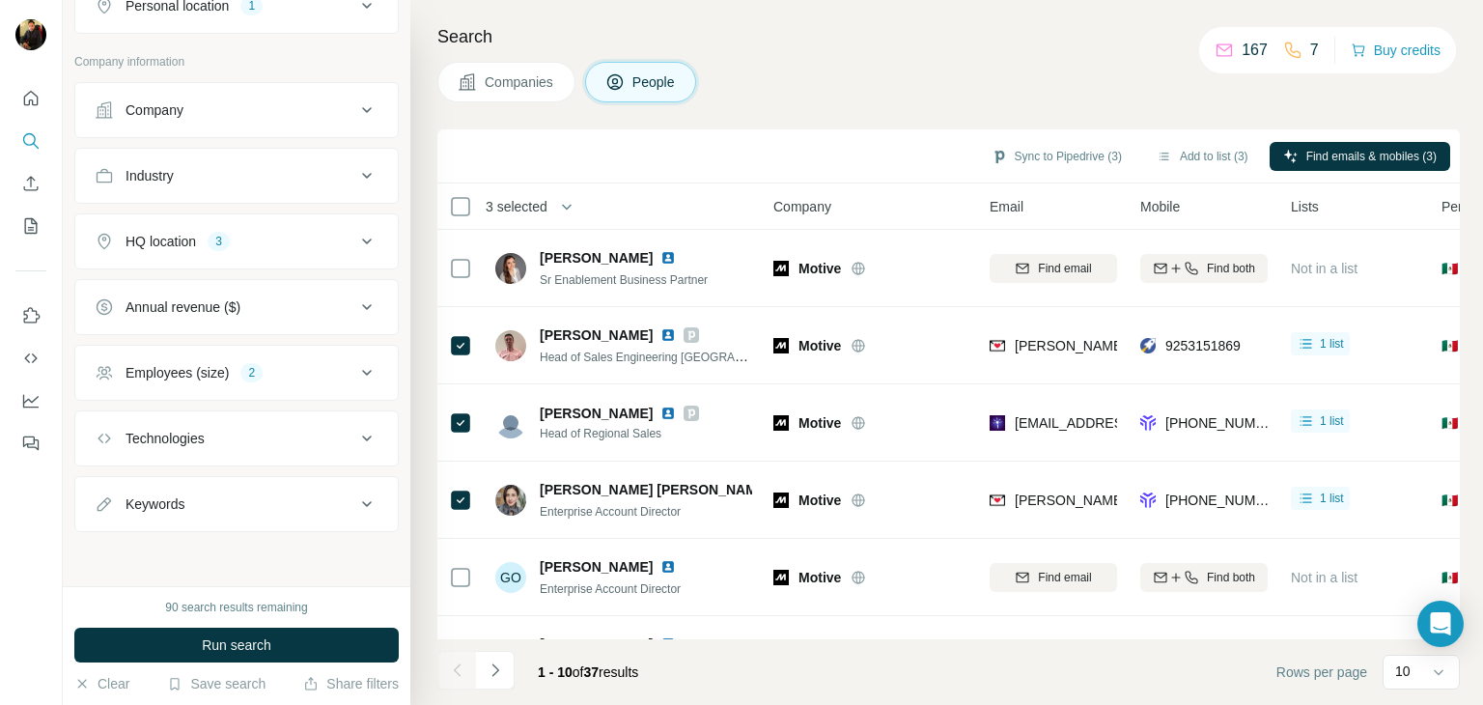
scroll to position [565, 0]
click at [253, 656] on button "Run search" at bounding box center [236, 644] width 324 height 35
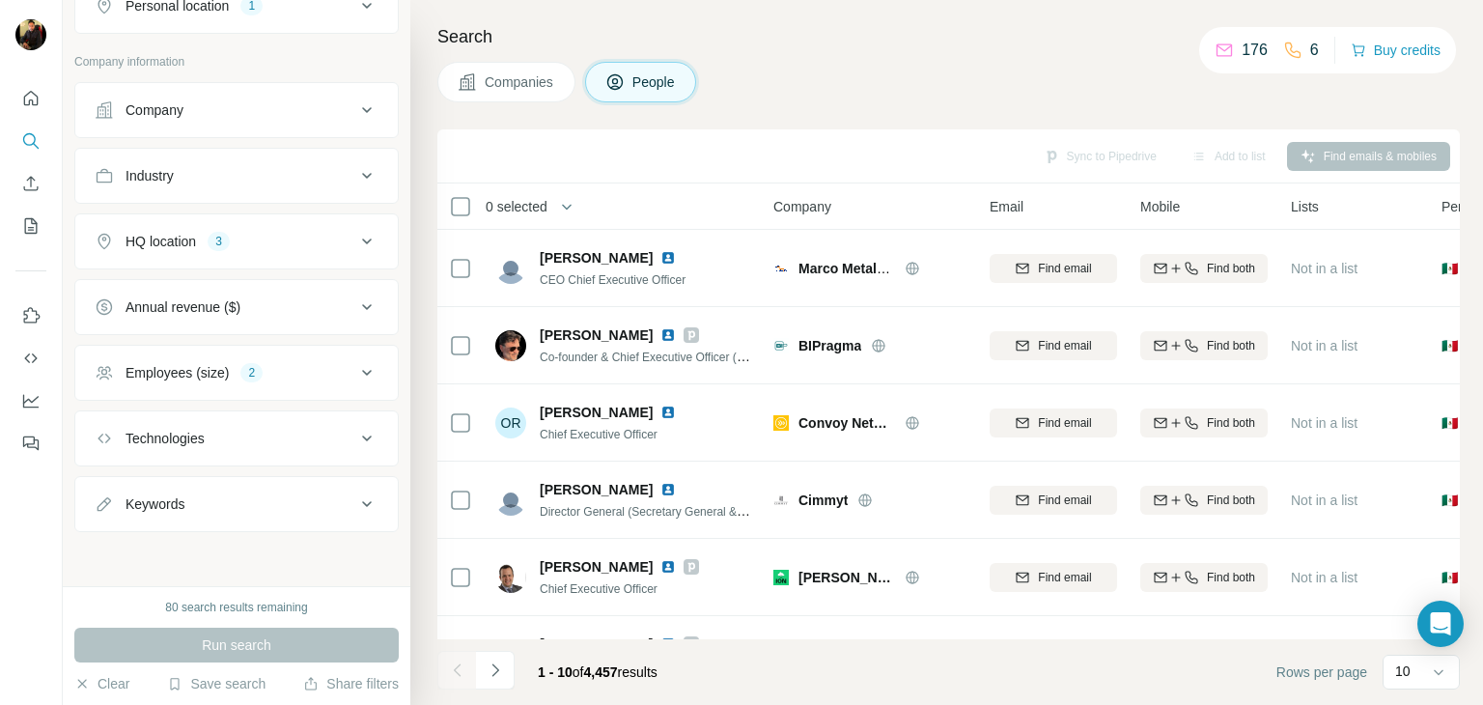
click at [361, 237] on icon at bounding box center [366, 241] width 23 height 23
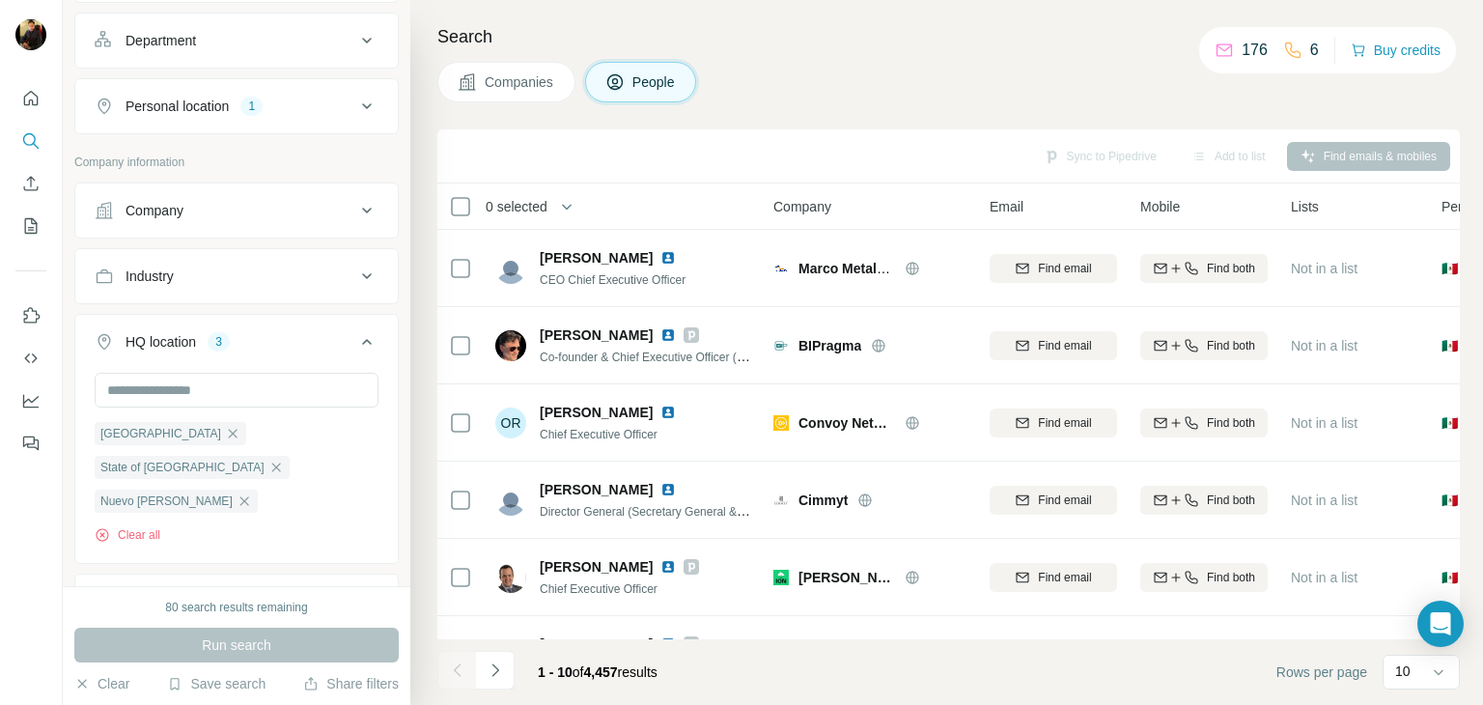
scroll to position [440, 0]
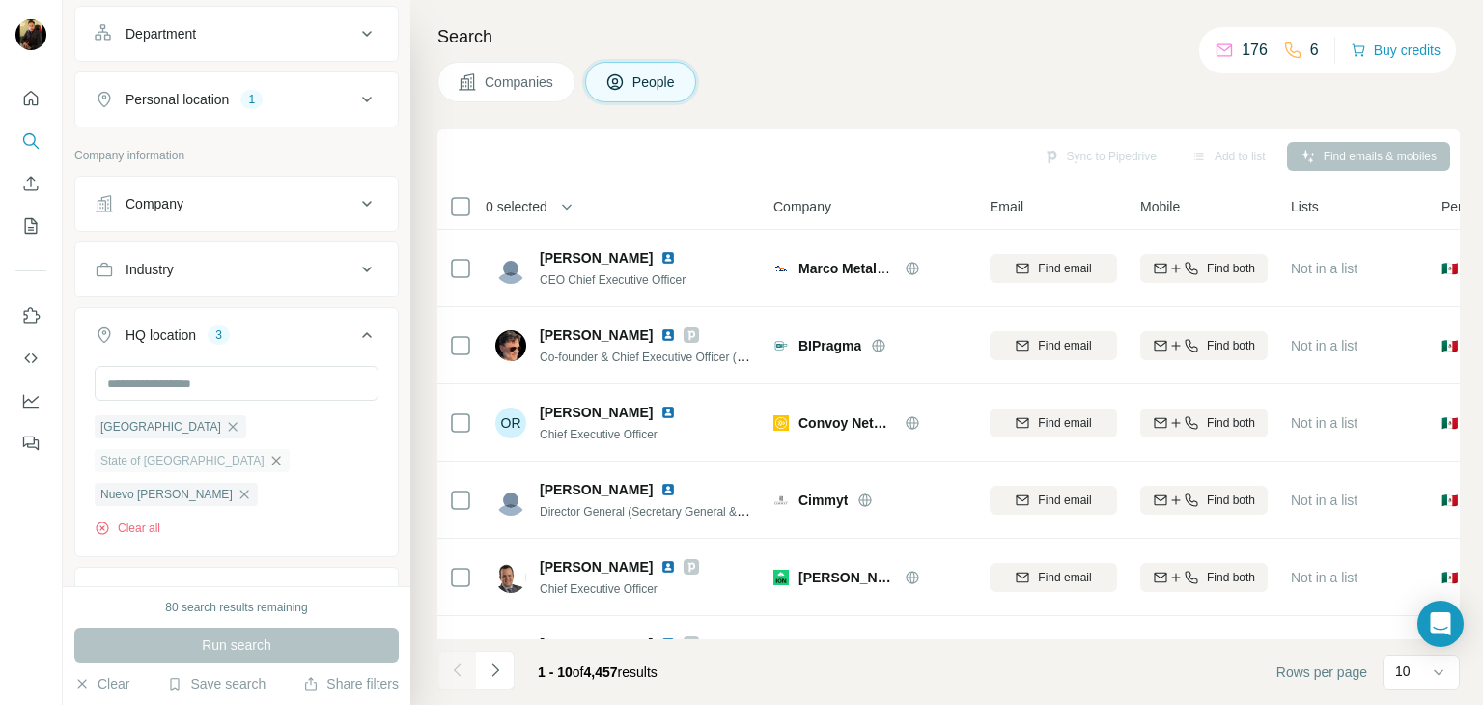
click at [284, 464] on icon "button" at bounding box center [275, 460] width 15 height 15
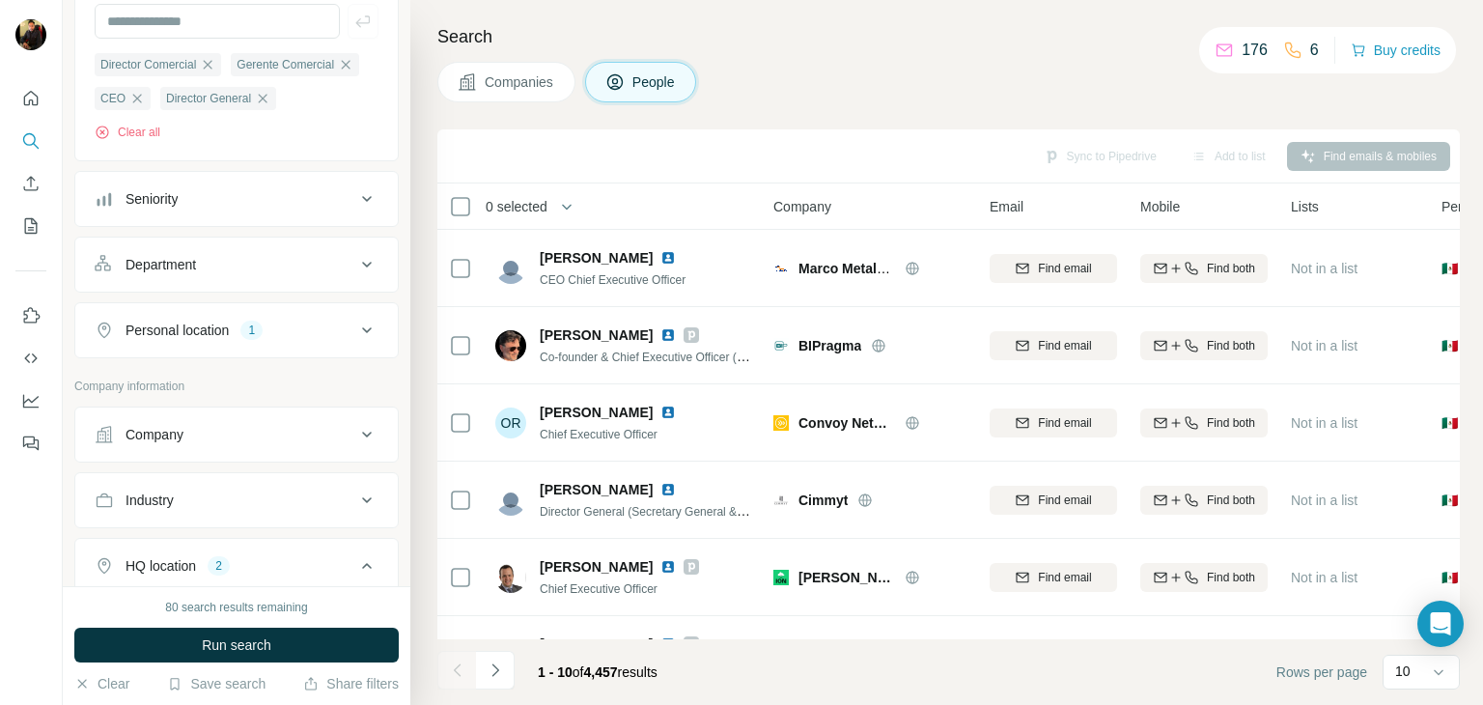
scroll to position [208, 0]
click at [355, 344] on icon at bounding box center [366, 331] width 23 height 23
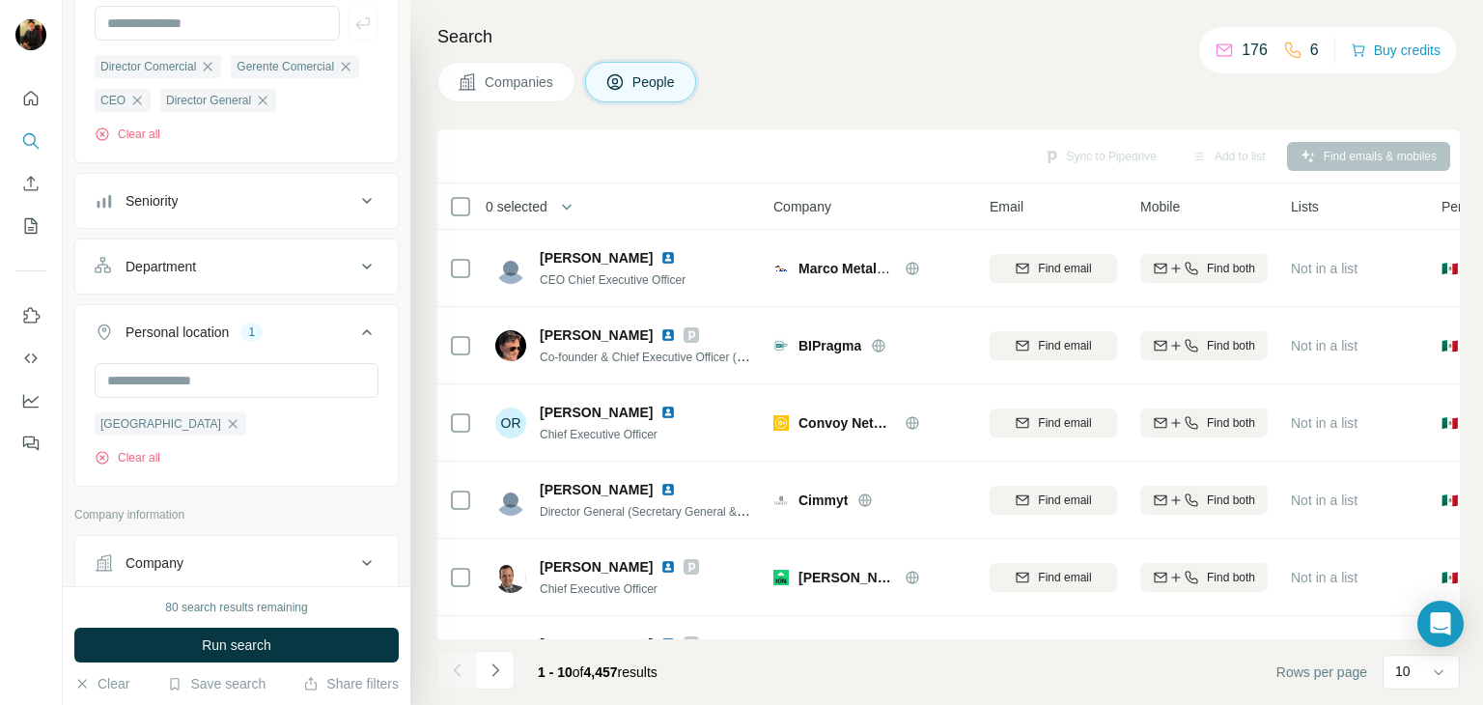
click at [355, 344] on icon at bounding box center [366, 331] width 23 height 23
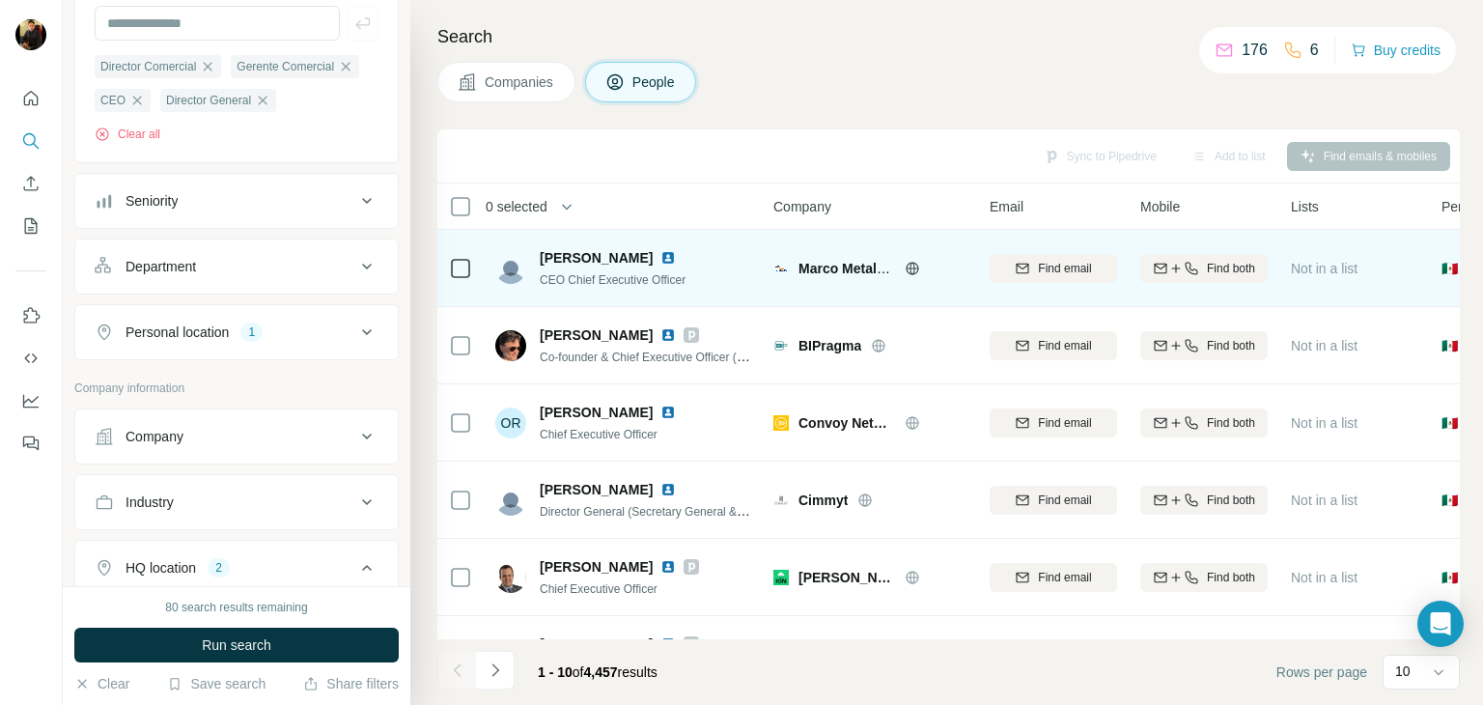
click at [908, 268] on icon at bounding box center [912, 268] width 15 height 15
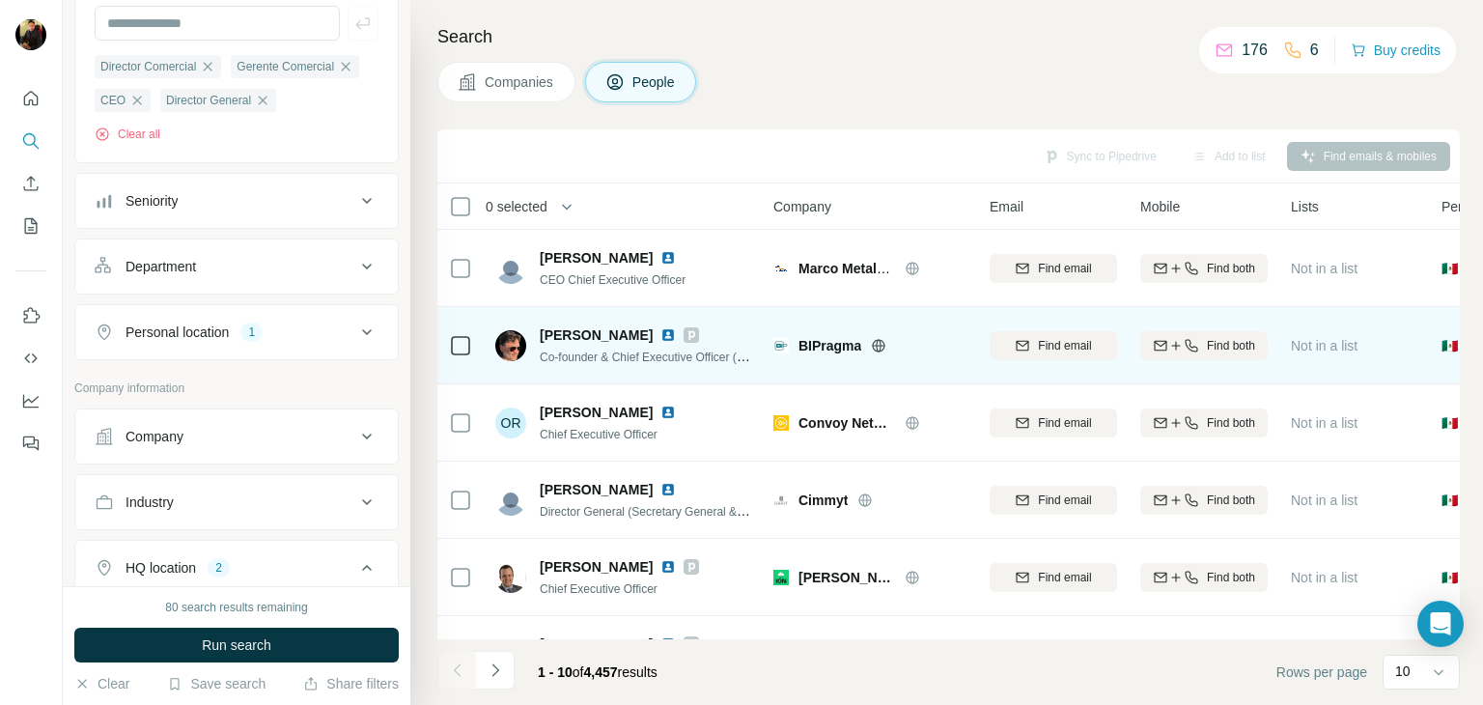
click at [877, 345] on icon at bounding box center [879, 345] width 5 height 13
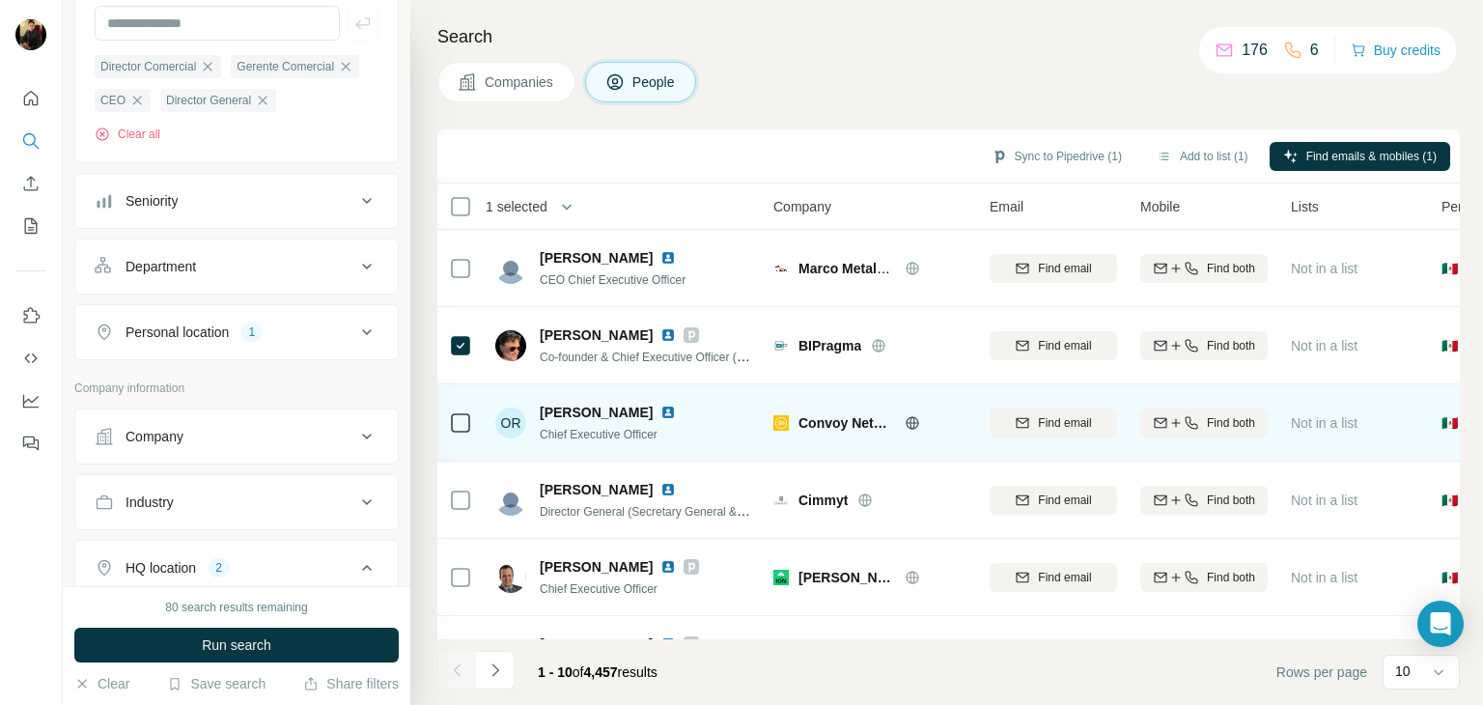
click at [906, 422] on icon at bounding box center [911, 422] width 13 height 13
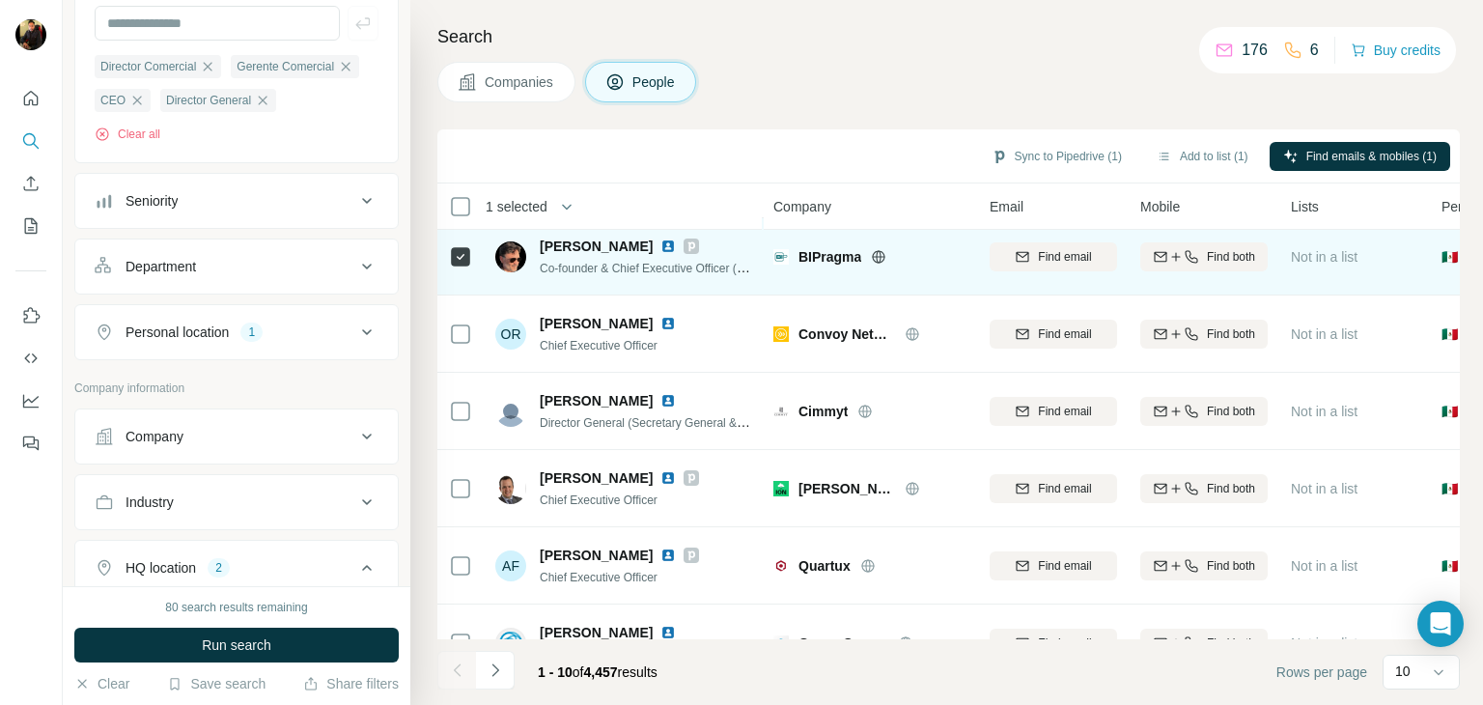
scroll to position [98, 0]
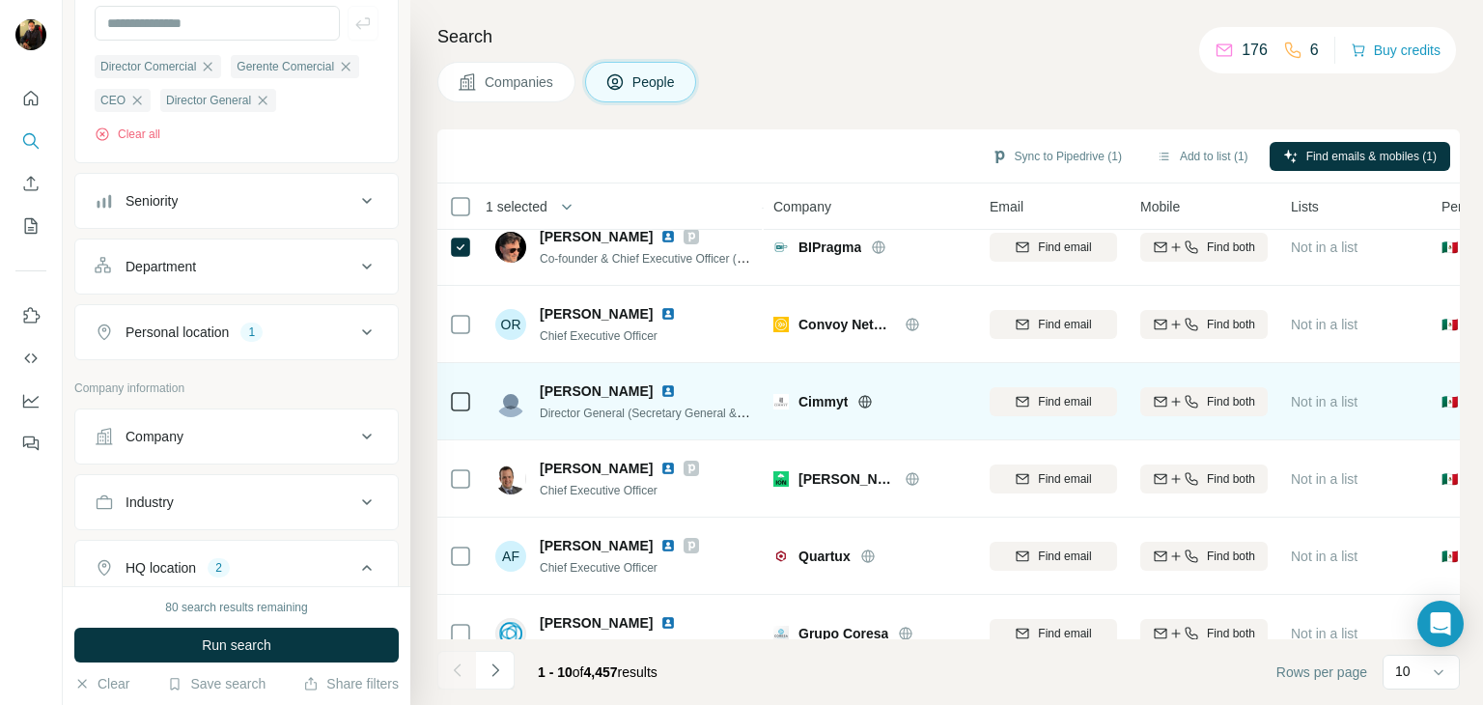
click at [864, 401] on icon at bounding box center [865, 401] width 5 height 13
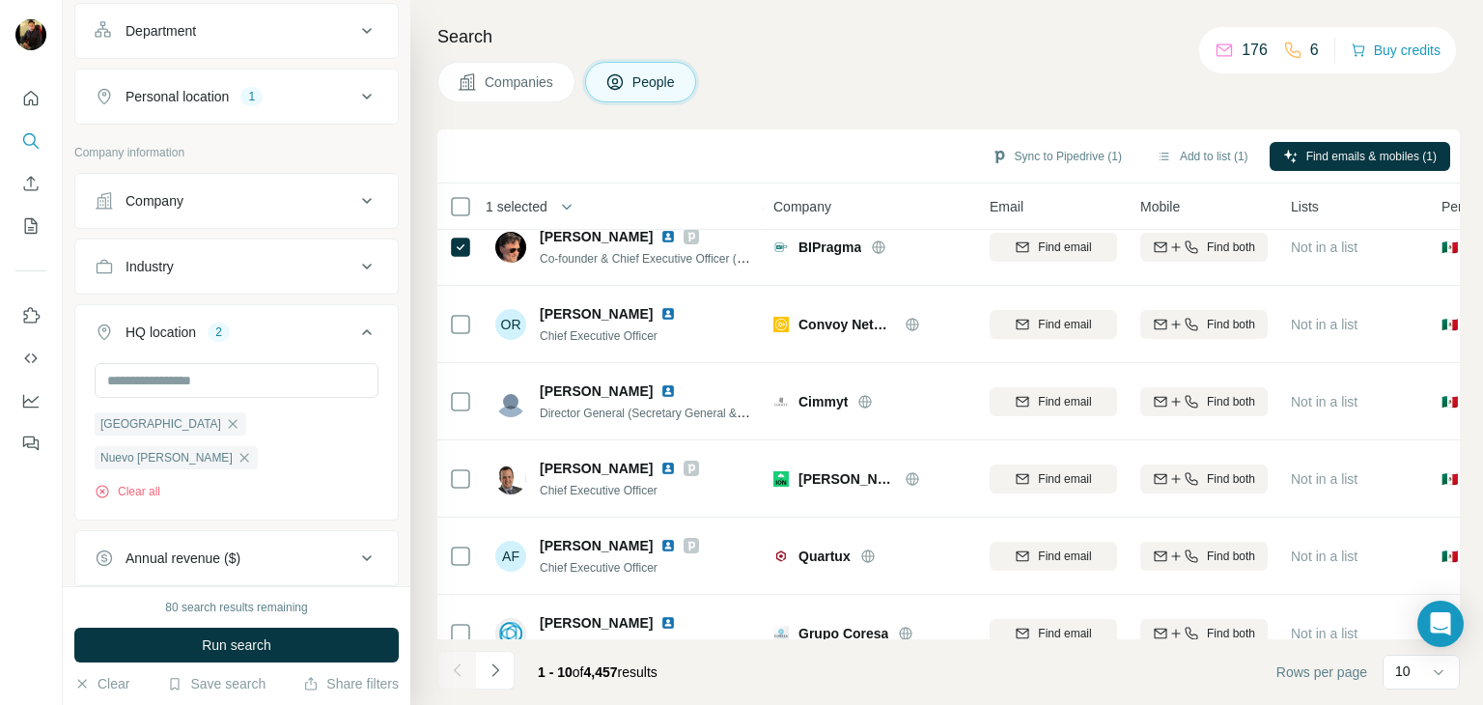
scroll to position [451, 0]
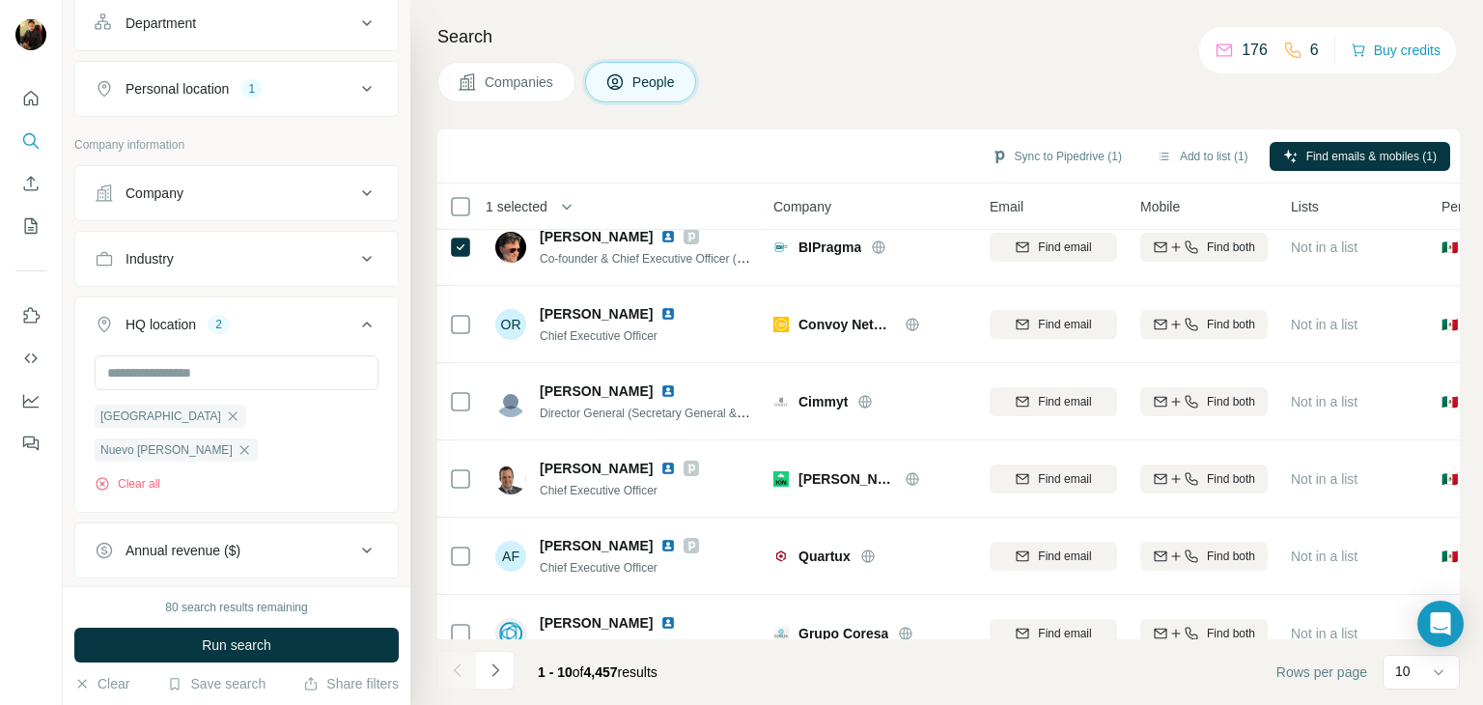
click at [244, 282] on button "Industry" at bounding box center [236, 259] width 322 height 46
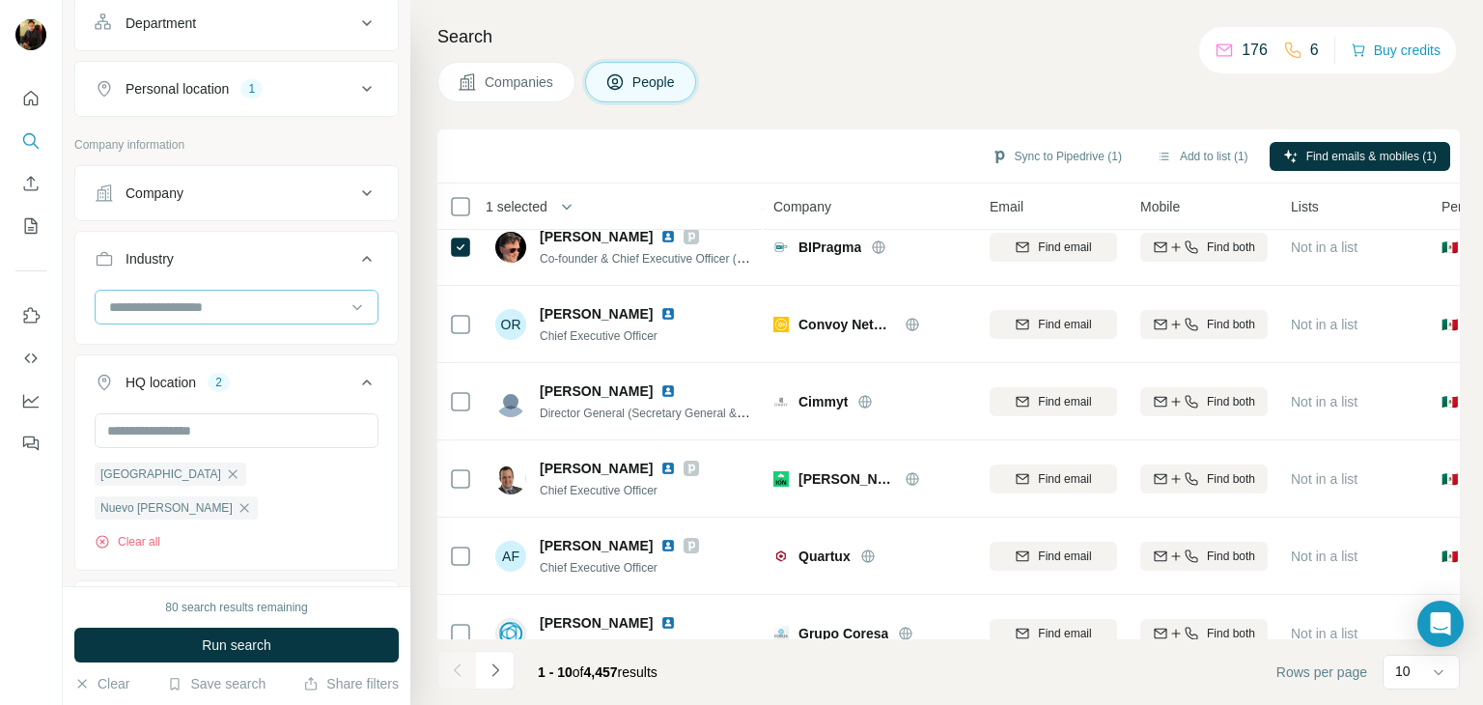
click at [209, 323] on div at bounding box center [226, 307] width 238 height 33
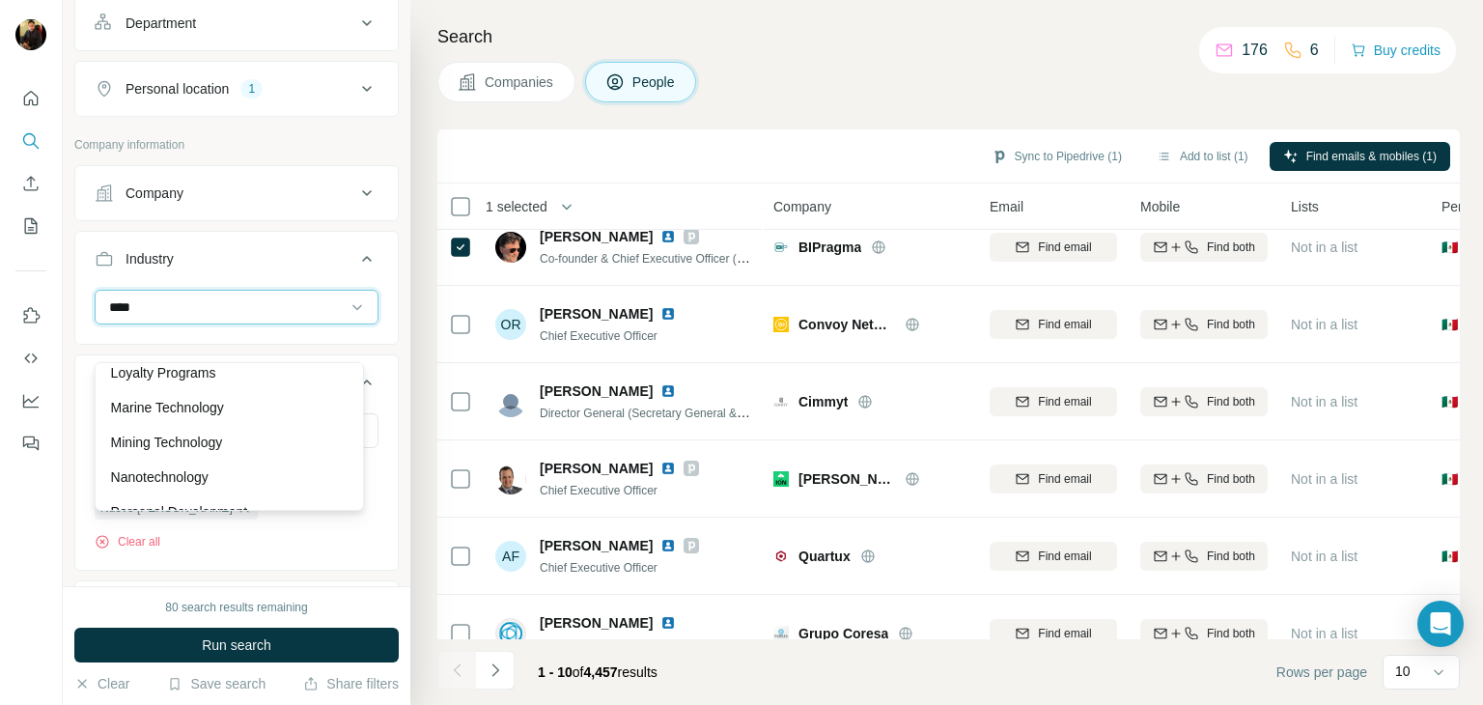
scroll to position [0, 0]
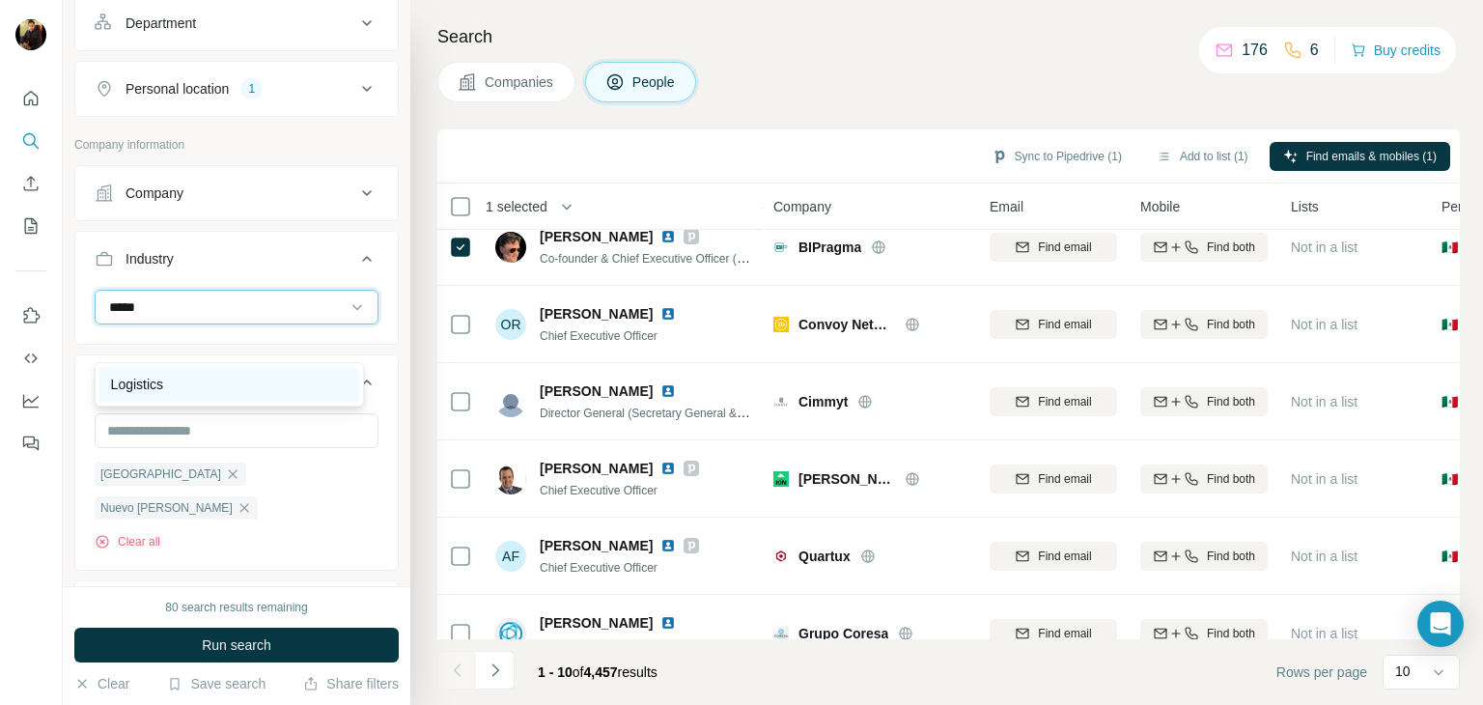
type input "*****"
click at [170, 376] on div "Logistics" at bounding box center [229, 384] width 237 height 19
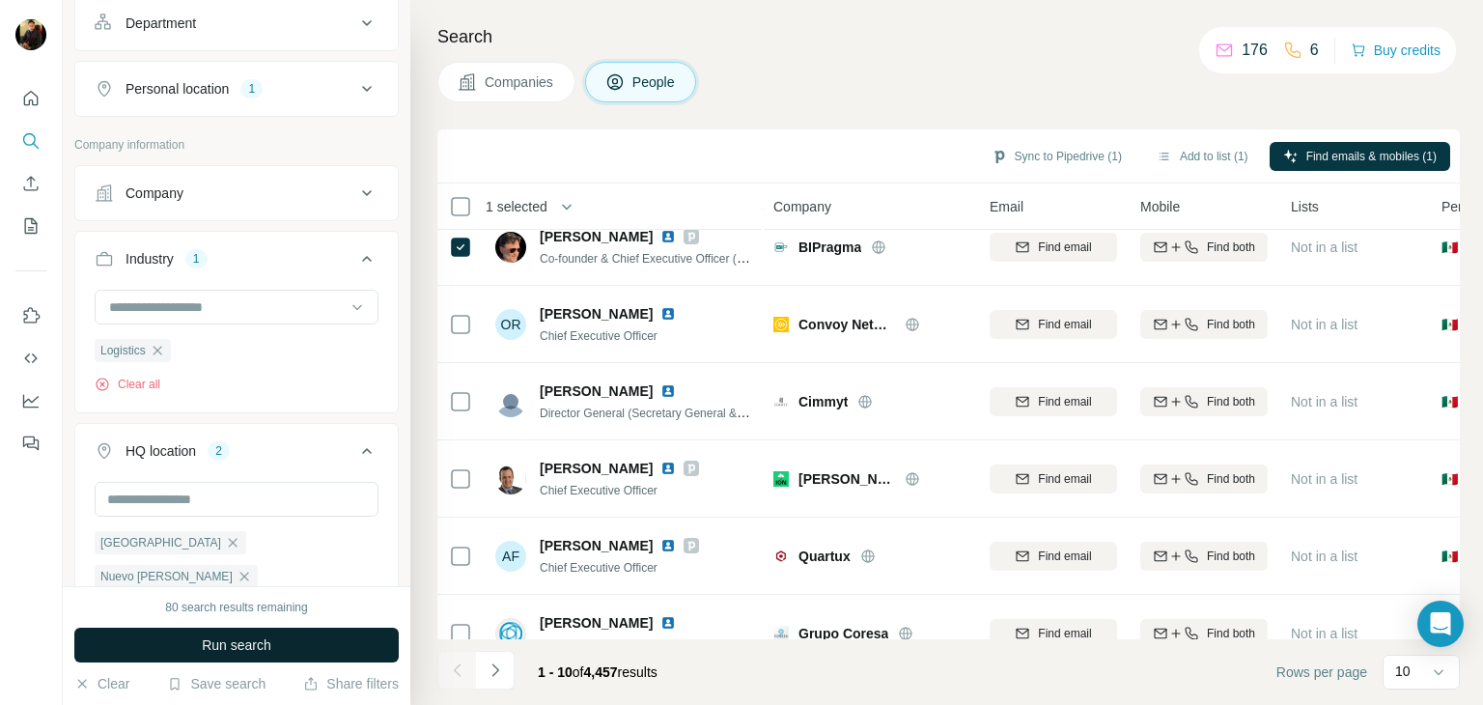
click at [220, 641] on span "Run search" at bounding box center [237, 644] width 70 height 19
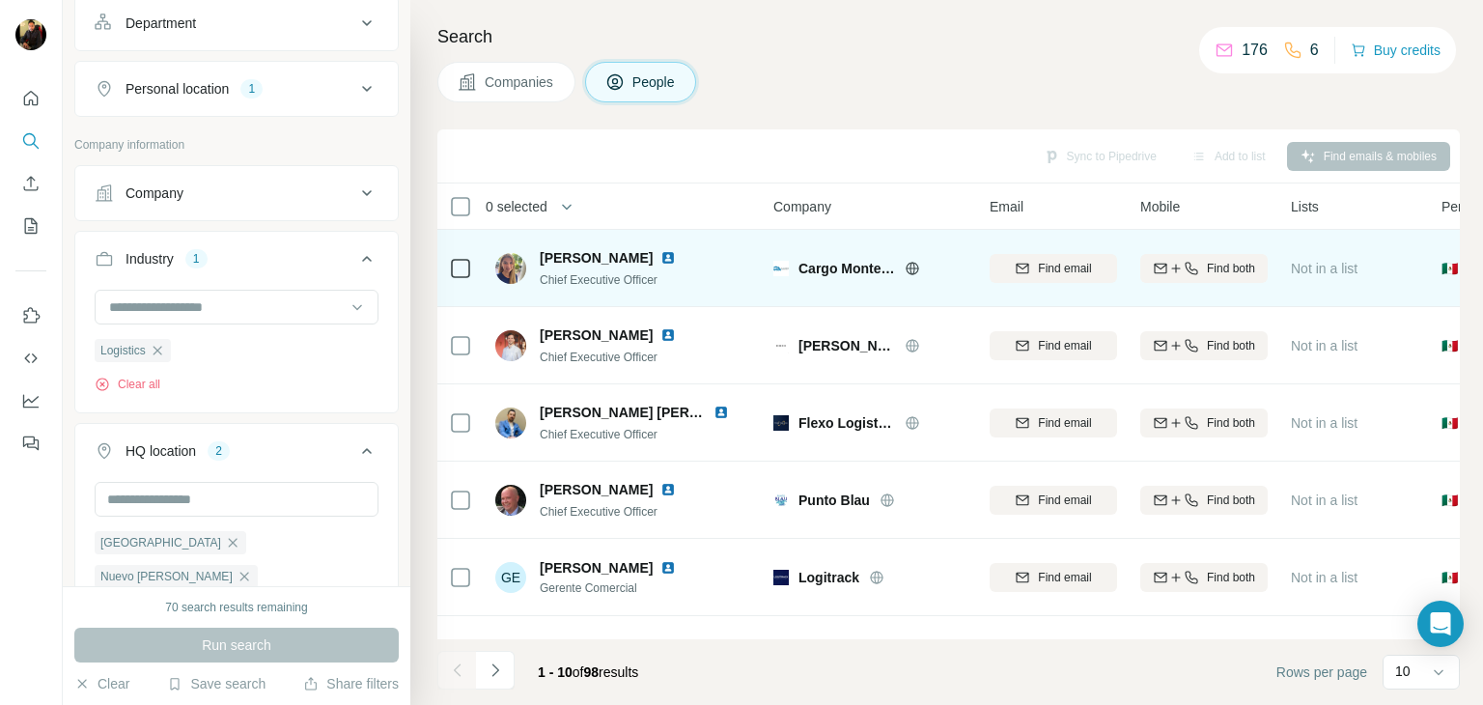
click at [911, 269] on icon at bounding box center [912, 268] width 15 height 15
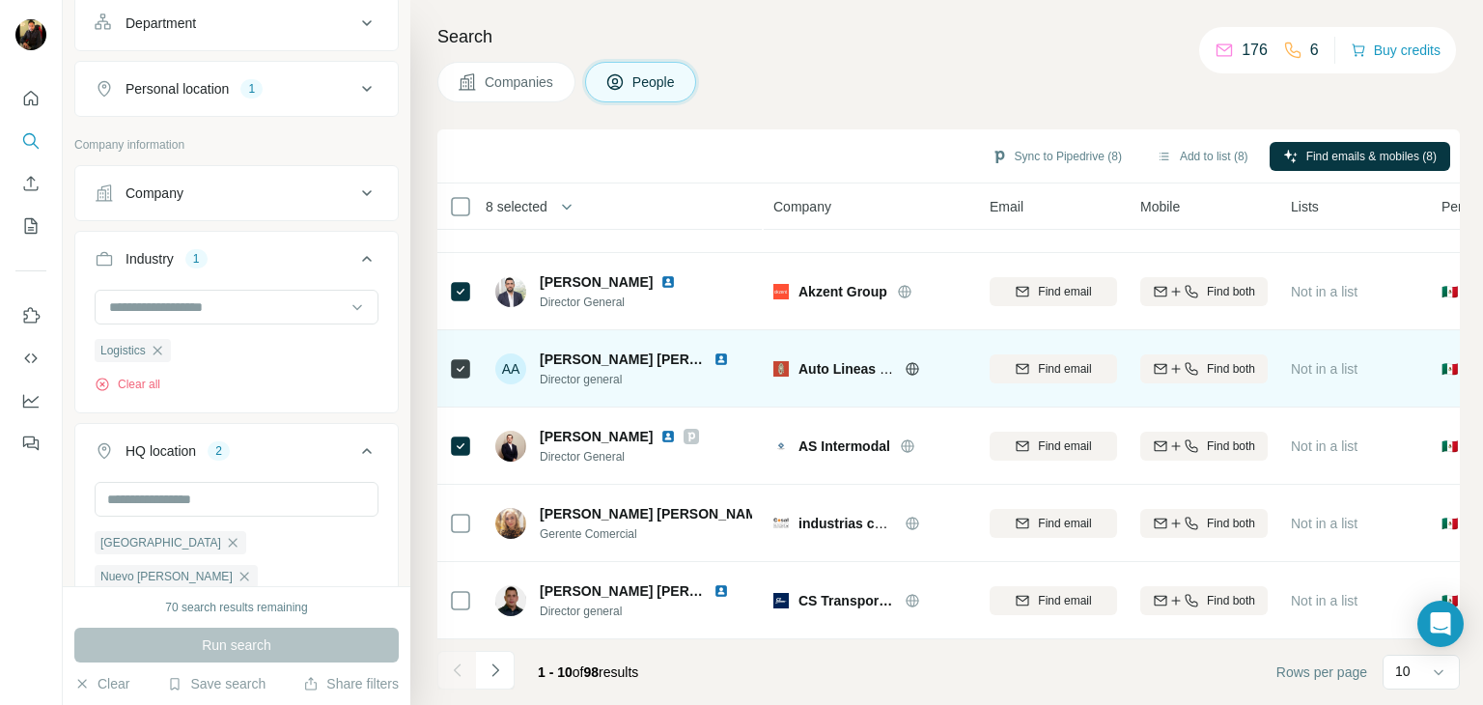
scroll to position [373, 0]
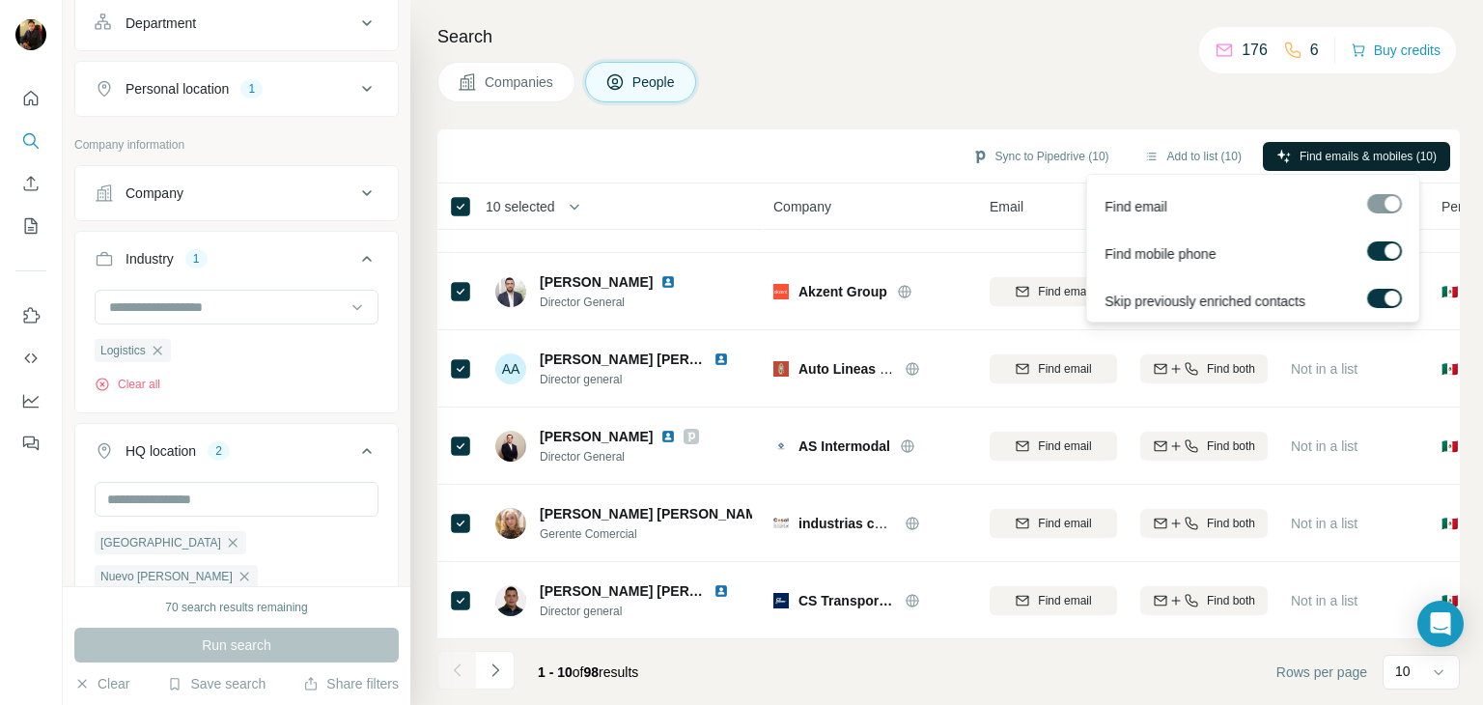
click at [1360, 152] on span "Find emails & mobiles (10)" at bounding box center [1367, 156] width 137 height 17
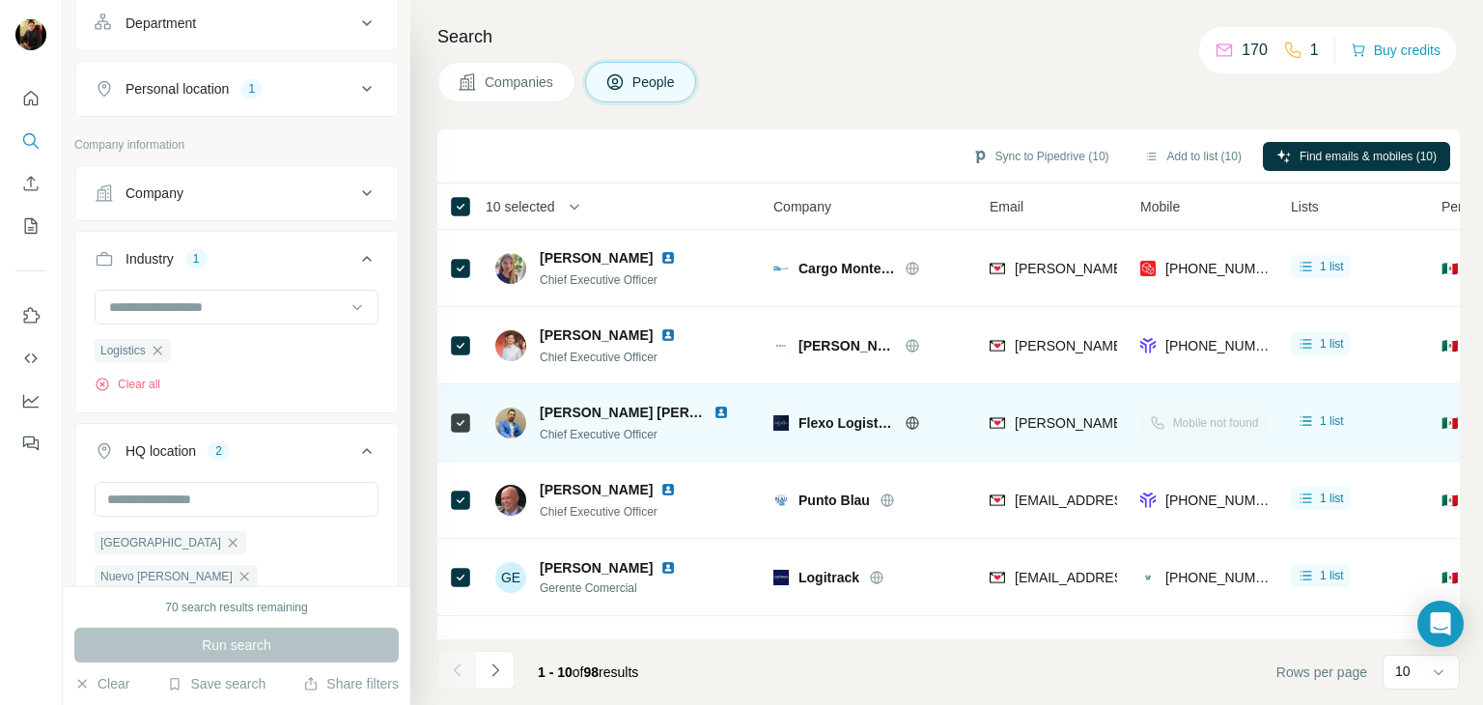
scroll to position [4, 0]
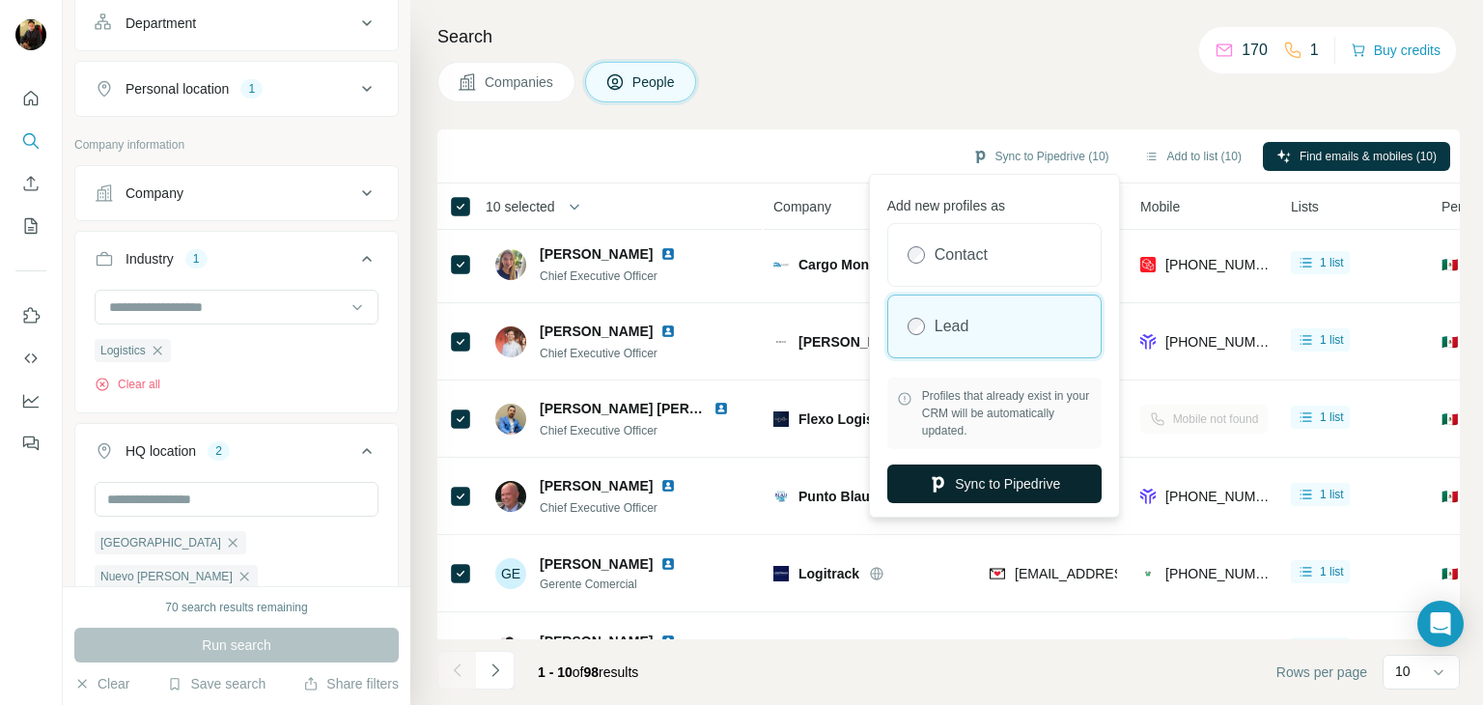
click at [941, 481] on icon "button" at bounding box center [937, 483] width 19 height 19
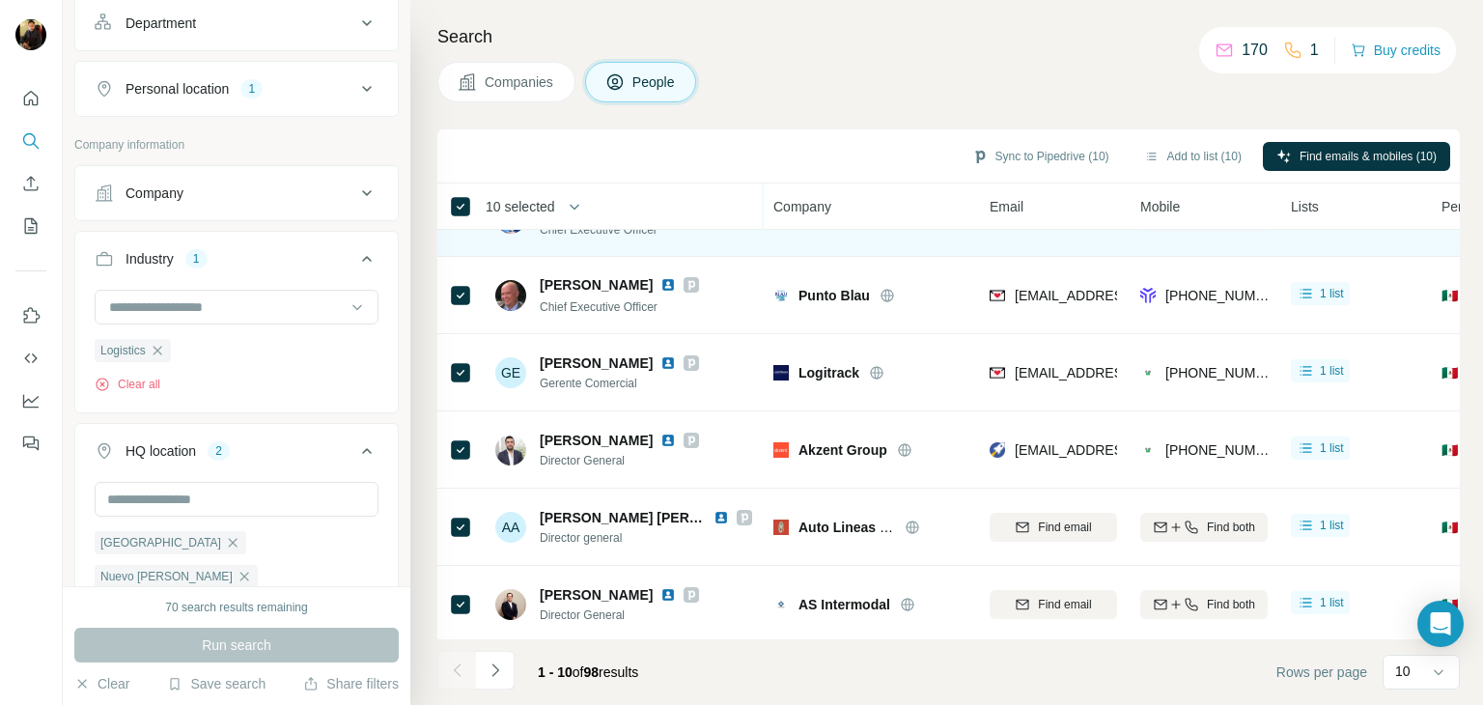
scroll to position [227, 0]
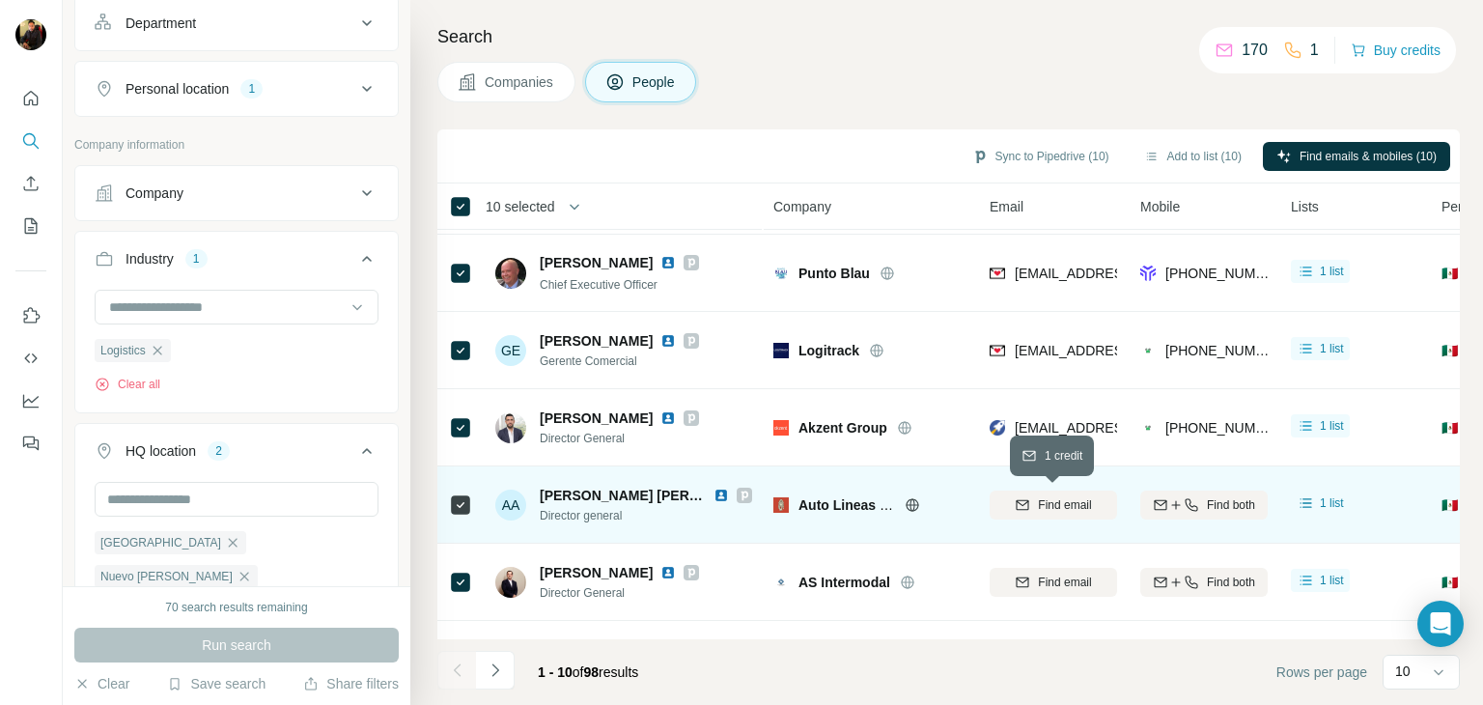
click at [1051, 513] on button "Find email" at bounding box center [1052, 504] width 127 height 29
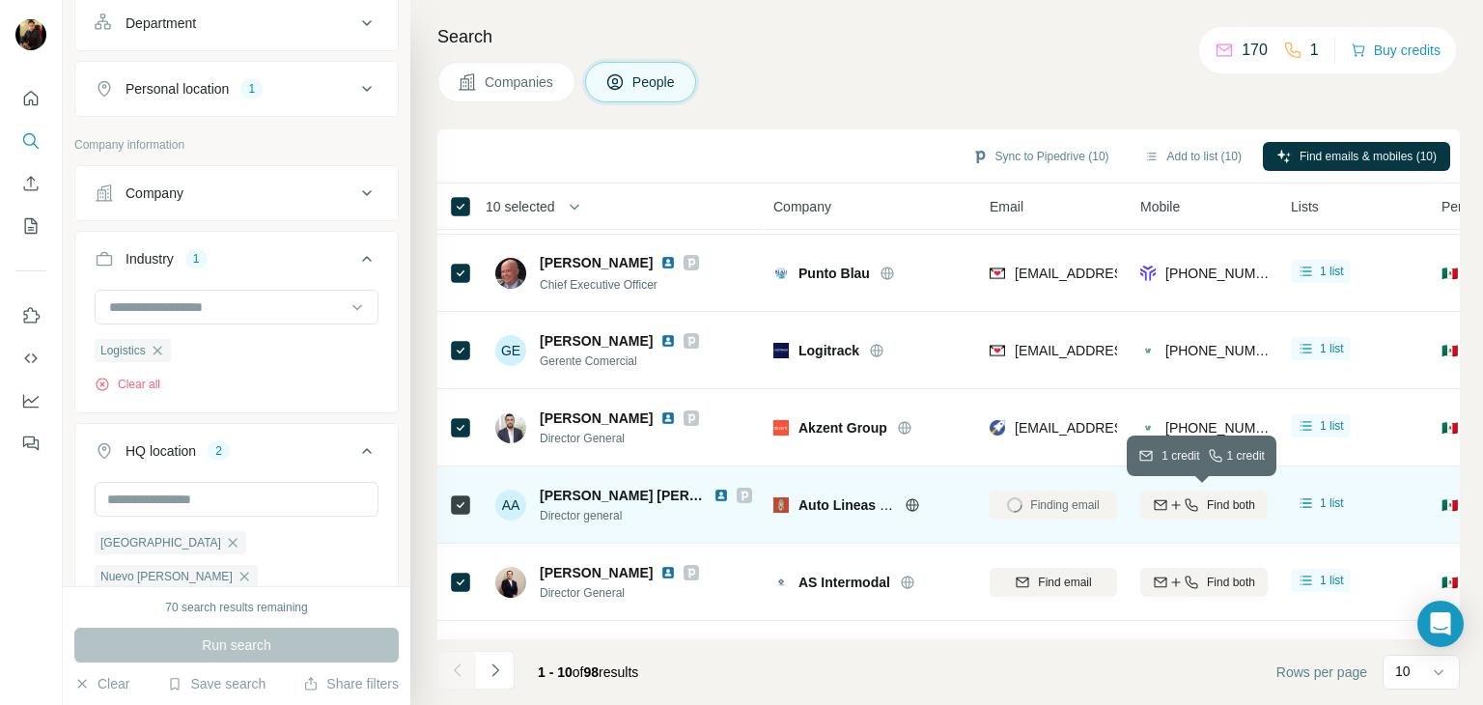
click at [1207, 507] on span "Find both" at bounding box center [1231, 504] width 48 height 17
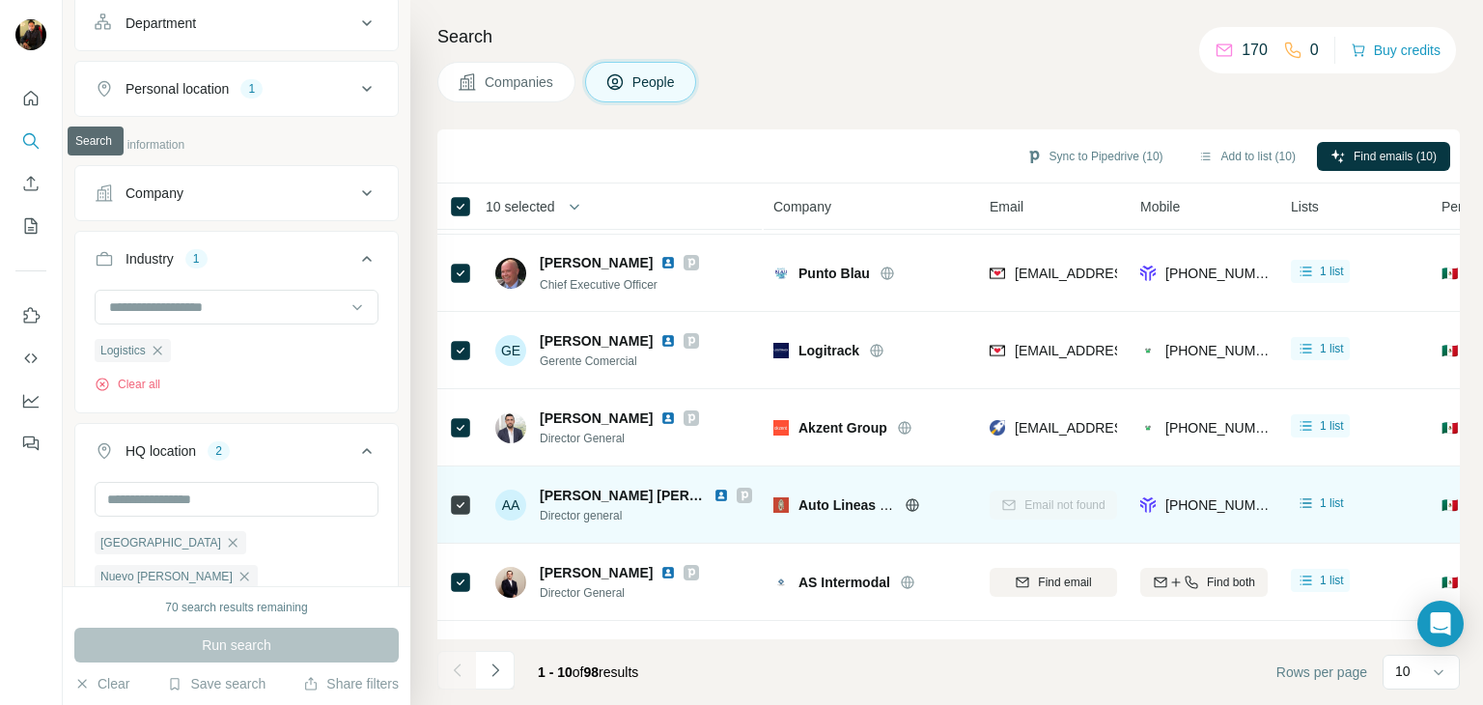
click at [27, 132] on icon "Search" at bounding box center [30, 140] width 19 height 19
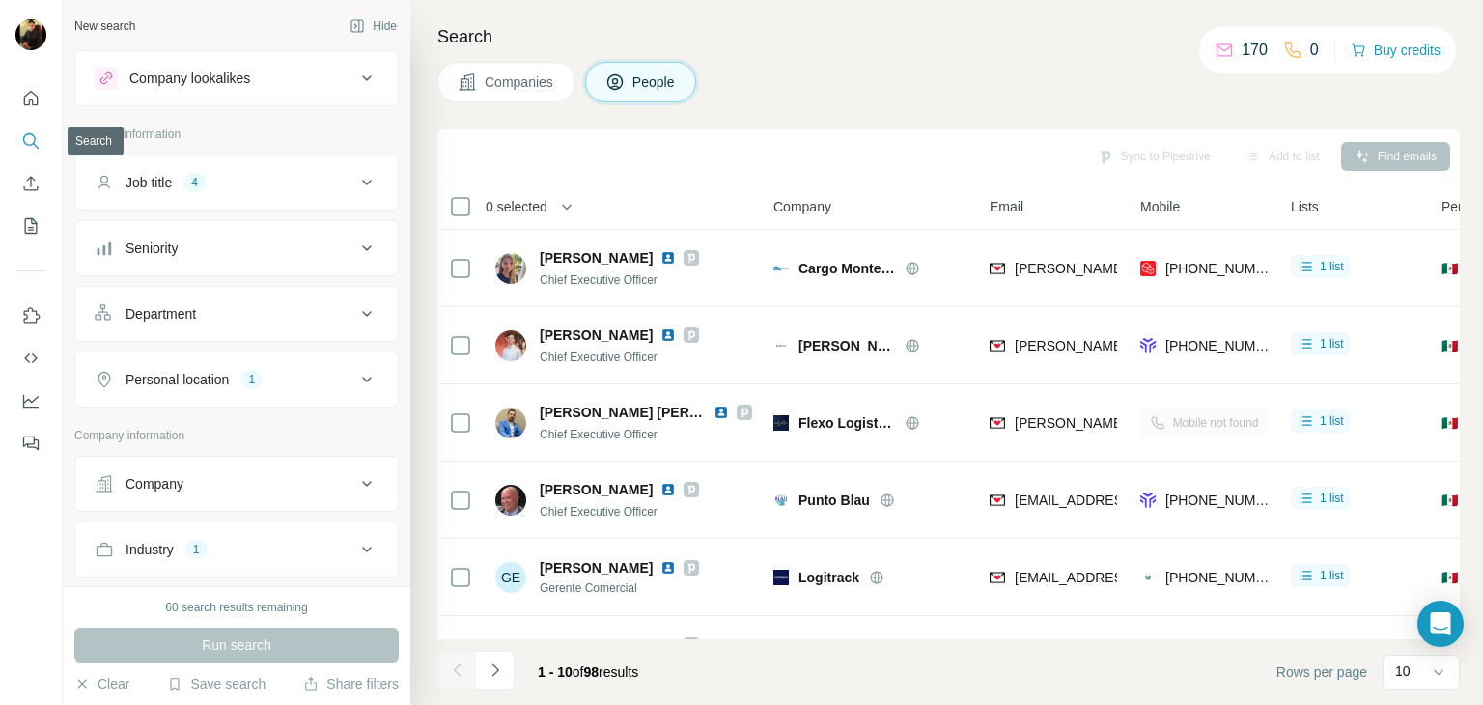
click at [31, 144] on icon "Search" at bounding box center [30, 140] width 19 height 19
click at [35, 140] on icon "Search" at bounding box center [29, 139] width 13 height 13
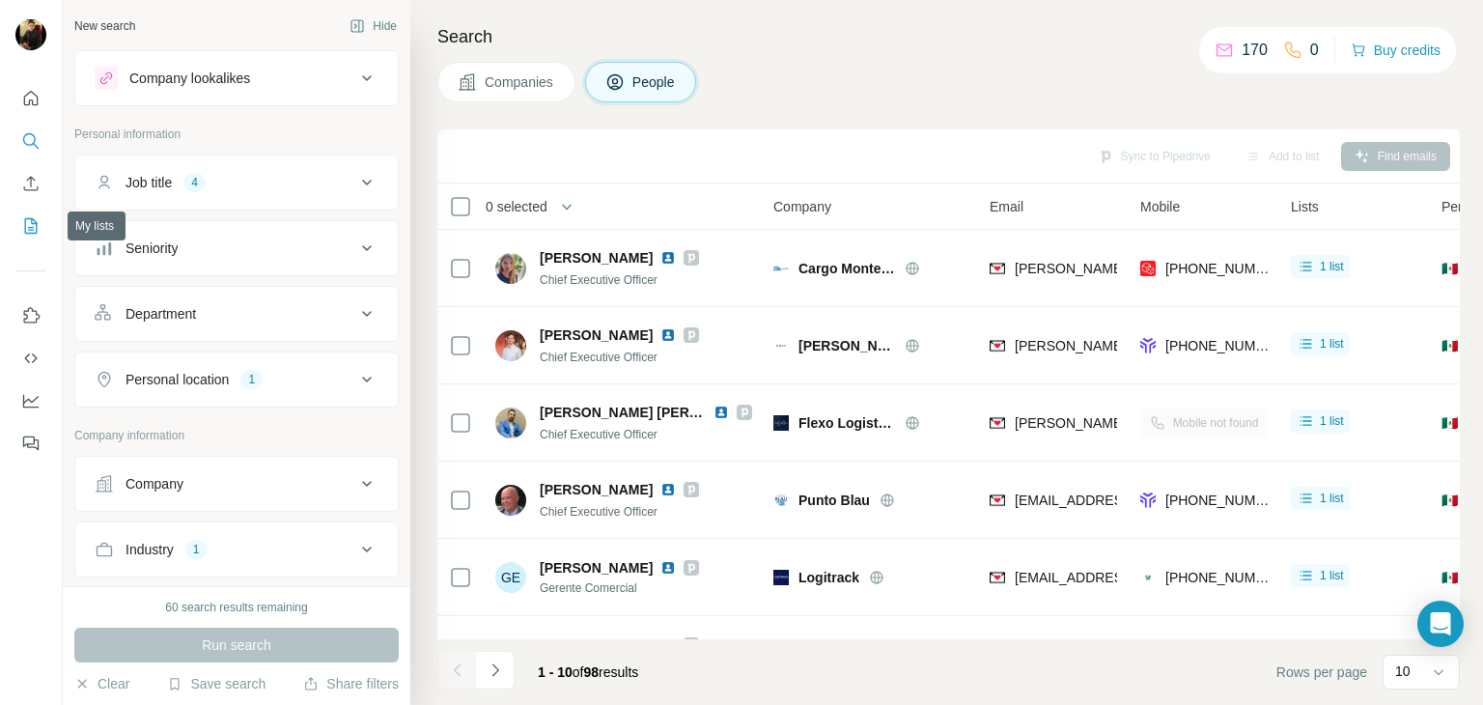
click at [26, 227] on icon "My lists" at bounding box center [30, 225] width 19 height 19
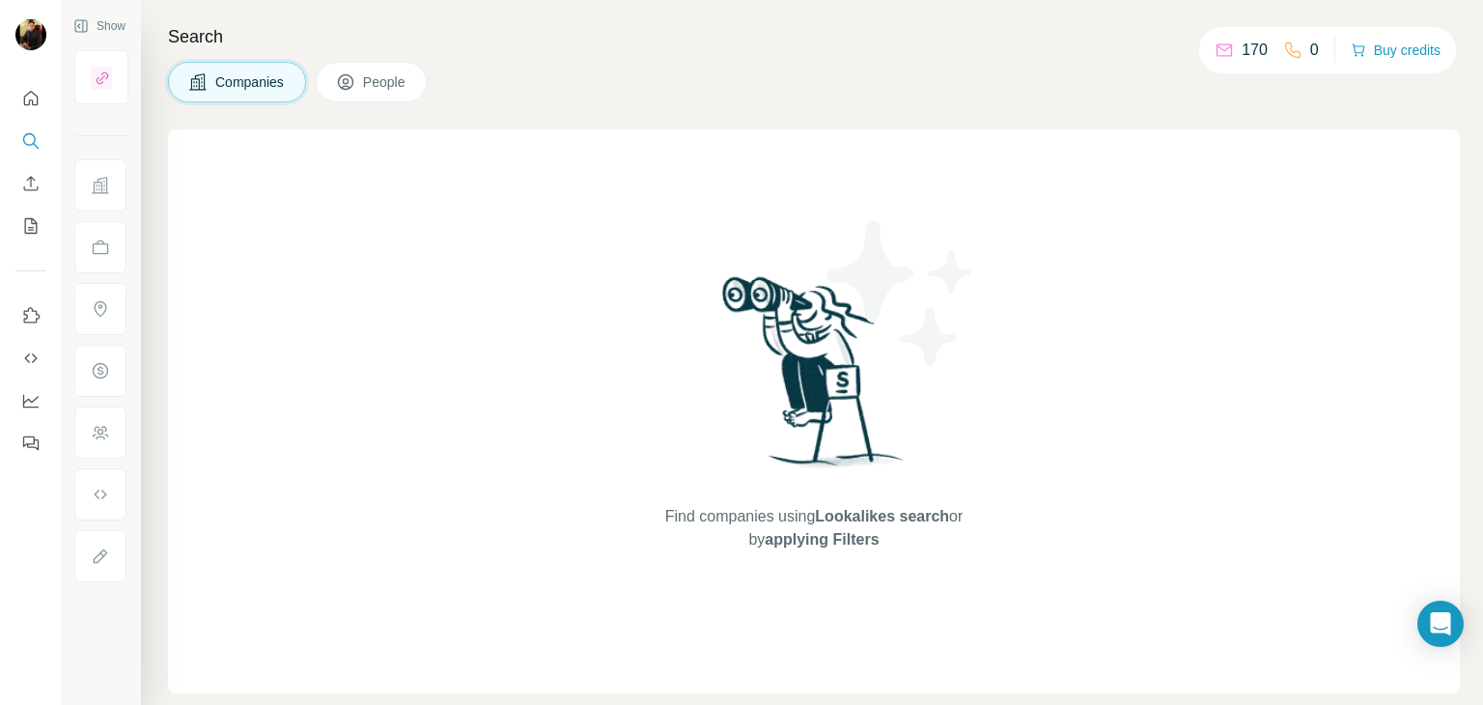
click at [371, 78] on span "People" at bounding box center [385, 81] width 44 height 19
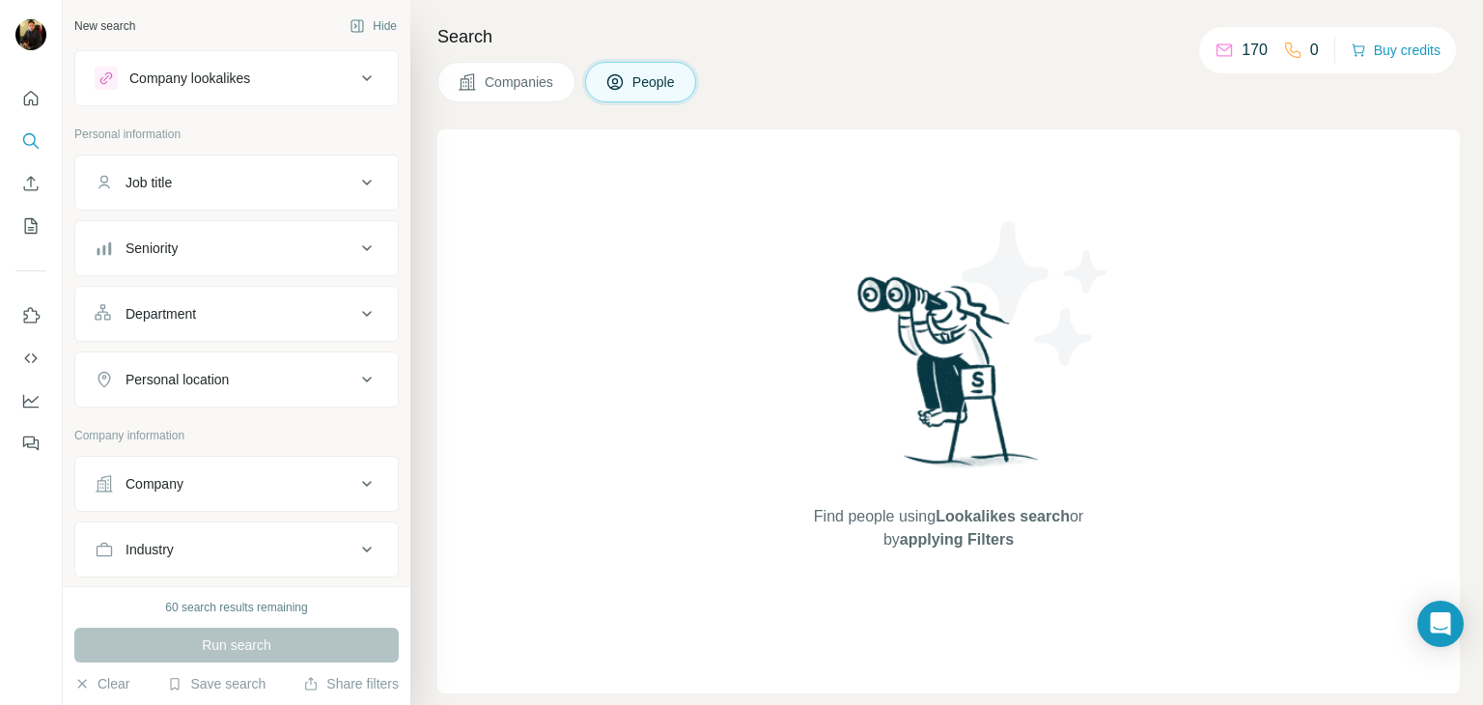
click at [195, 492] on button "Company" at bounding box center [236, 483] width 322 height 46
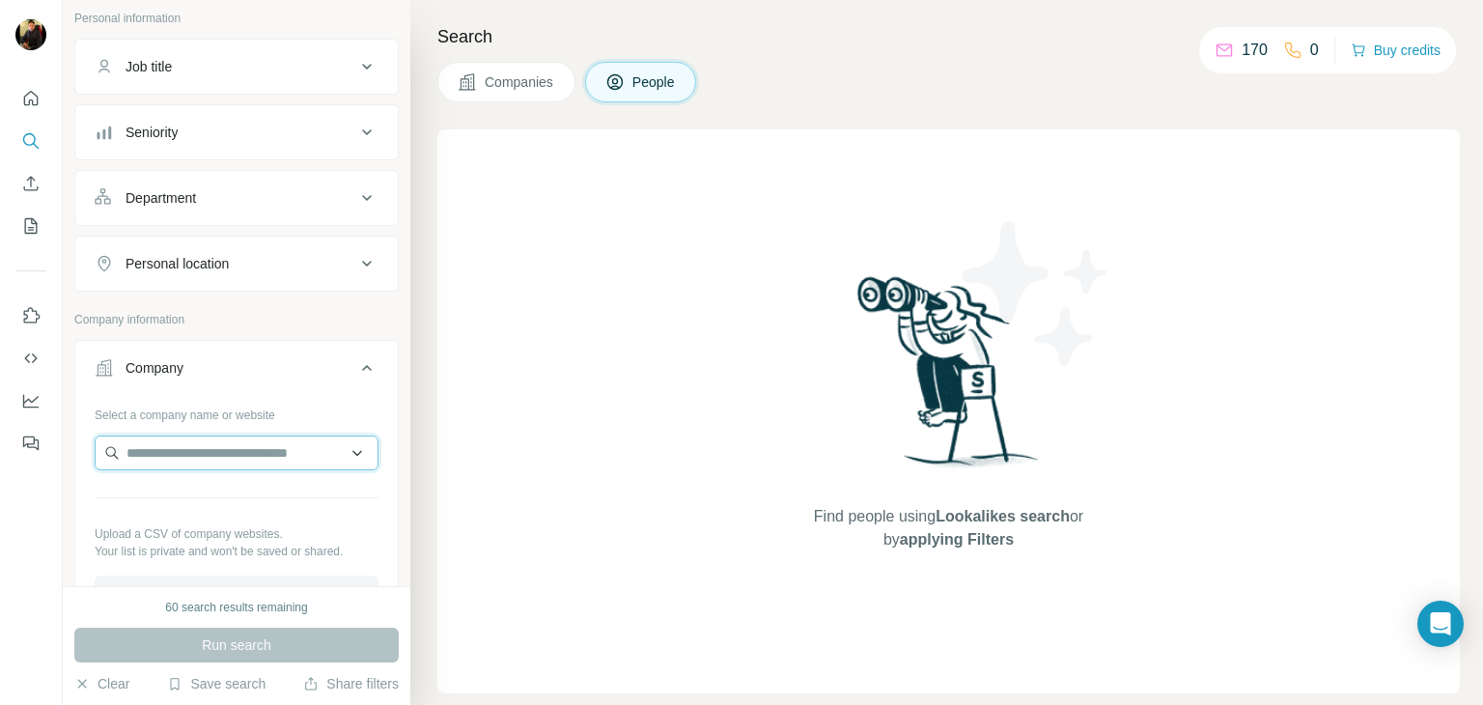
paste input "**********"
click at [216, 453] on input "**********" at bounding box center [237, 452] width 284 height 35
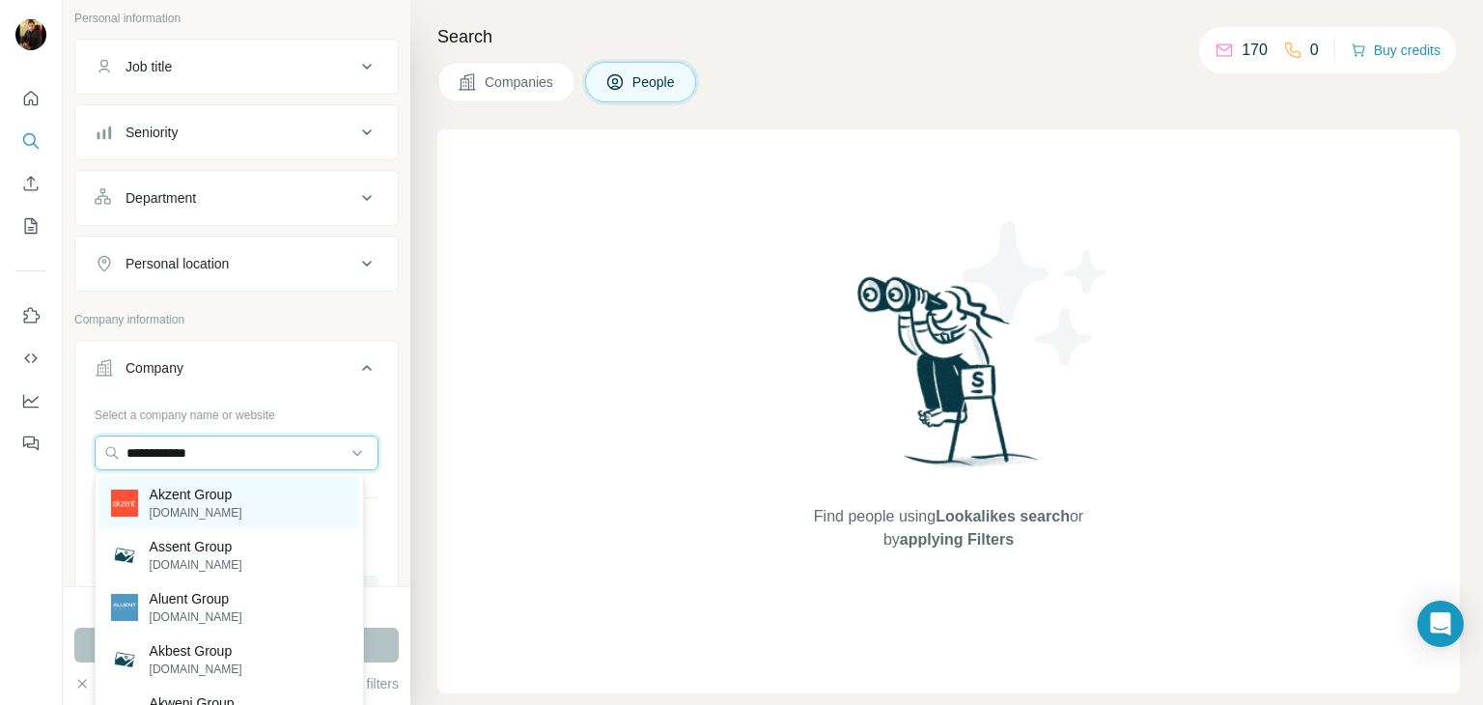
type input "**********"
click at [214, 513] on p "akzent.mx" at bounding box center [196, 512] width 93 height 17
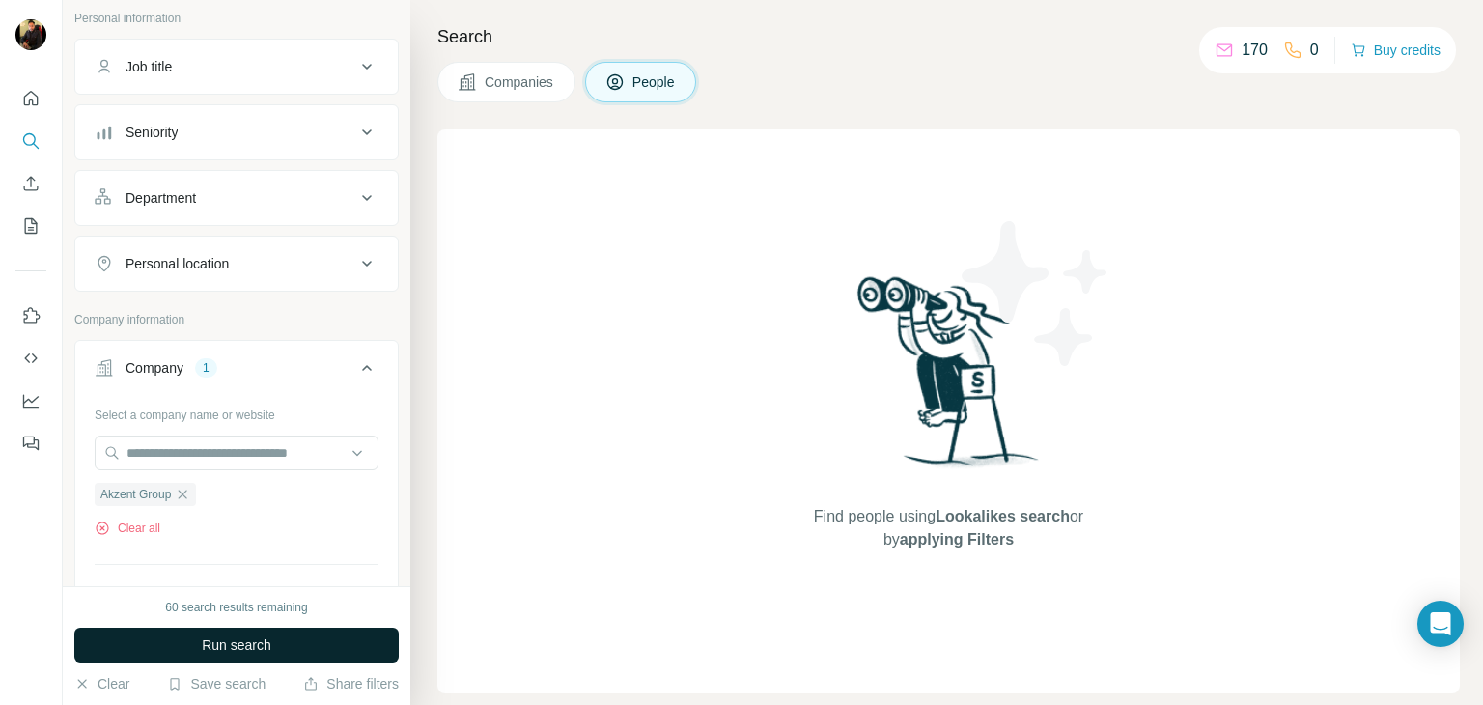
click at [240, 656] on button "Run search" at bounding box center [236, 644] width 324 height 35
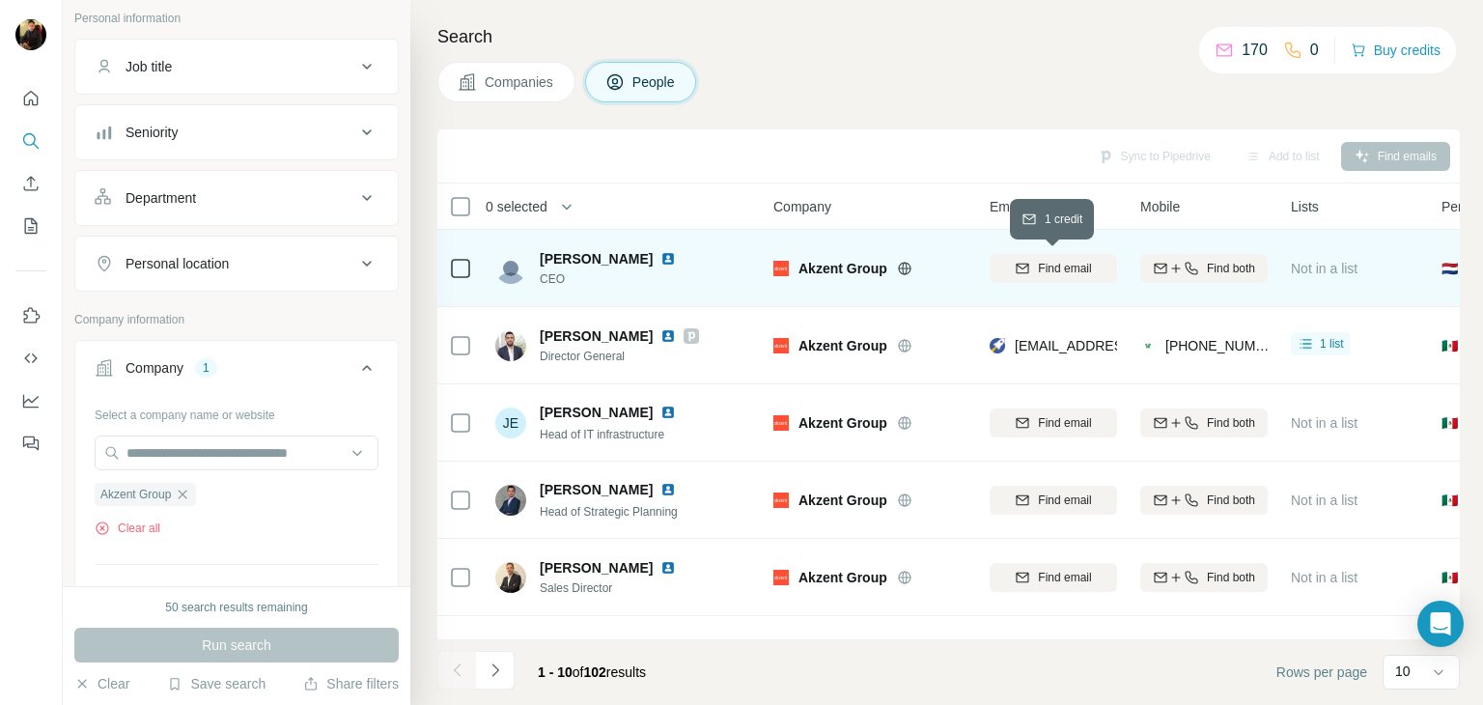
click at [1047, 279] on button "Find email" at bounding box center [1052, 268] width 127 height 29
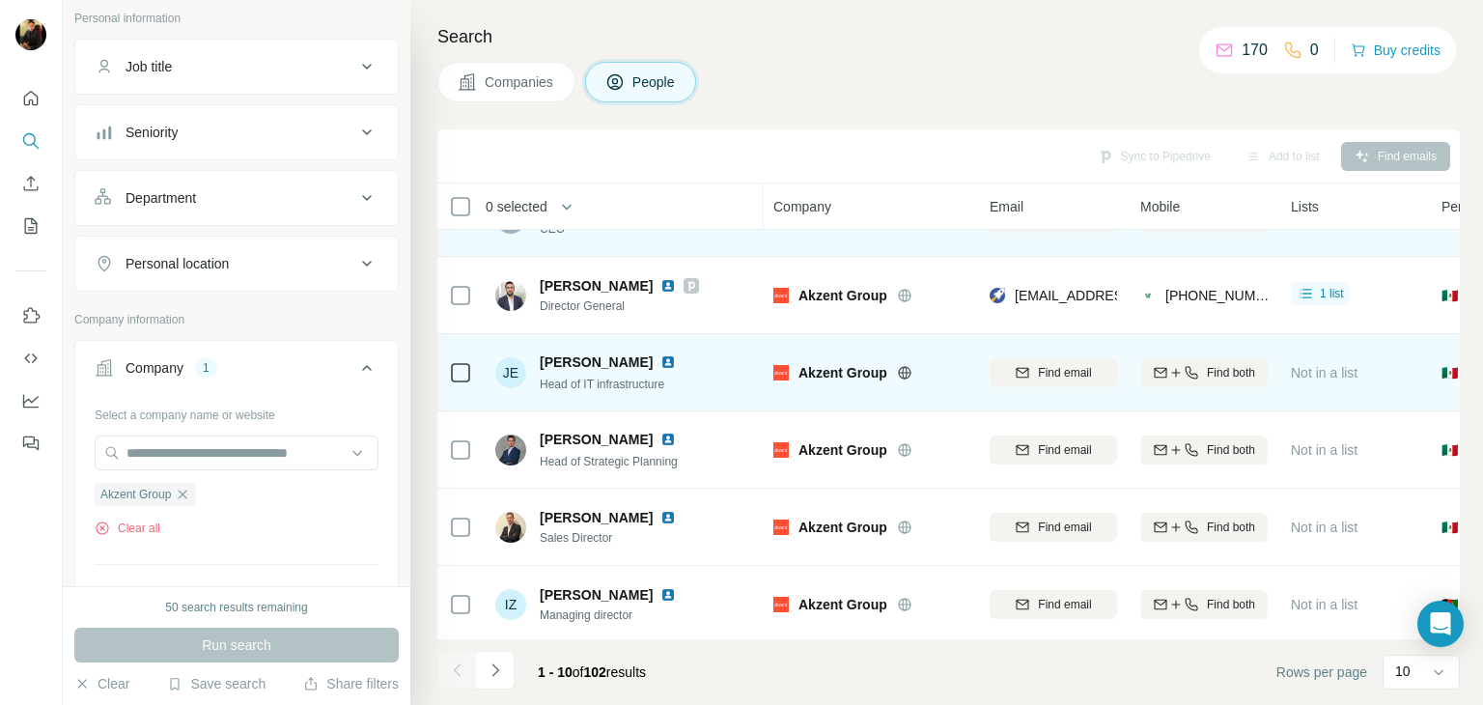
scroll to position [53, 0]
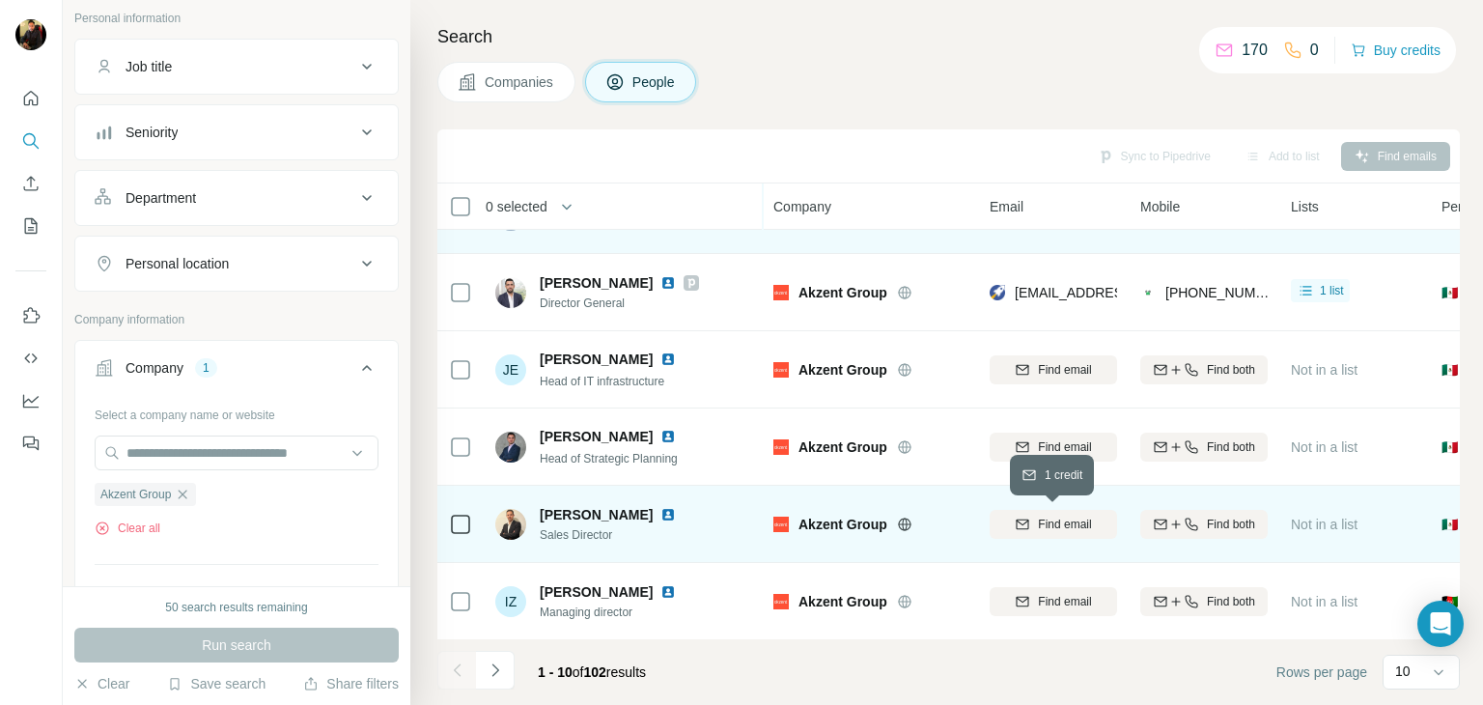
click at [1051, 524] on span "Find email" at bounding box center [1064, 523] width 53 height 17
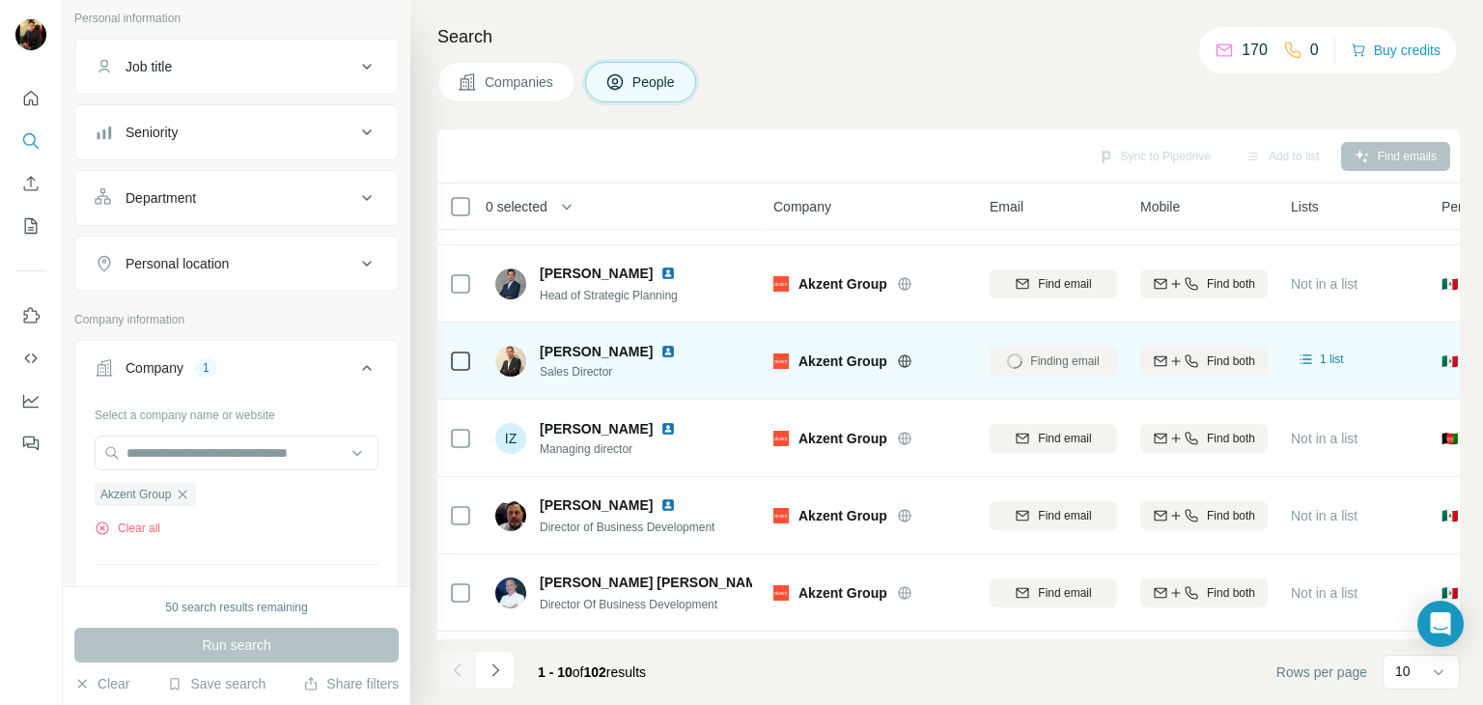
scroll to position [218, 0]
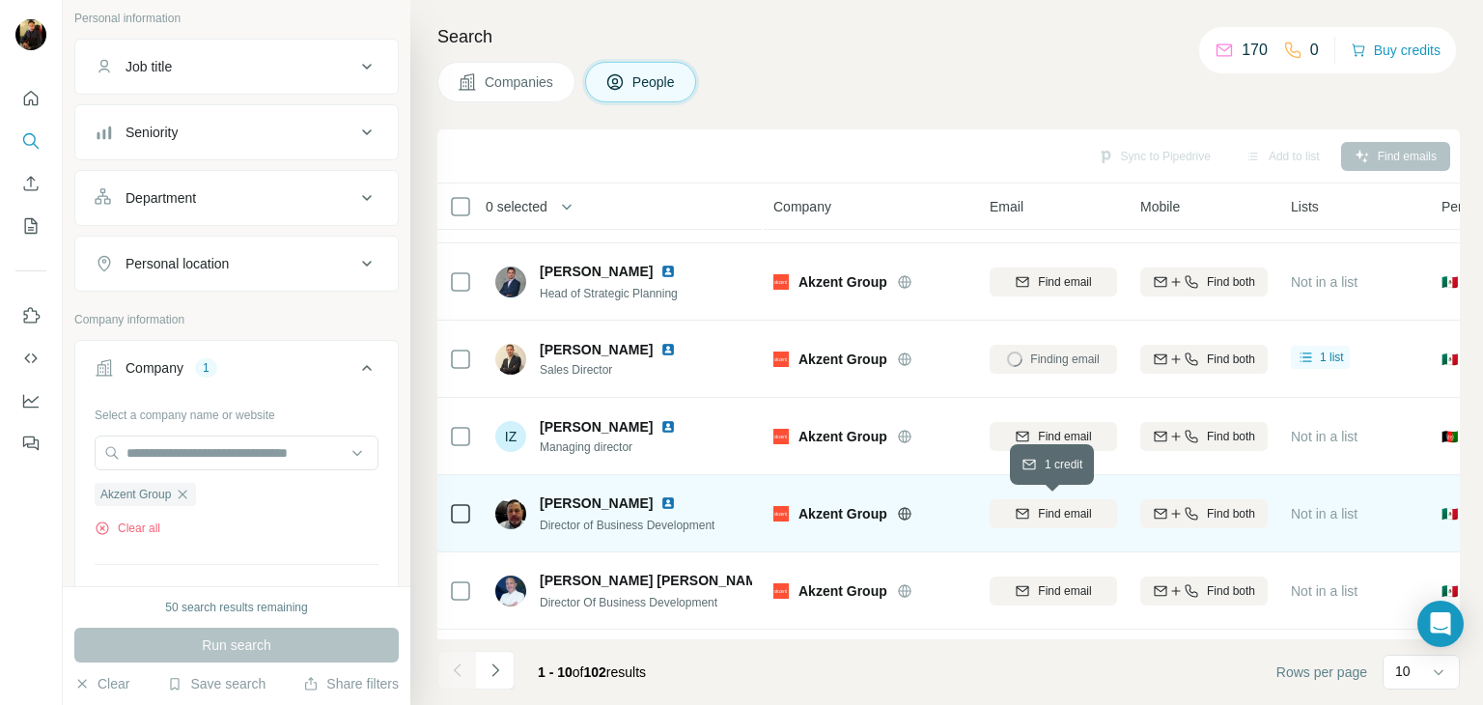
click at [1061, 514] on span "Find email" at bounding box center [1064, 513] width 53 height 17
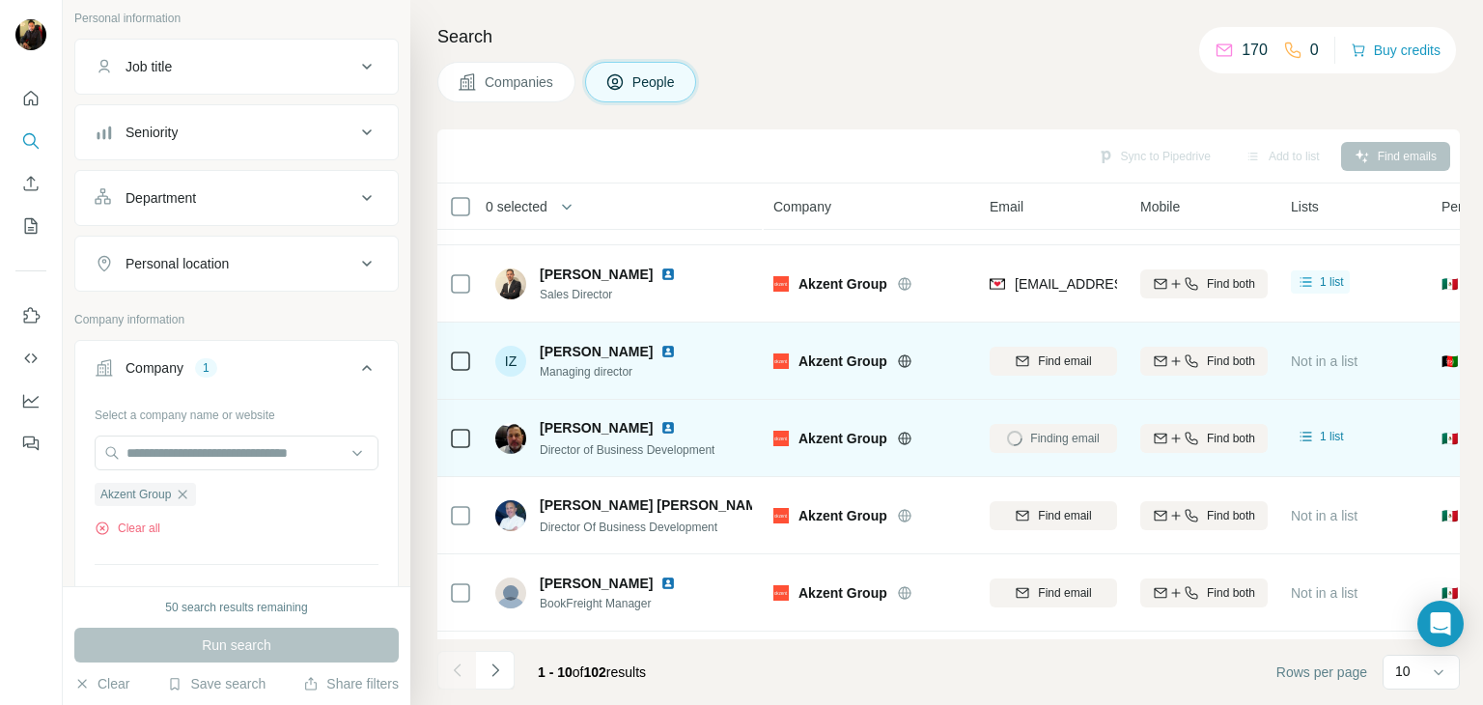
scroll to position [295, 0]
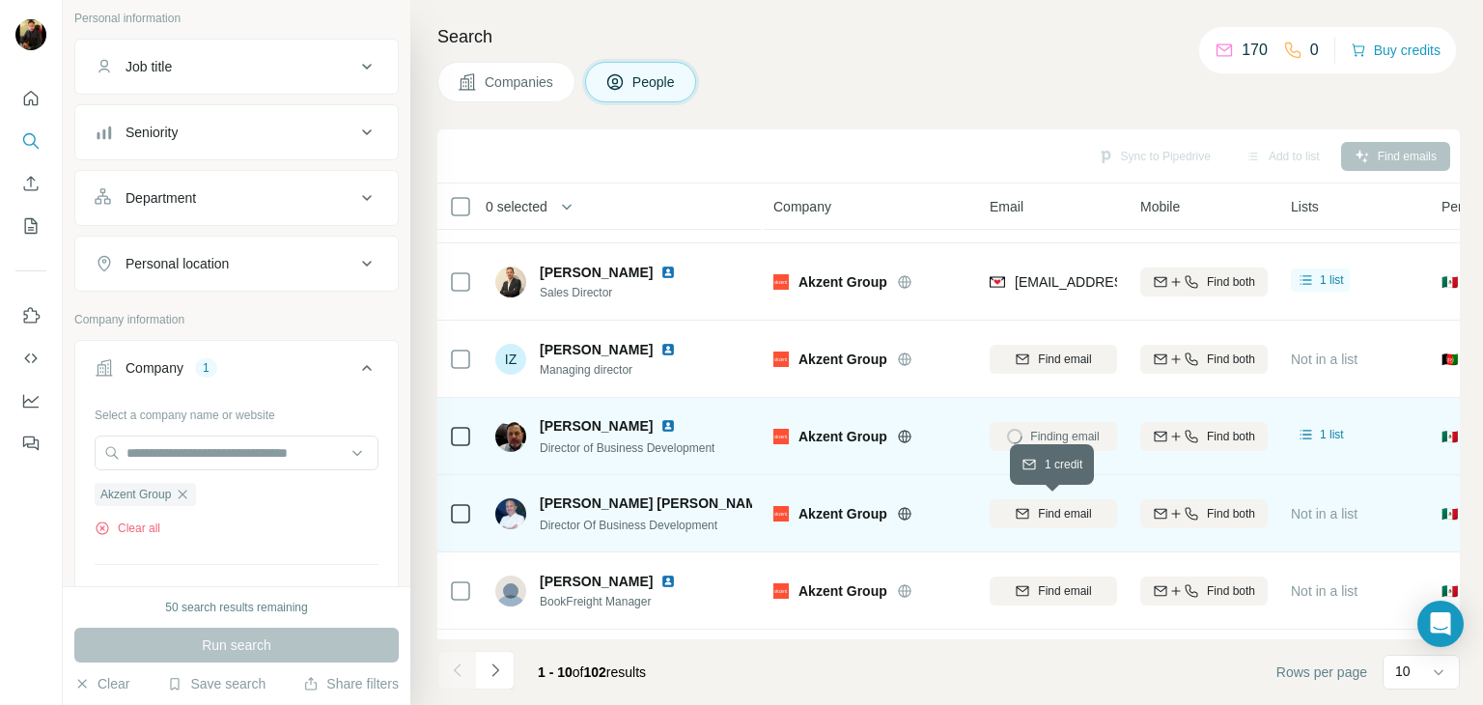
click at [1062, 502] on button "Find email" at bounding box center [1052, 513] width 127 height 29
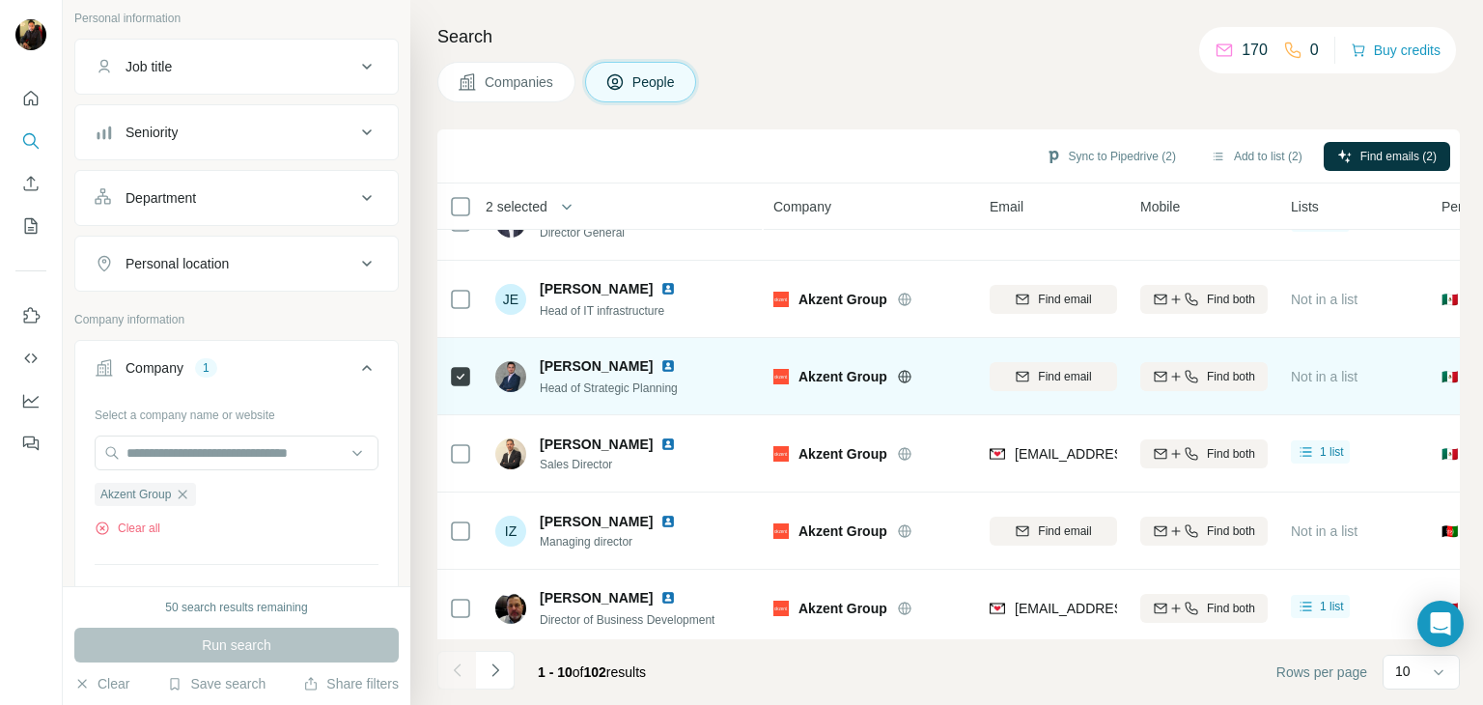
scroll to position [126, 0]
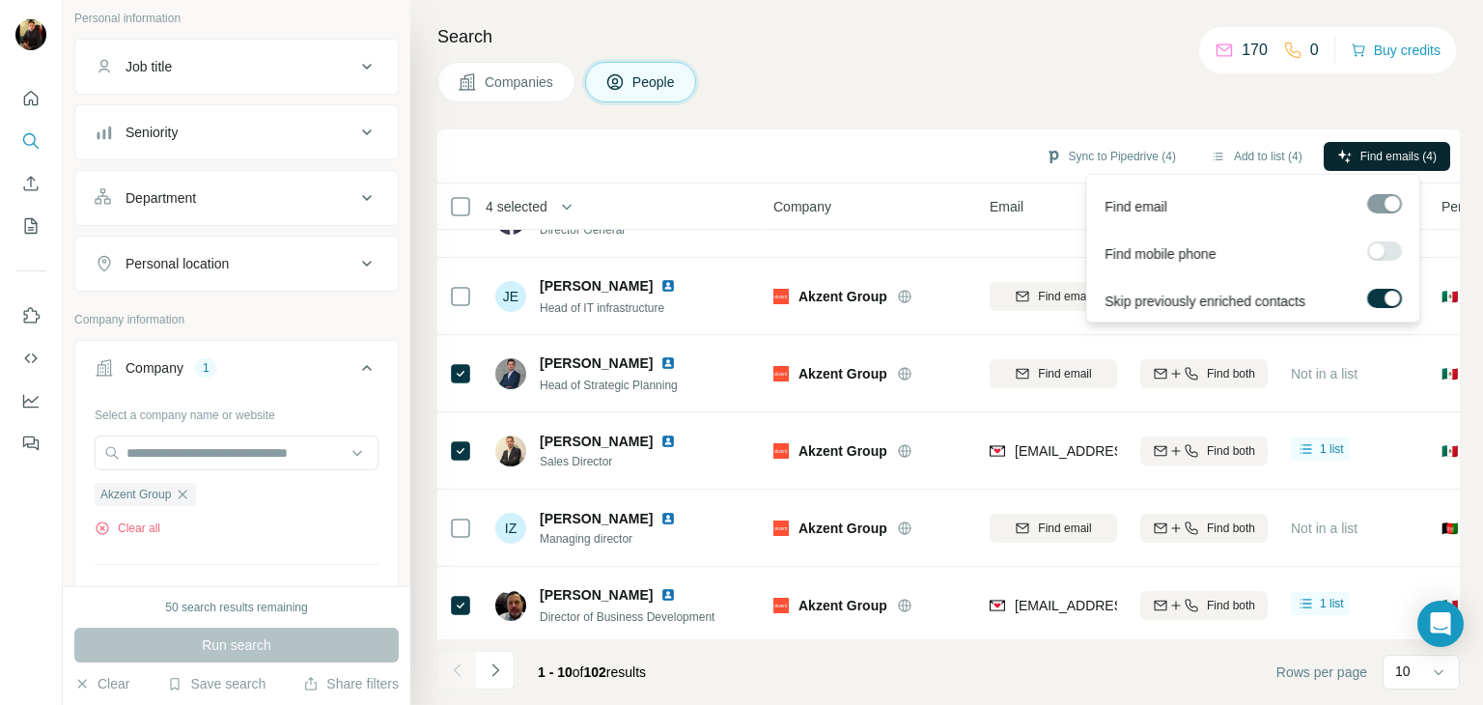
click at [1345, 147] on button "Find emails (4)" at bounding box center [1386, 156] width 126 height 29
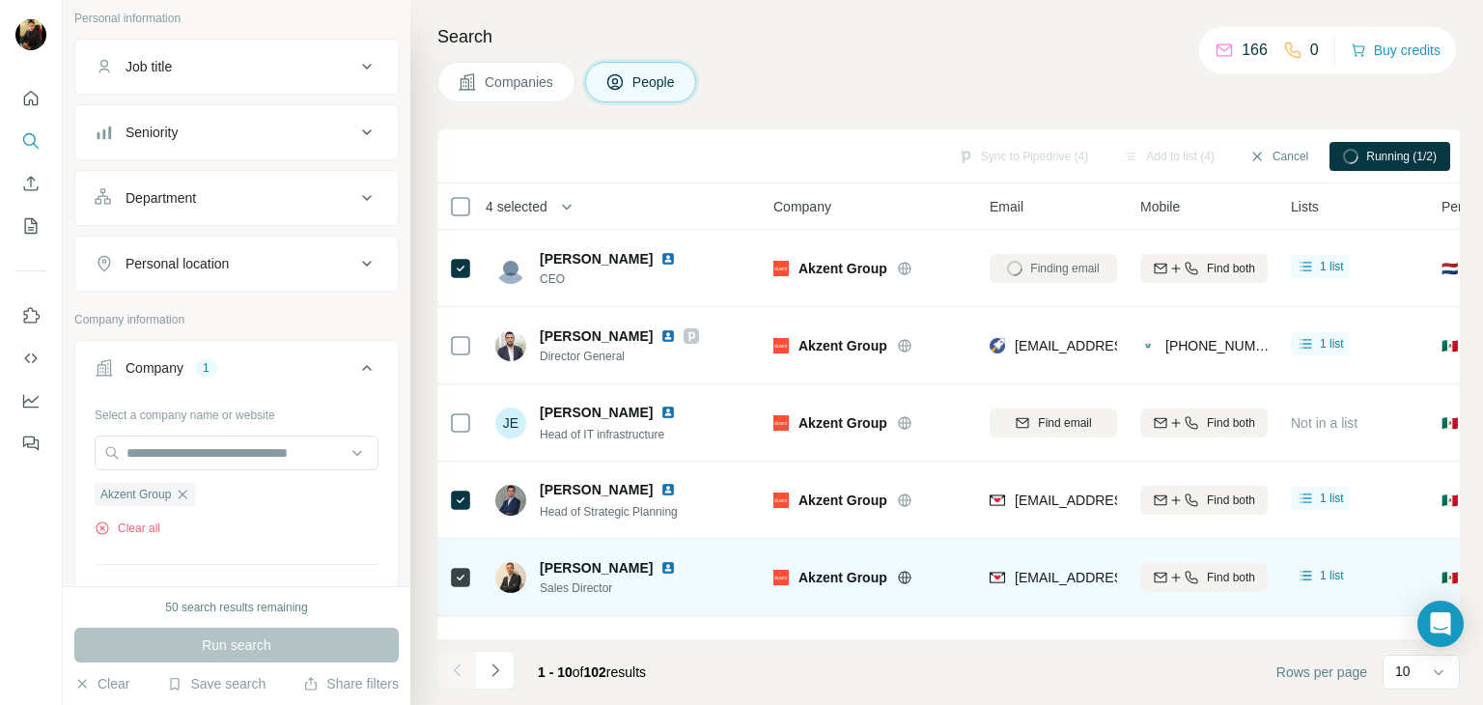
scroll to position [0, 0]
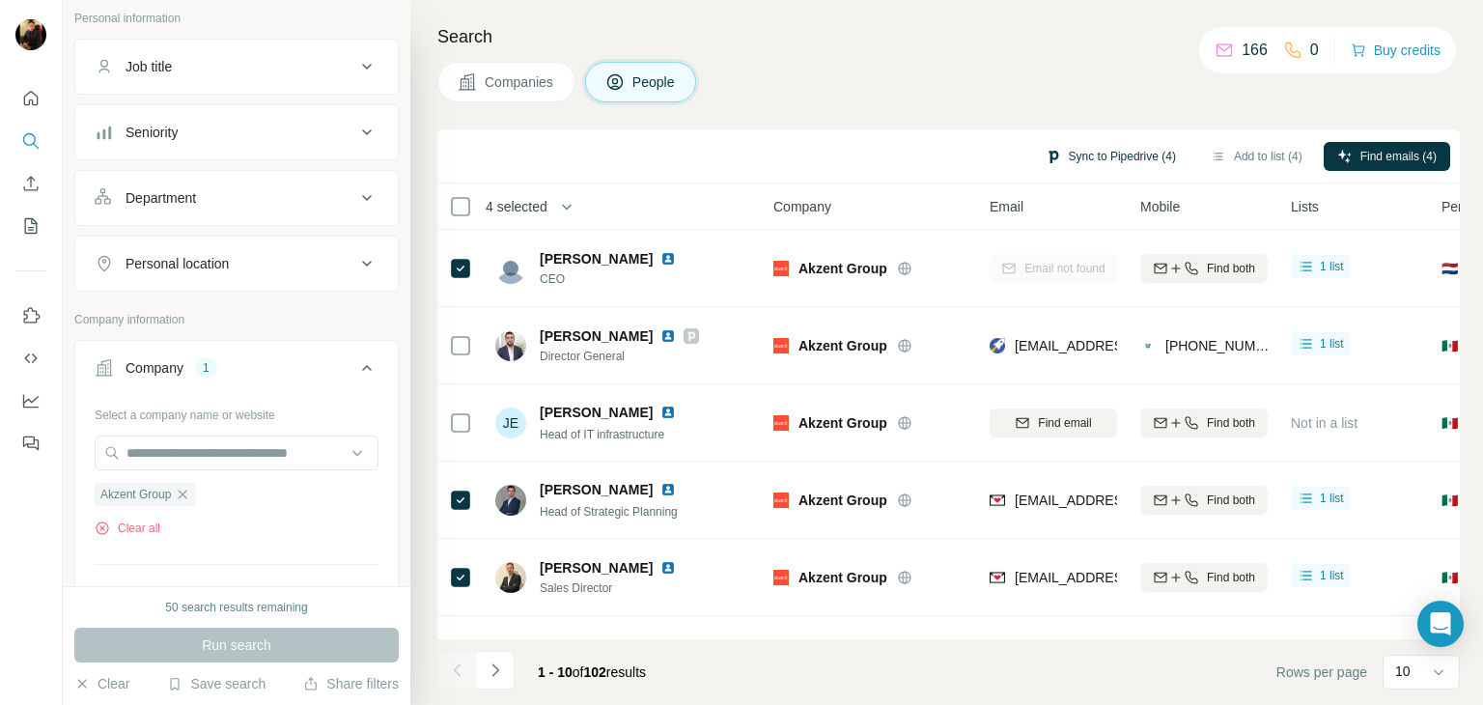
click at [1097, 152] on button "Sync to Pipedrive (4)" at bounding box center [1110, 156] width 157 height 29
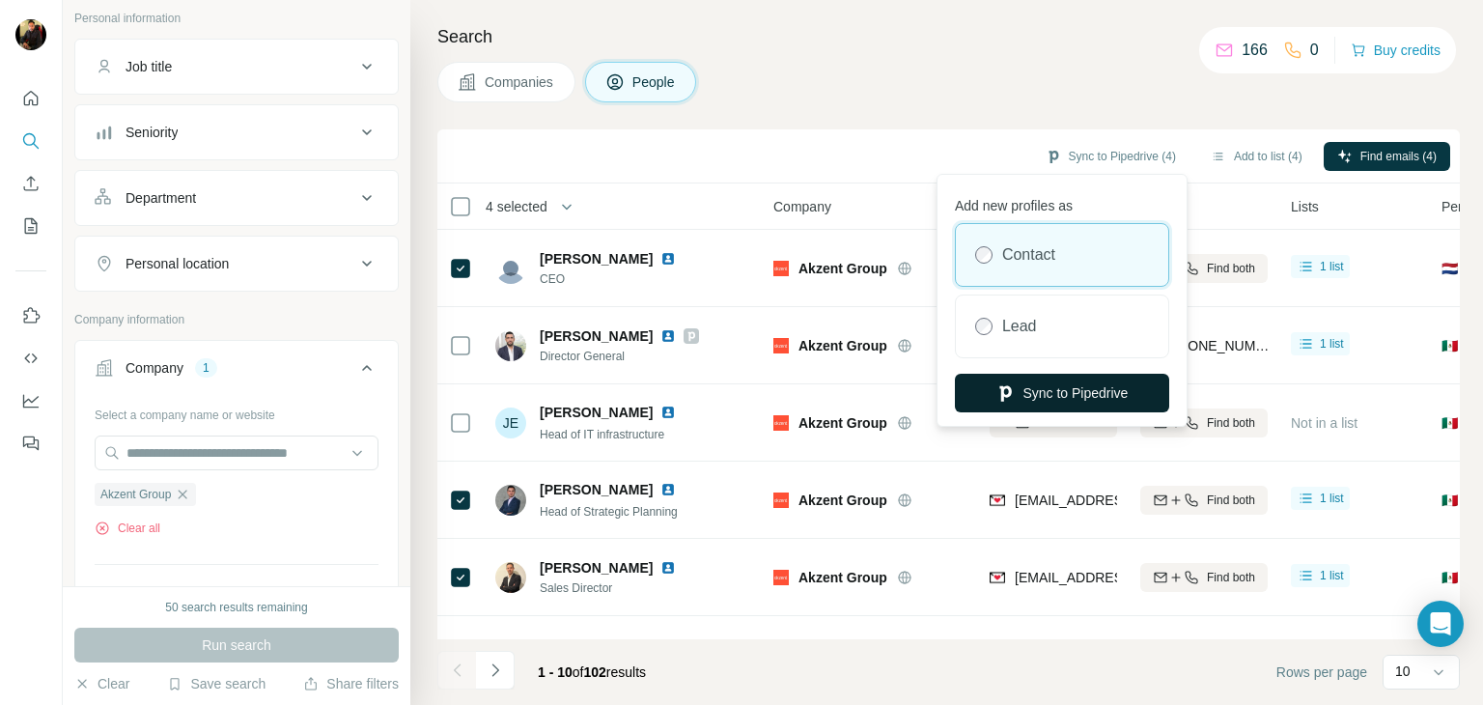
click at [1022, 395] on button "Sync to Pipedrive" at bounding box center [1062, 393] width 214 height 39
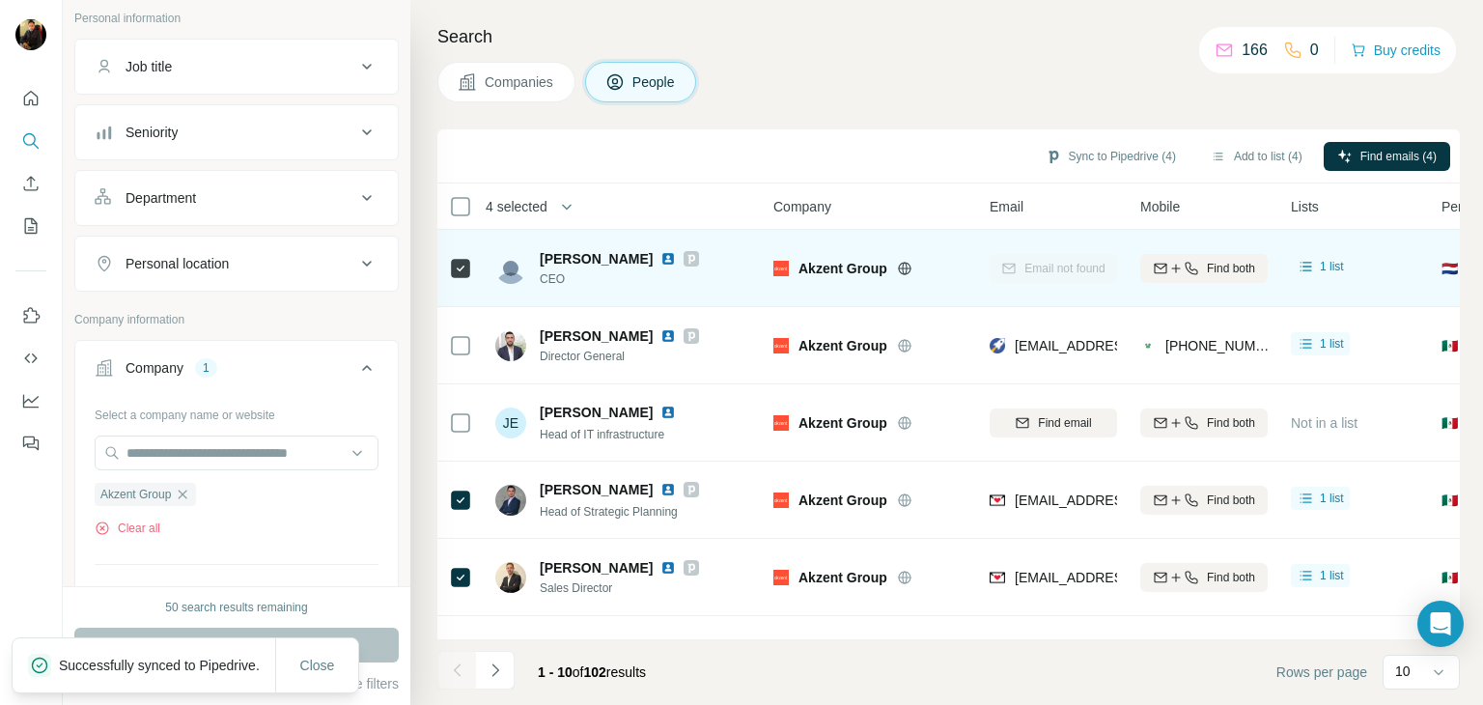
click at [660, 260] on img at bounding box center [667, 258] width 15 height 15
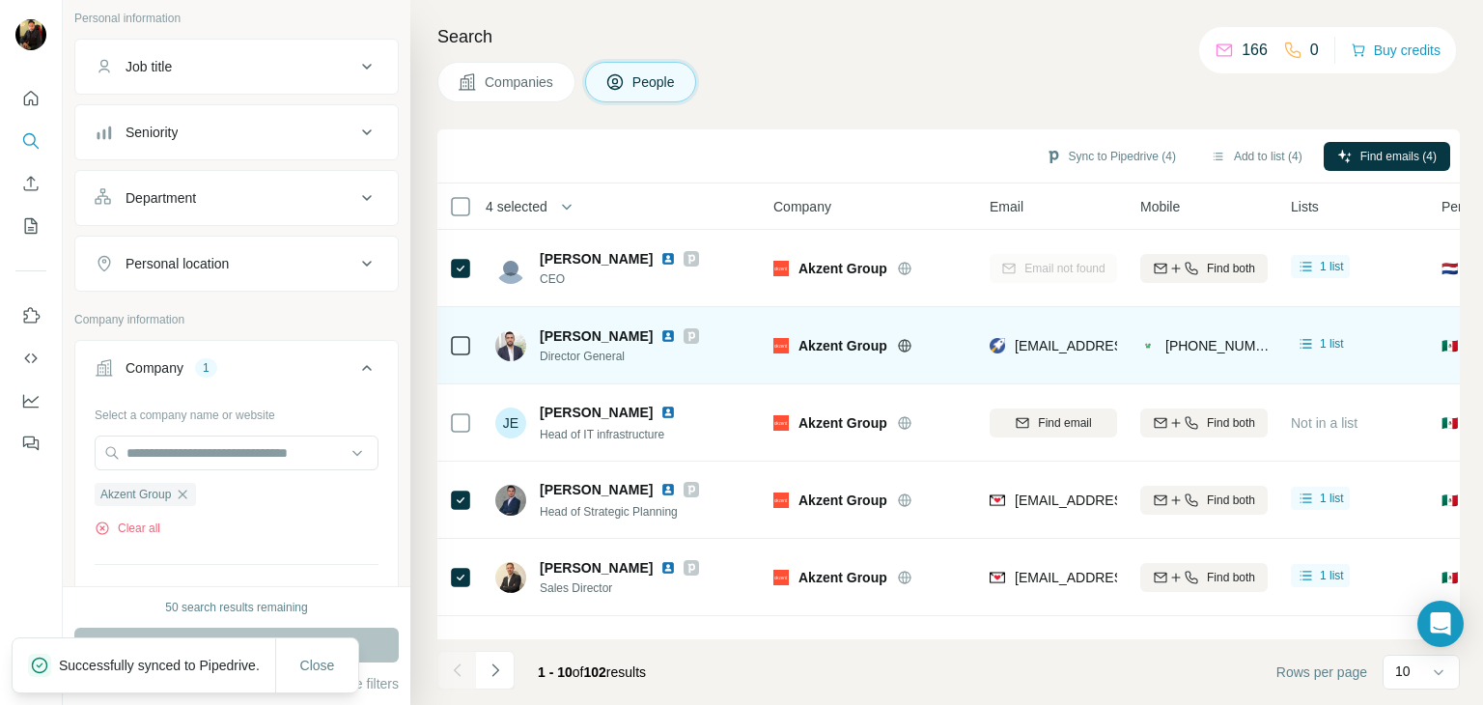
click at [660, 333] on img at bounding box center [667, 335] width 15 height 15
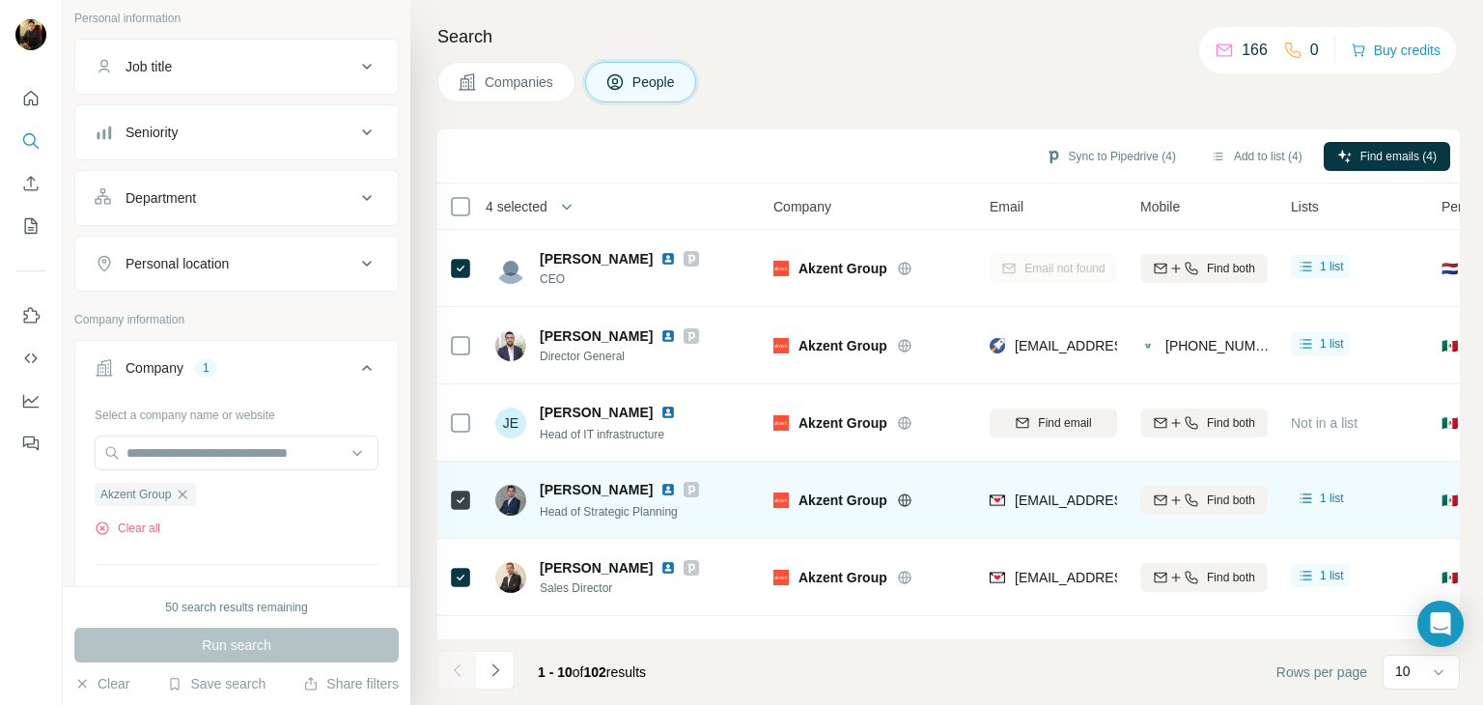
click at [660, 488] on img at bounding box center [667, 489] width 15 height 15
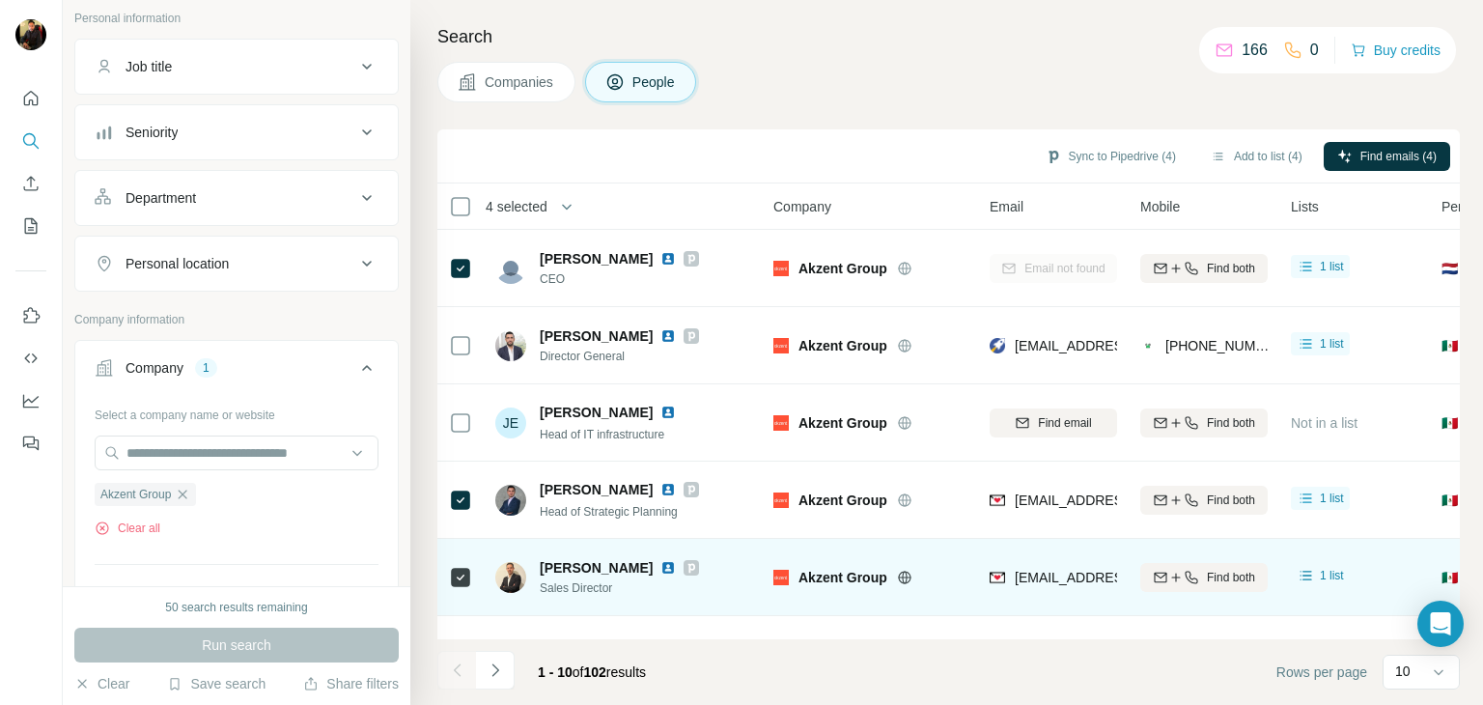
click at [676, 569] on img at bounding box center [667, 567] width 15 height 15
